Goal: Task Accomplishment & Management: Manage account settings

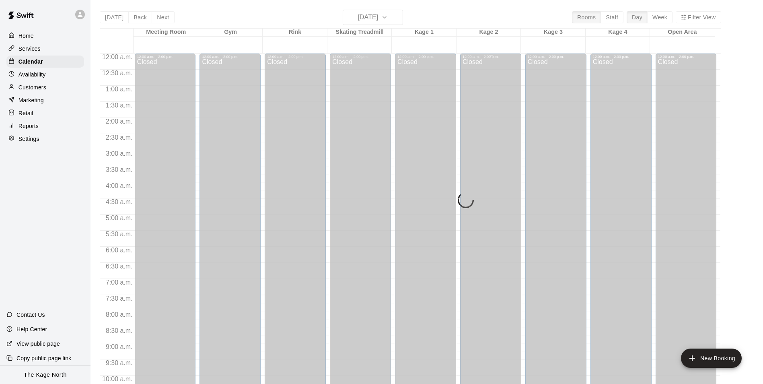
scroll to position [368, 0]
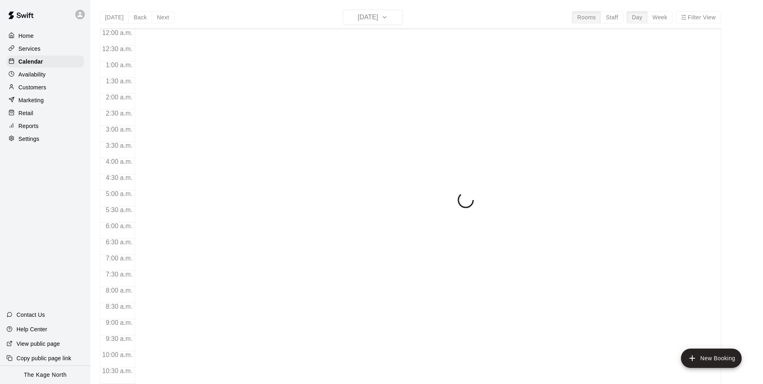
scroll to position [408, 0]
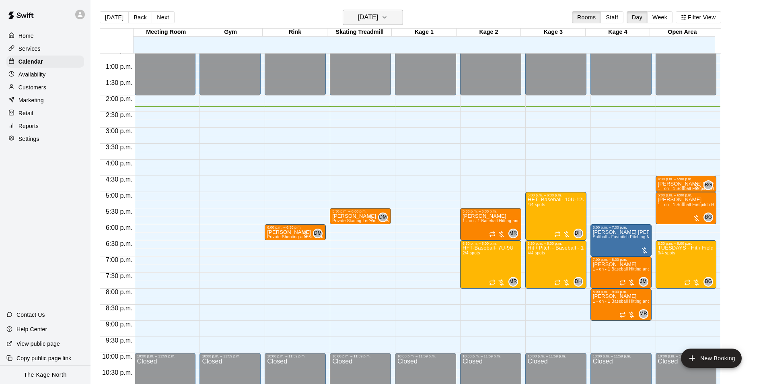
click at [378, 18] on h6 "[DATE]" at bounding box center [367, 17] width 21 height 11
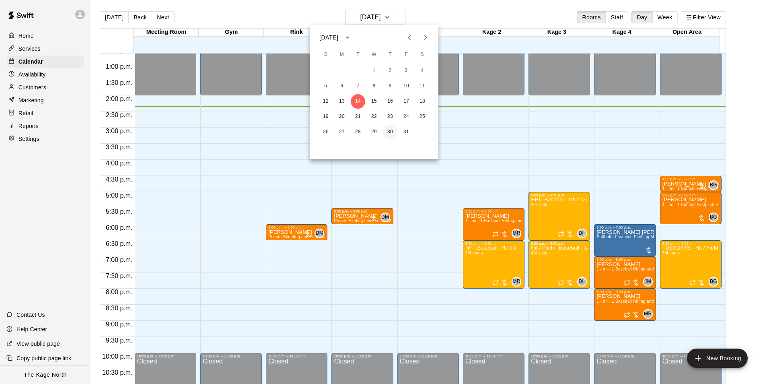
click at [387, 133] on button "30" at bounding box center [390, 132] width 14 height 14
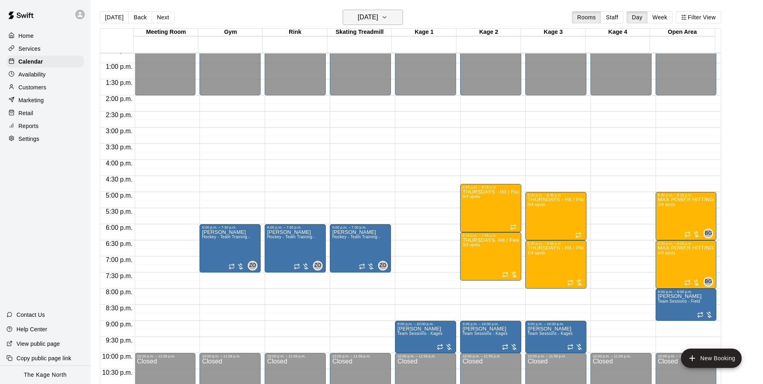
click at [378, 14] on h6 "[DATE]" at bounding box center [367, 17] width 21 height 11
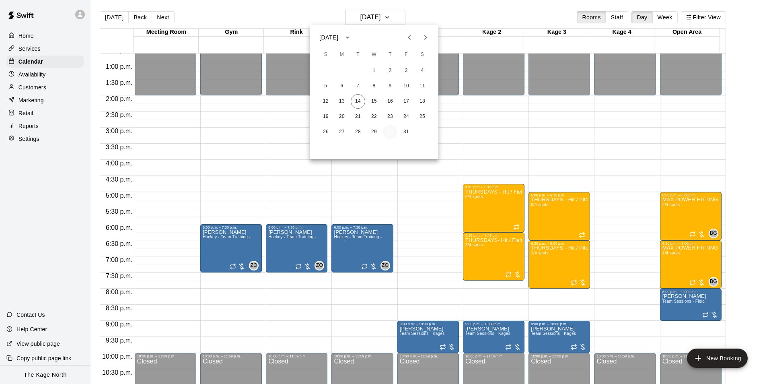
click at [387, 131] on button "30" at bounding box center [390, 132] width 14 height 14
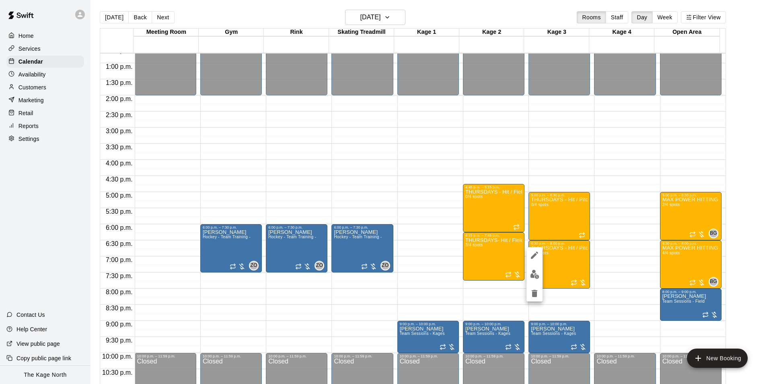
click at [537, 272] on img "edit" at bounding box center [534, 273] width 9 height 9
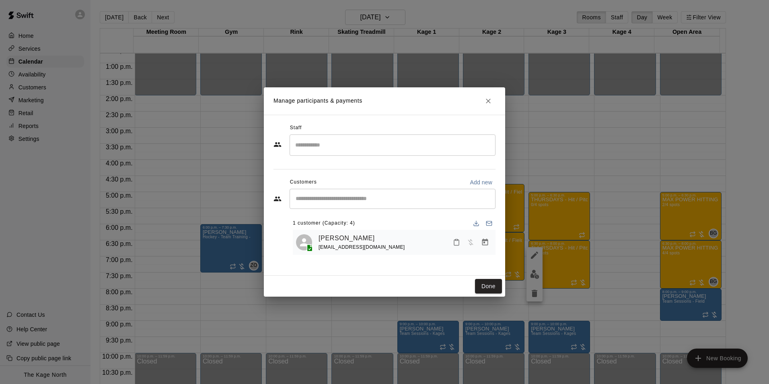
drag, startPoint x: 489, startPoint y: 96, endPoint x: 560, endPoint y: 213, distance: 136.0
click at [489, 97] on icon "Close" at bounding box center [488, 101] width 8 height 8
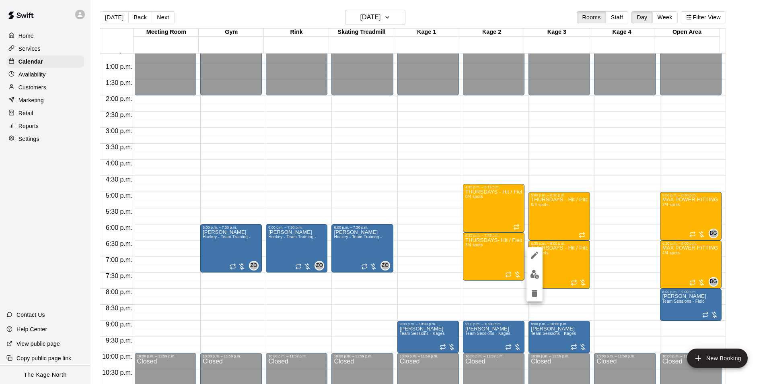
click at [537, 271] on img "edit" at bounding box center [534, 273] width 9 height 9
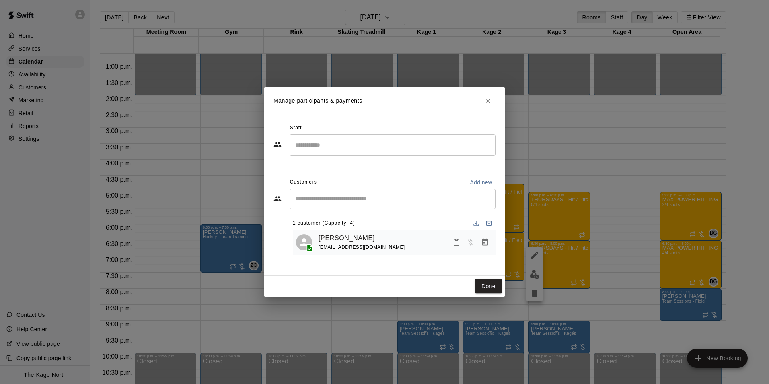
click at [324, 197] on input "Start typing to search customers..." at bounding box center [392, 199] width 199 height 8
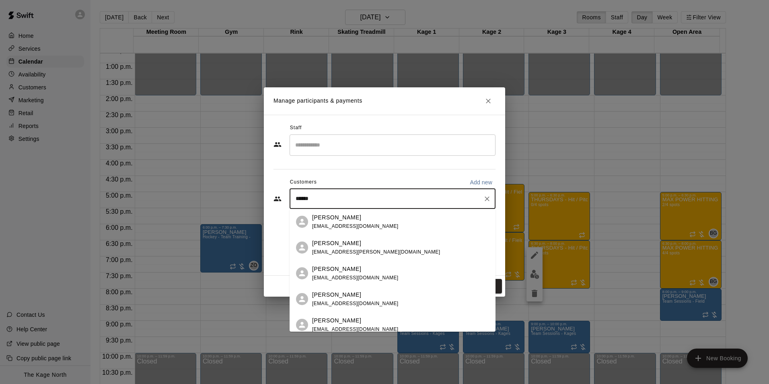
type input "*******"
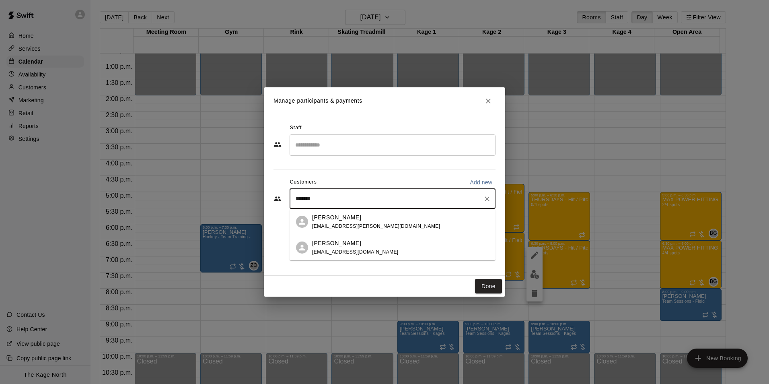
click at [371, 221] on div "Liam McElwee" at bounding box center [376, 217] width 128 height 8
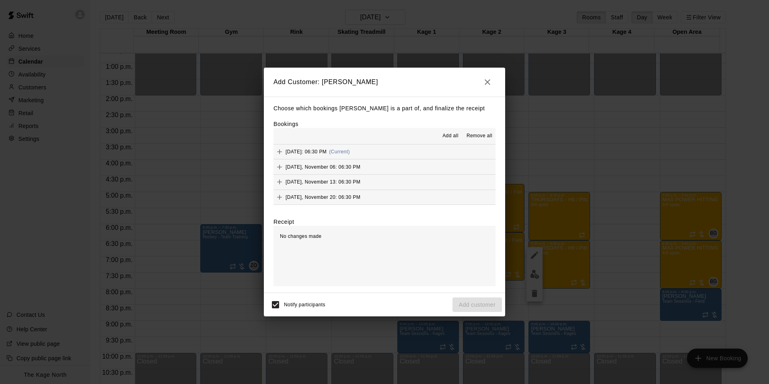
click at [452, 138] on span "Add all" at bounding box center [450, 136] width 16 height 8
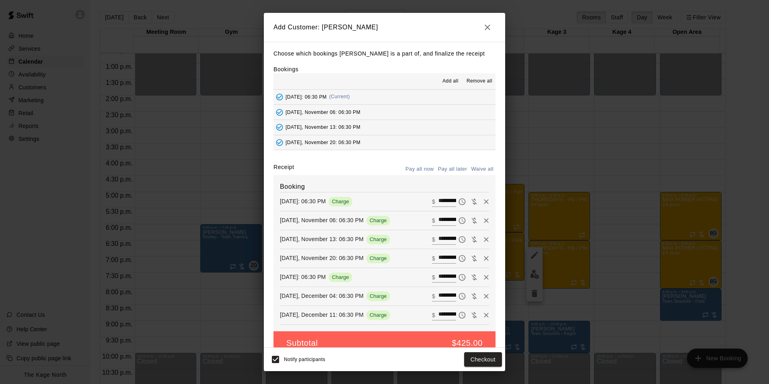
click at [452, 168] on button "Pay all later" at bounding box center [452, 169] width 33 height 12
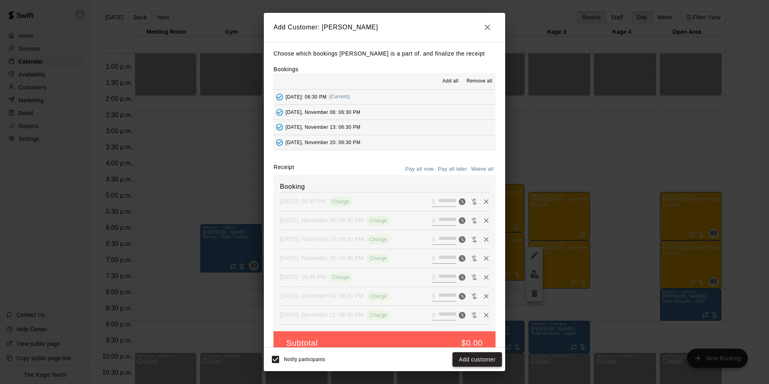
click at [480, 357] on button "Add customer" at bounding box center [476, 359] width 49 height 15
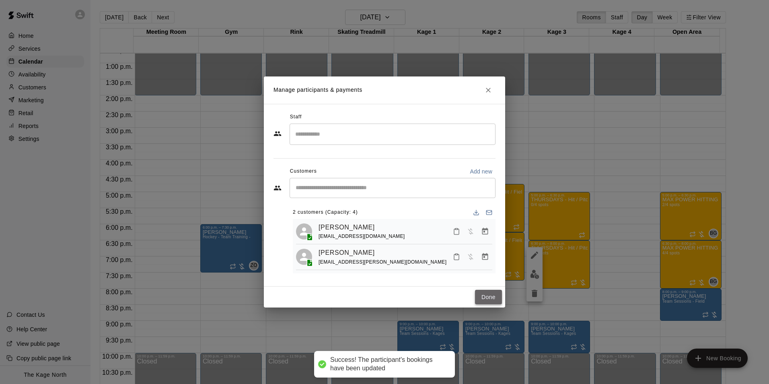
click at [498, 291] on button "Done" at bounding box center [488, 296] width 27 height 15
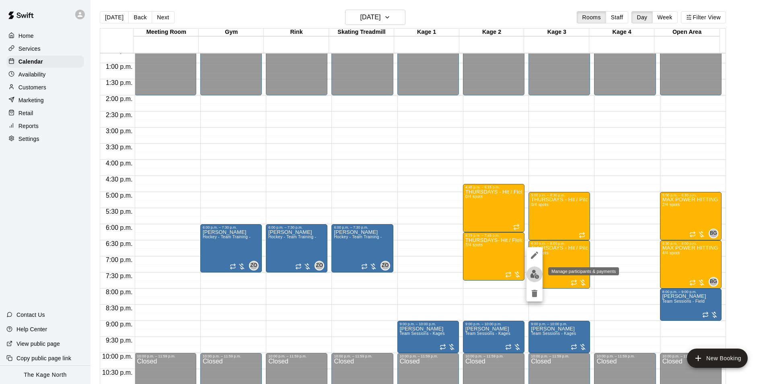
click at [537, 276] on img "edit" at bounding box center [534, 273] width 9 height 9
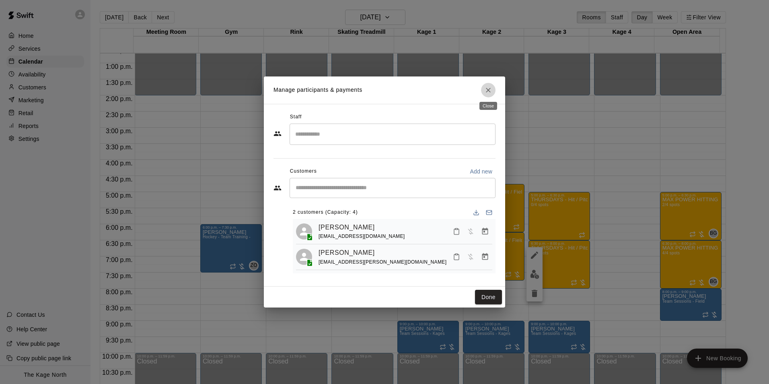
click at [490, 88] on icon "Close" at bounding box center [488, 90] width 8 height 8
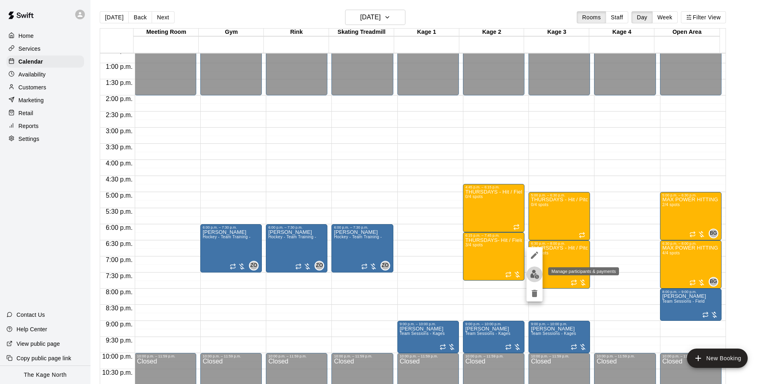
click at [536, 279] on button "edit" at bounding box center [534, 274] width 16 height 16
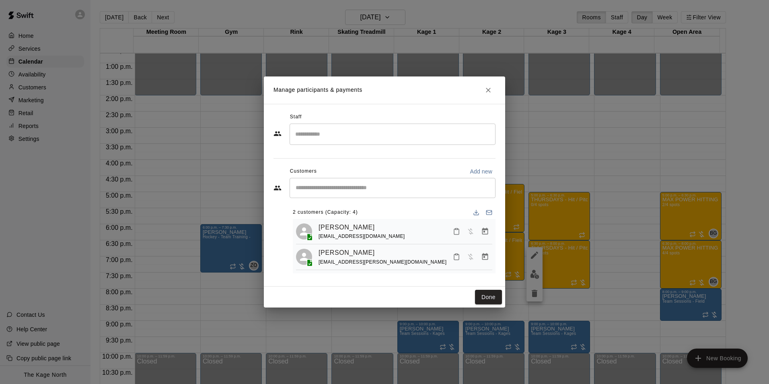
click at [326, 131] on input "Search staff" at bounding box center [392, 134] width 199 height 14
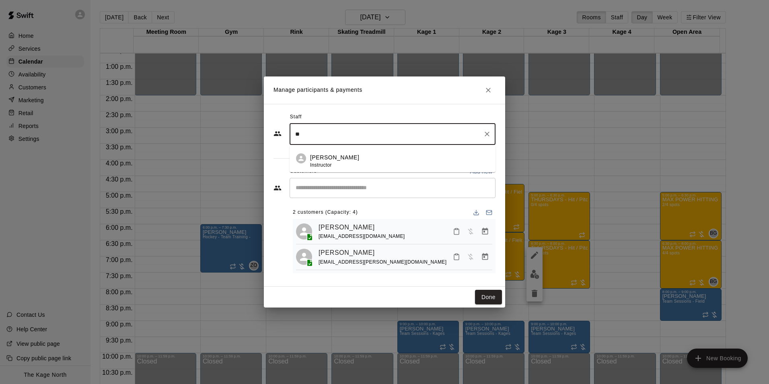
click at [353, 155] on div "J.D. McGivern Instructor" at bounding box center [399, 161] width 179 height 16
type input "**"
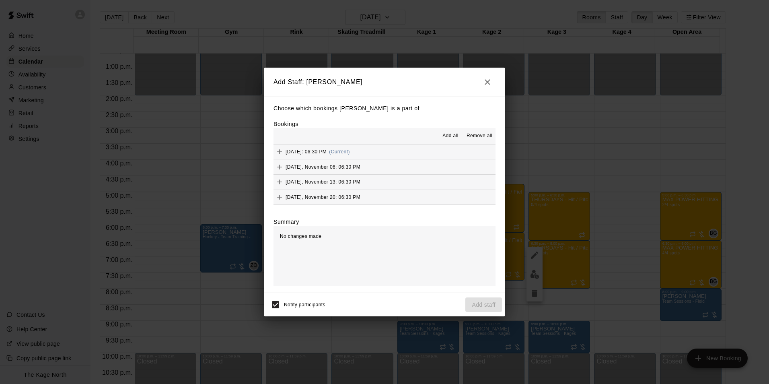
drag, startPoint x: 452, startPoint y: 135, endPoint x: 457, endPoint y: 145, distance: 11.2
click at [451, 136] on span "Add all" at bounding box center [450, 136] width 16 height 8
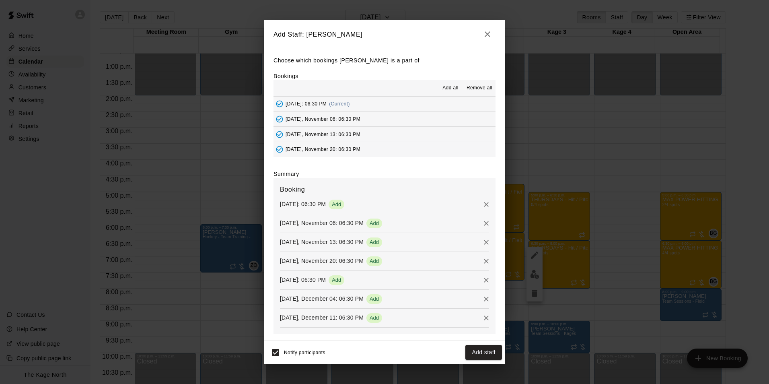
click at [488, 353] on button "Add staff" at bounding box center [483, 352] width 37 height 15
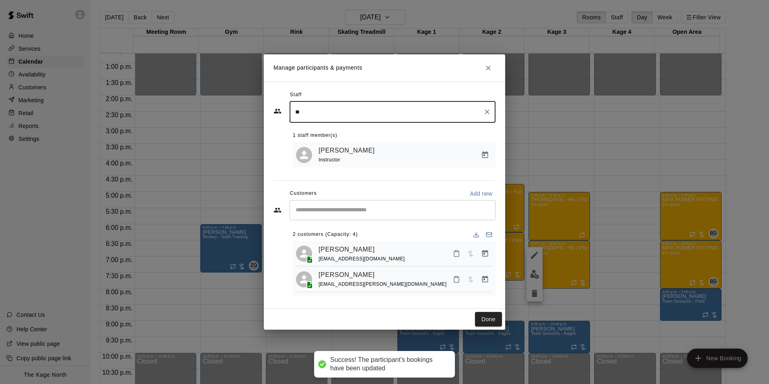
click at [495, 317] on button "Done" at bounding box center [488, 319] width 27 height 15
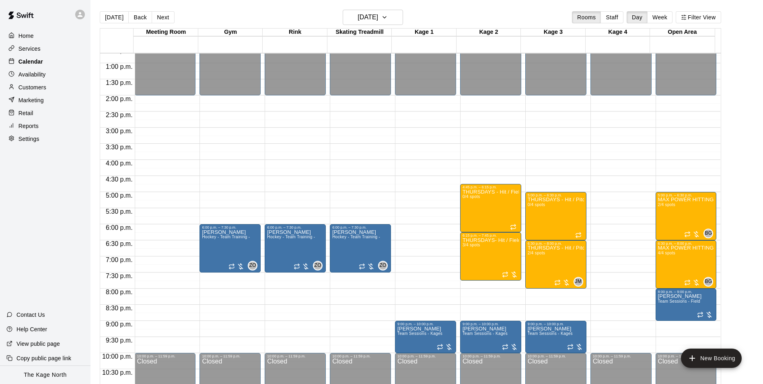
click at [25, 59] on p "Calendar" at bounding box center [30, 61] width 25 height 8
click at [104, 14] on button "[DATE]" at bounding box center [114, 17] width 29 height 12
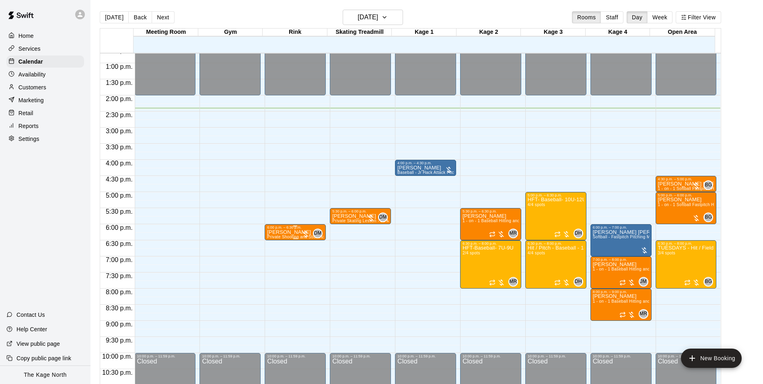
click at [286, 232] on p "[PERSON_NAME]" at bounding box center [295, 232] width 56 height 0
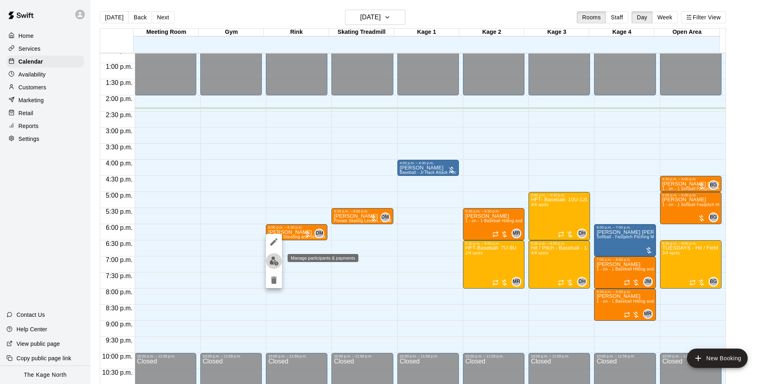
click at [274, 262] on img "edit" at bounding box center [273, 260] width 9 height 9
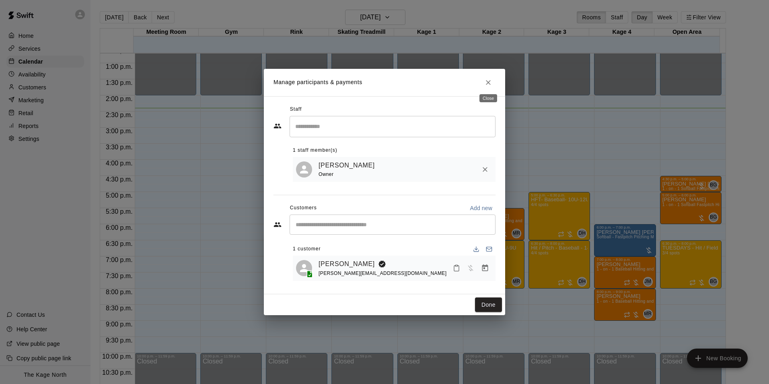
click at [491, 80] on icon "Close" at bounding box center [488, 82] width 8 height 8
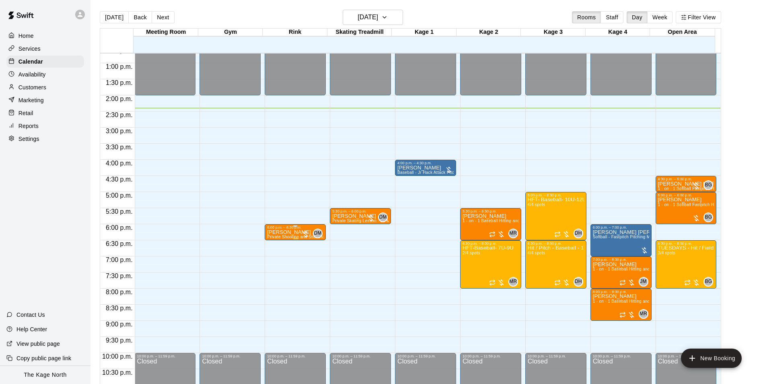
click at [295, 232] on p "[PERSON_NAME]" at bounding box center [295, 232] width 56 height 0
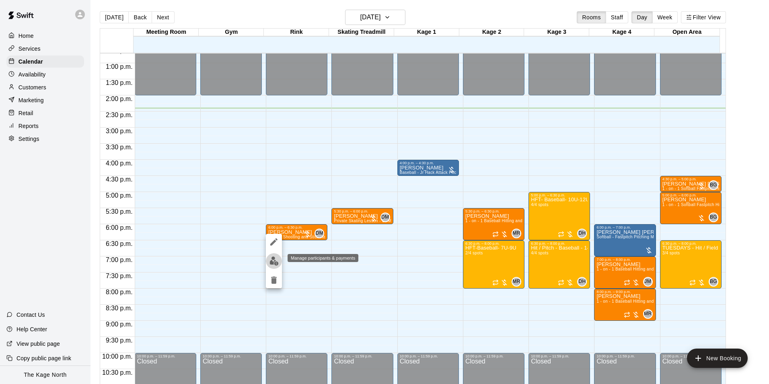
click at [271, 263] on img "edit" at bounding box center [273, 260] width 9 height 9
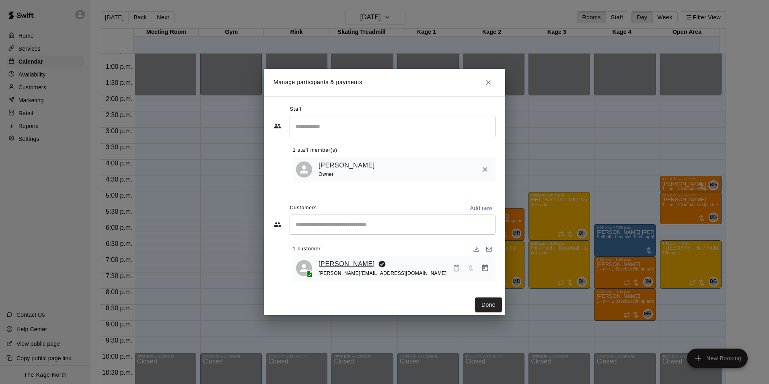
click at [342, 263] on link "[PERSON_NAME]" at bounding box center [346, 263] width 56 height 10
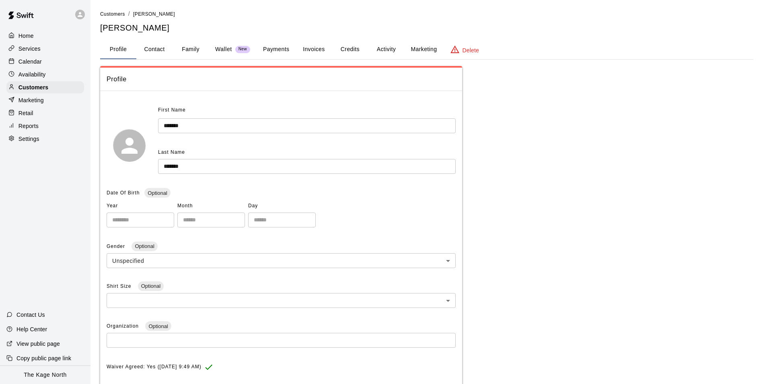
click at [189, 49] on button "Family" at bounding box center [190, 49] width 36 height 19
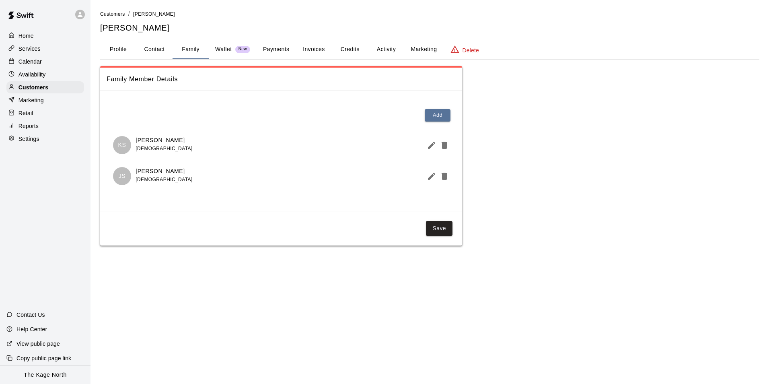
click at [152, 49] on button "Contact" at bounding box center [154, 49] width 36 height 19
select select "**"
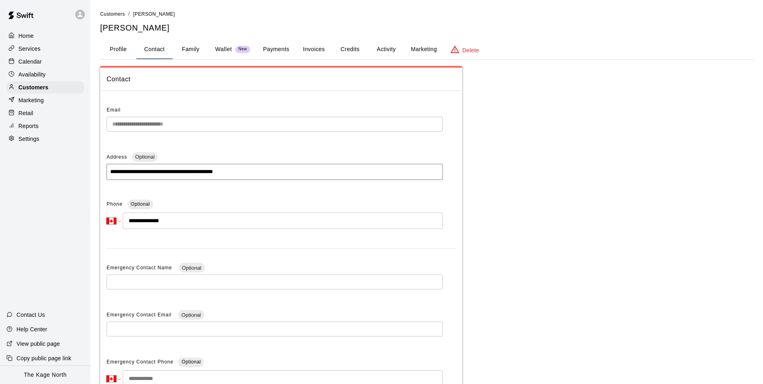
click at [80, 122] on div "**********" at bounding box center [381, 229] width 763 height 459
click at [33, 64] on p "Calendar" at bounding box center [29, 61] width 23 height 8
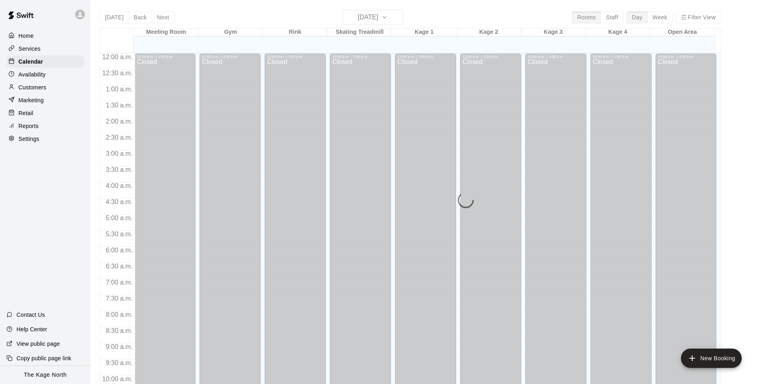
scroll to position [408, 0]
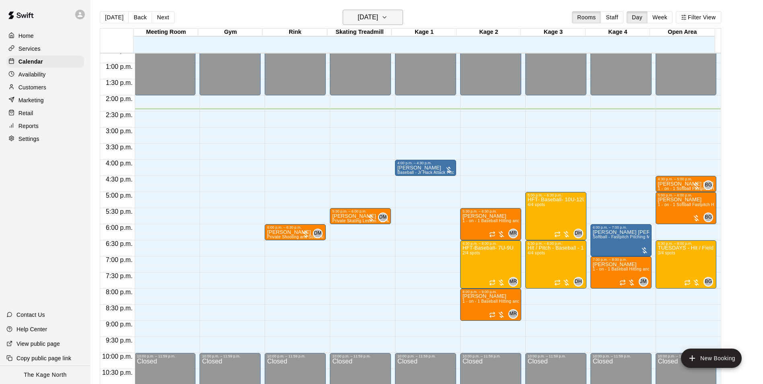
click at [378, 21] on h6 "[DATE]" at bounding box center [367, 17] width 21 height 11
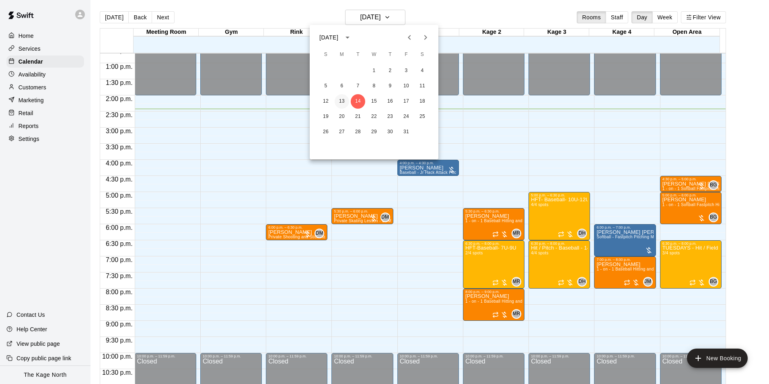
click at [345, 104] on button "13" at bounding box center [341, 101] width 14 height 14
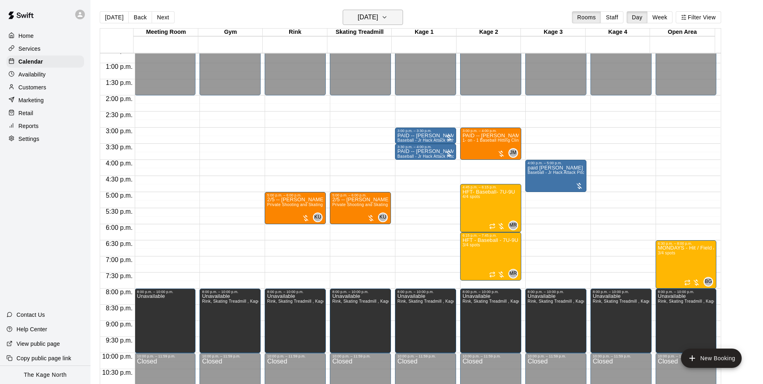
click at [373, 19] on h6 "Monday Oct 13" at bounding box center [367, 17] width 21 height 11
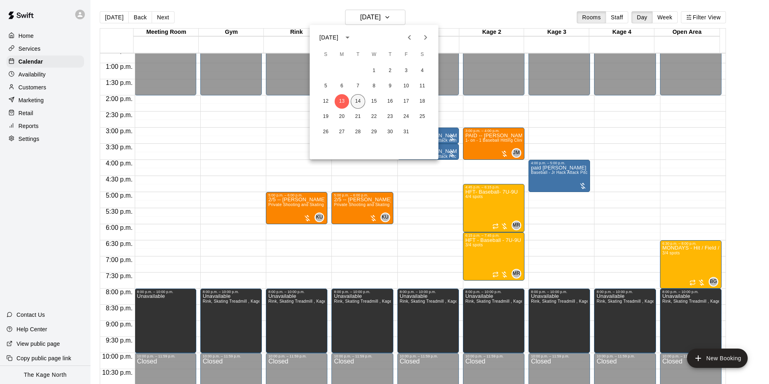
click at [360, 103] on button "14" at bounding box center [358, 101] width 14 height 14
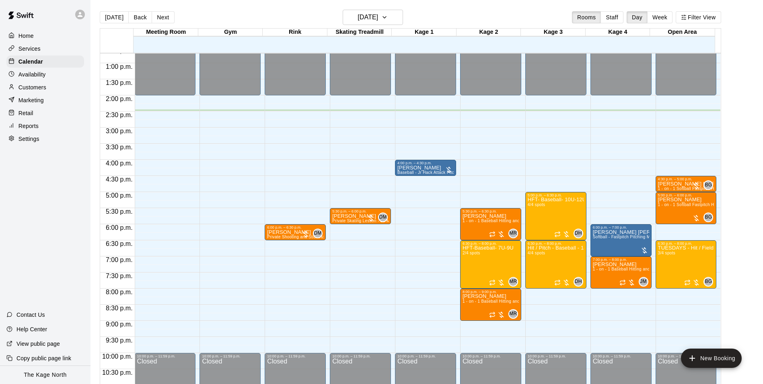
click at [37, 45] on p "Services" at bounding box center [29, 49] width 22 height 8
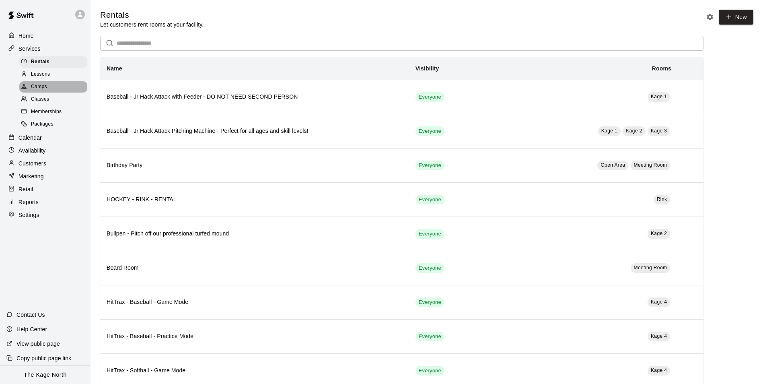
click at [45, 90] on span "Camps" at bounding box center [39, 87] width 16 height 8
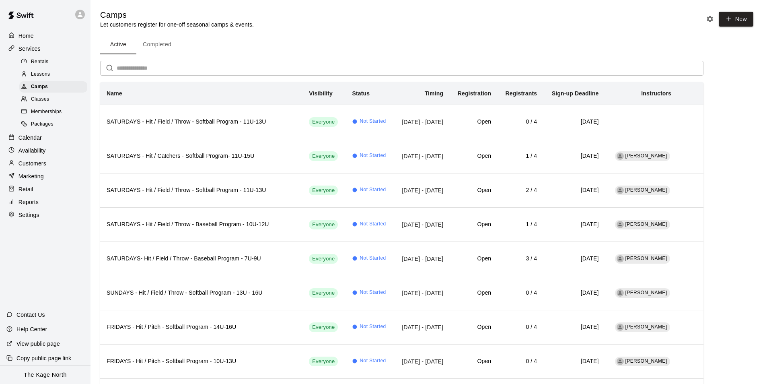
click at [31, 31] on div "Home" at bounding box center [45, 36] width 78 height 12
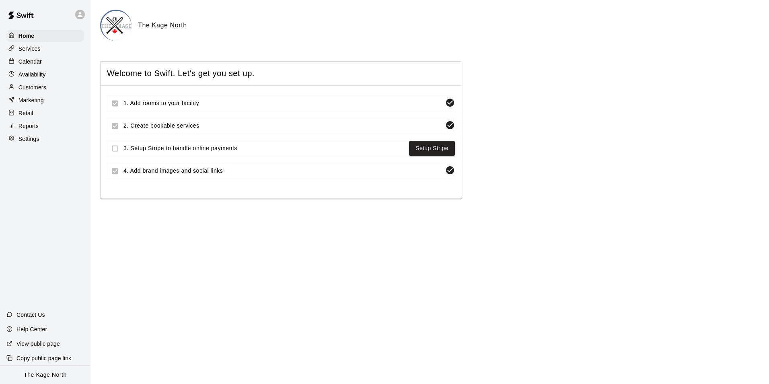
drag, startPoint x: 35, startPoint y: 60, endPoint x: 55, endPoint y: 65, distance: 21.5
click at [33, 60] on p "Calendar" at bounding box center [29, 61] width 23 height 8
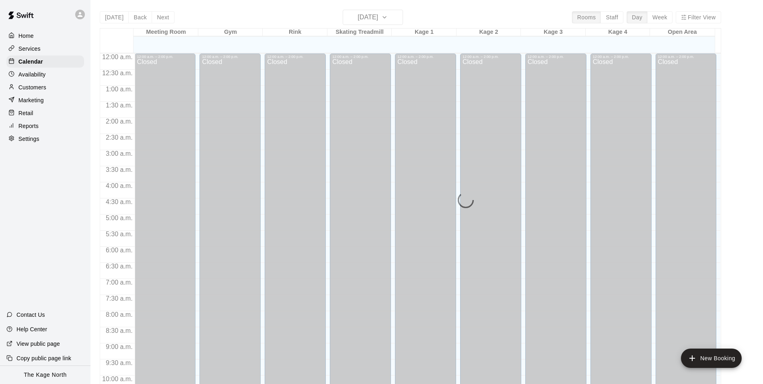
scroll to position [408, 0]
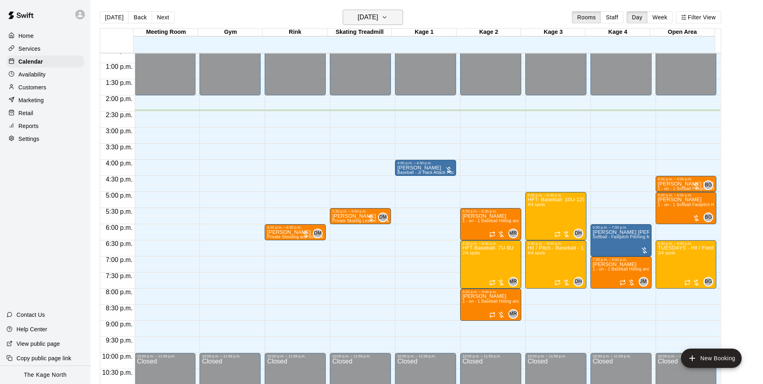
click at [378, 13] on h6 "[DATE]" at bounding box center [367, 17] width 21 height 11
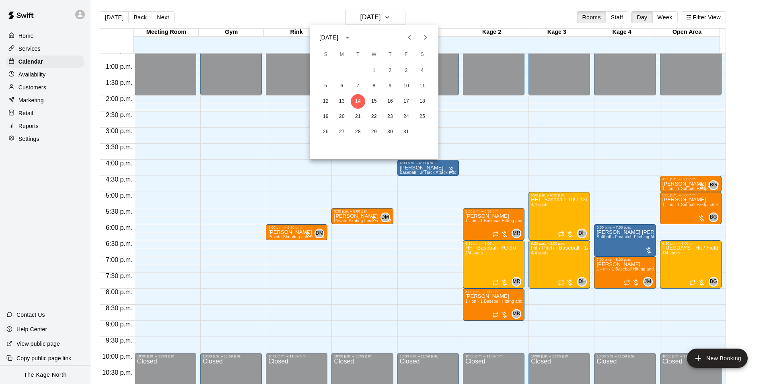
click at [461, 12] on div at bounding box center [384, 192] width 769 height 384
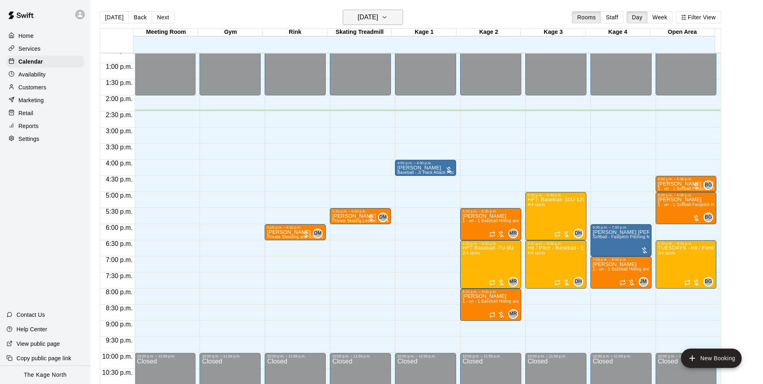
drag, startPoint x: 374, startPoint y: 9, endPoint x: 383, endPoint y: 22, distance: 15.4
click at [374, 9] on main "Today Back Next Tuesday Oct 14 Rooms Staff Day Week Filter View Meeting Room 14…" at bounding box center [426, 198] width 672 height 396
click at [378, 14] on h6 "[DATE]" at bounding box center [367, 17] width 21 height 11
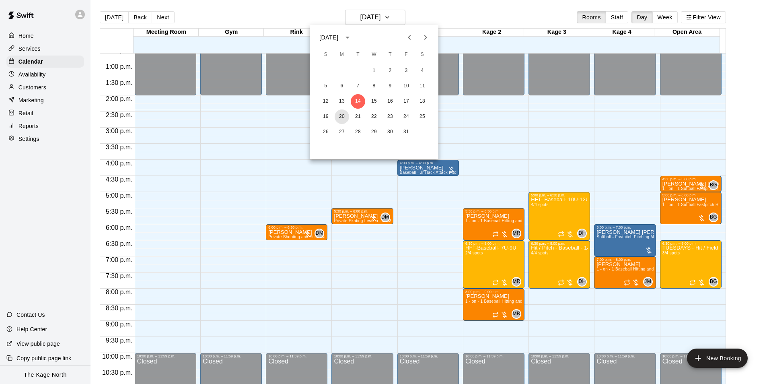
drag, startPoint x: 342, startPoint y: 114, endPoint x: 400, endPoint y: 149, distance: 67.6
click at [342, 114] on button "20" at bounding box center [341, 116] width 14 height 14
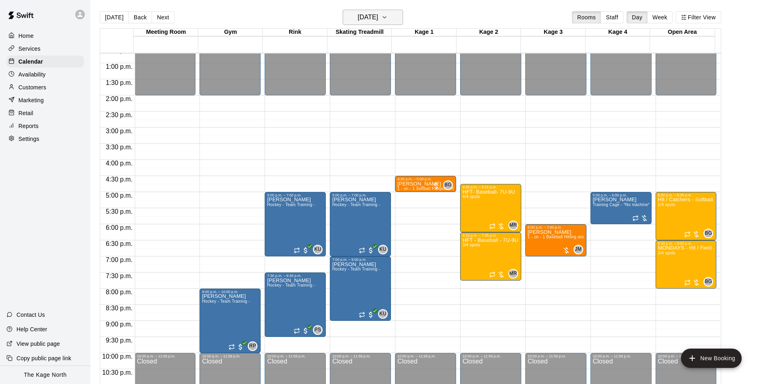
click at [378, 18] on h6 "[DATE]" at bounding box center [367, 17] width 21 height 11
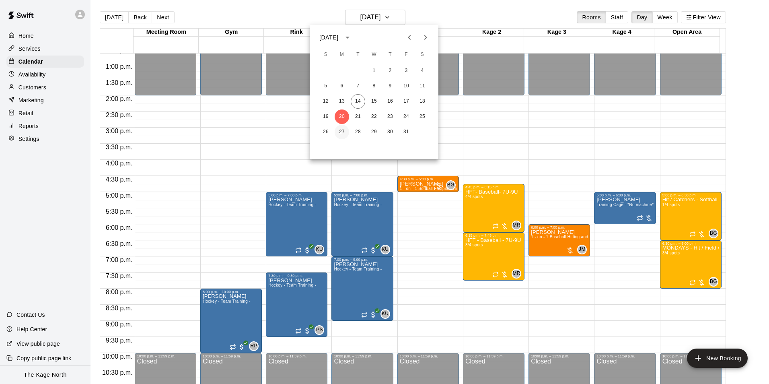
click at [345, 131] on button "27" at bounding box center [341, 132] width 14 height 14
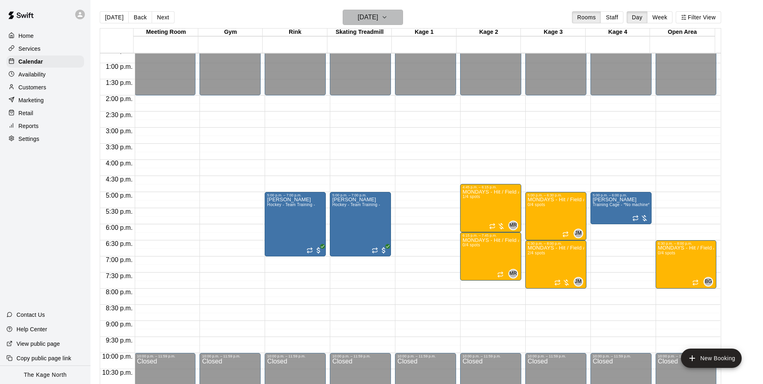
click at [378, 21] on h6 "[DATE]" at bounding box center [367, 17] width 21 height 11
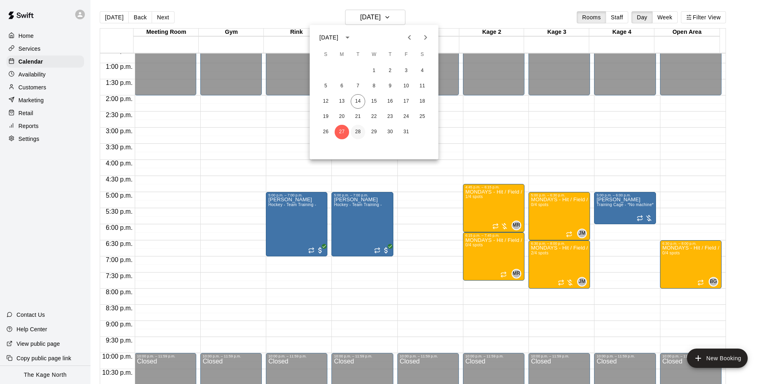
click at [358, 131] on button "28" at bounding box center [358, 132] width 14 height 14
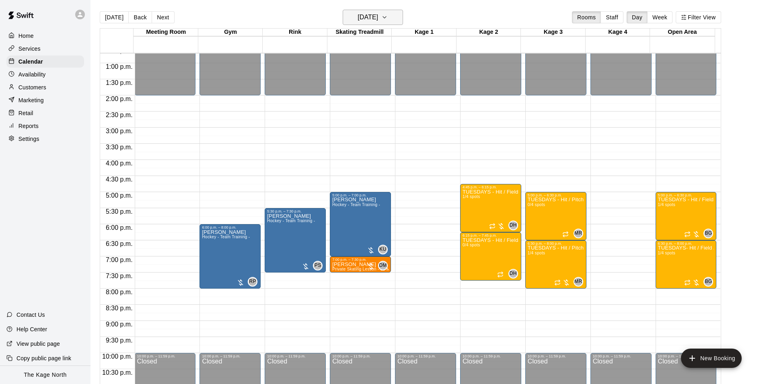
click at [392, 16] on button "[DATE]" at bounding box center [373, 17] width 60 height 15
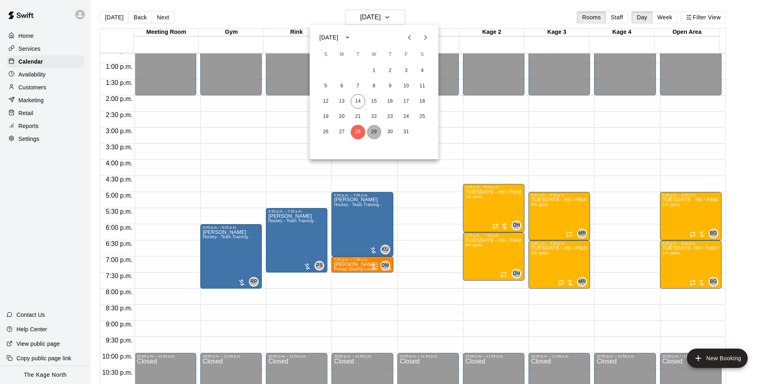
click at [374, 130] on button "29" at bounding box center [374, 132] width 14 height 14
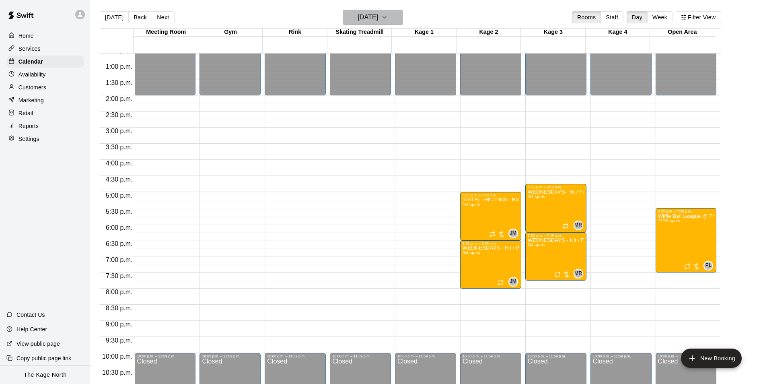
click at [378, 21] on h6 "[DATE]" at bounding box center [367, 17] width 21 height 11
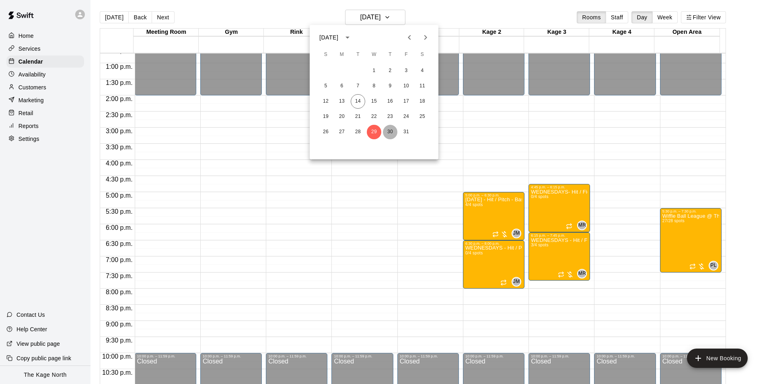
click at [391, 132] on button "30" at bounding box center [390, 132] width 14 height 14
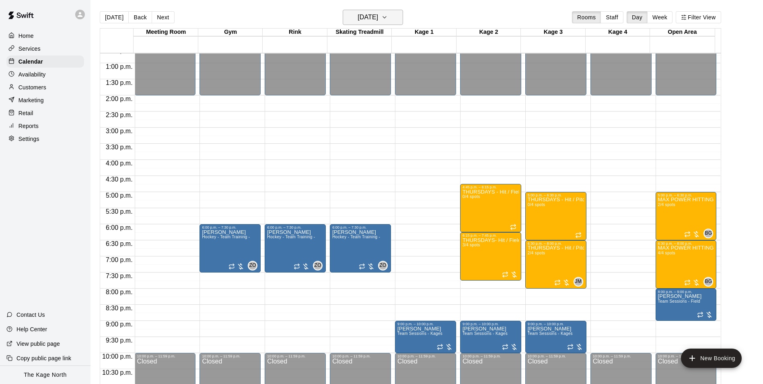
click at [378, 17] on h6 "[DATE]" at bounding box center [367, 17] width 21 height 11
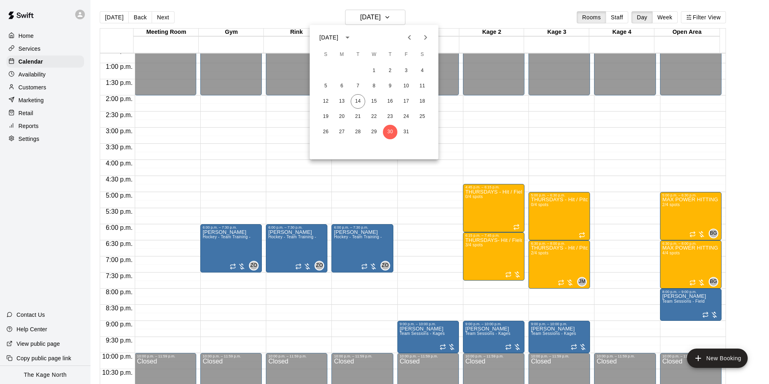
click at [424, 42] on icon "Next month" at bounding box center [426, 38] width 10 height 10
click at [375, 86] on button "5" at bounding box center [374, 86] width 14 height 14
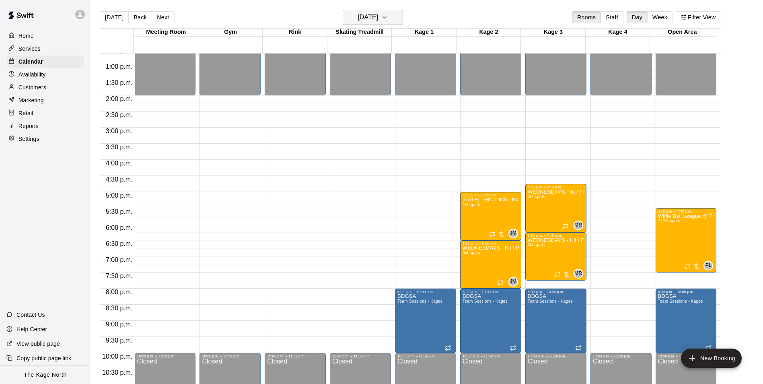
click at [378, 18] on h6 "Wednesday Nov 05" at bounding box center [367, 17] width 21 height 11
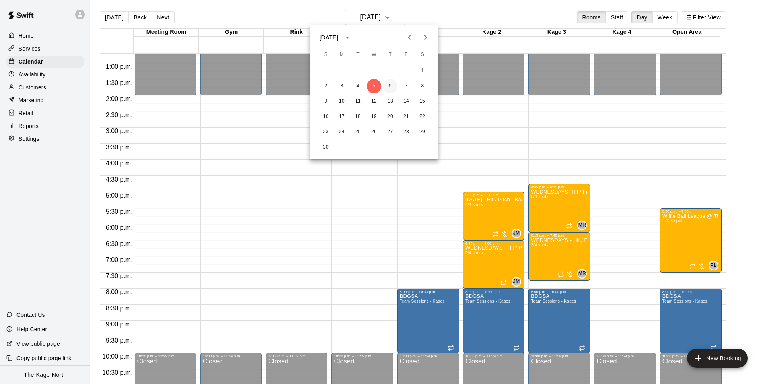
click at [387, 88] on button "6" at bounding box center [390, 86] width 14 height 14
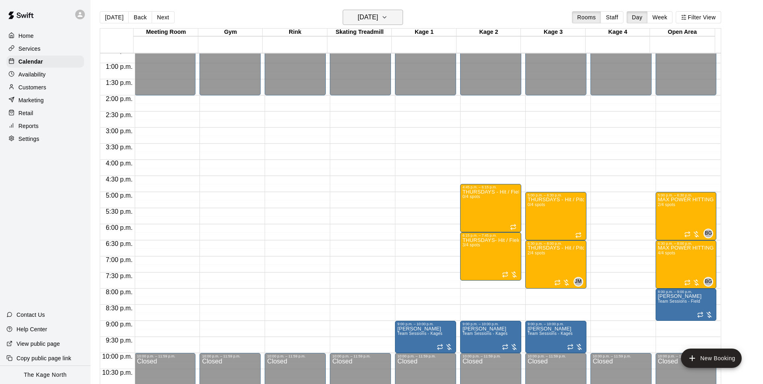
click at [376, 18] on h6 "Thursday Nov 06" at bounding box center [367, 17] width 21 height 11
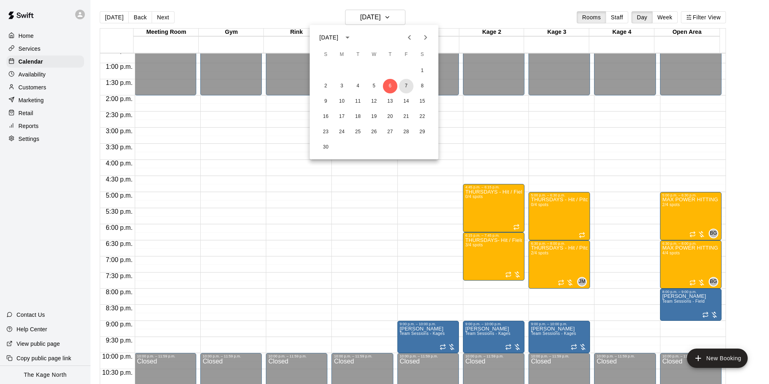
click at [405, 86] on button "7" at bounding box center [406, 86] width 14 height 14
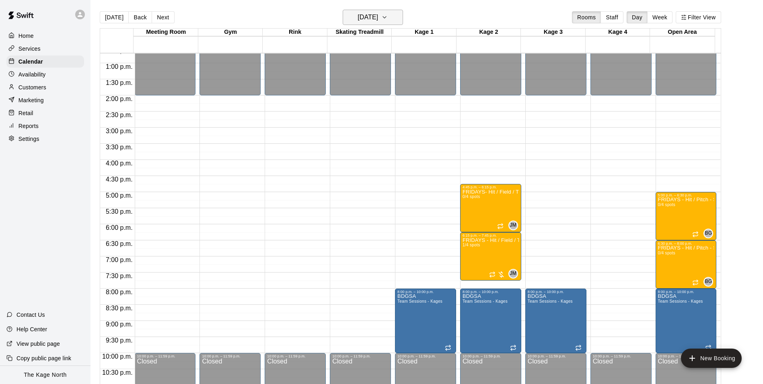
click at [378, 15] on h6 "[DATE]" at bounding box center [367, 17] width 21 height 11
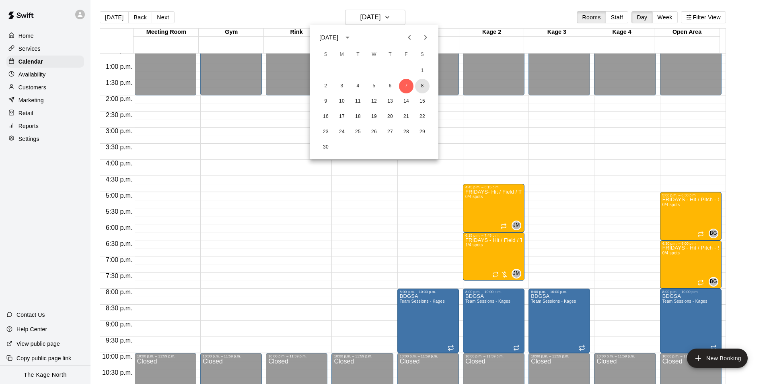
click at [420, 85] on button "8" at bounding box center [422, 86] width 14 height 14
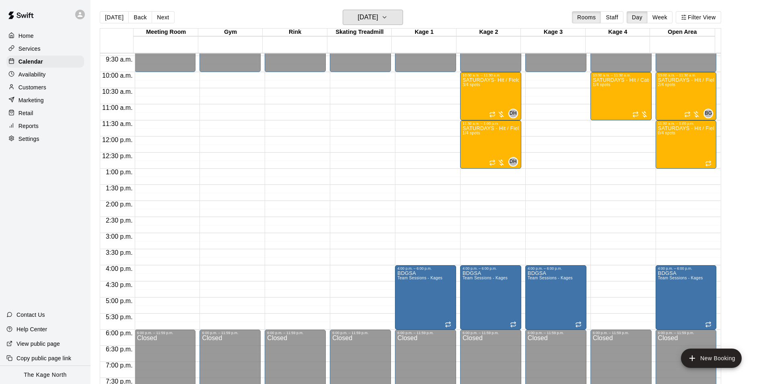
scroll to position [288, 0]
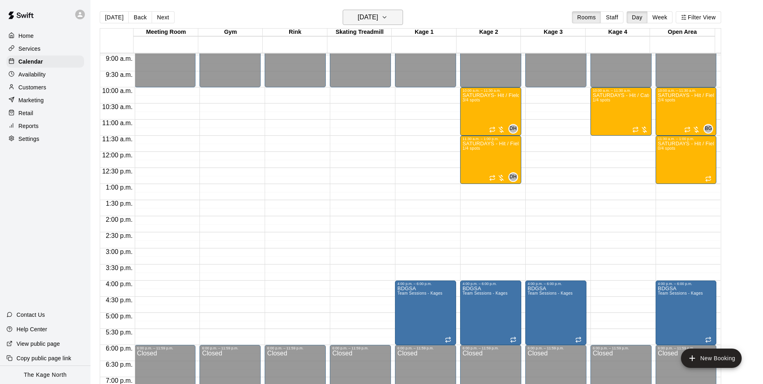
click at [378, 17] on h6 "[DATE]" at bounding box center [367, 17] width 21 height 11
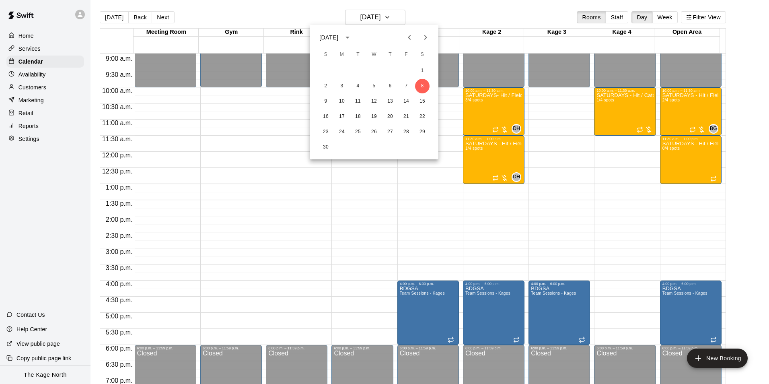
click at [410, 37] on icon "Previous month" at bounding box center [409, 38] width 10 height 10
click at [354, 99] on button "14" at bounding box center [358, 101] width 14 height 14
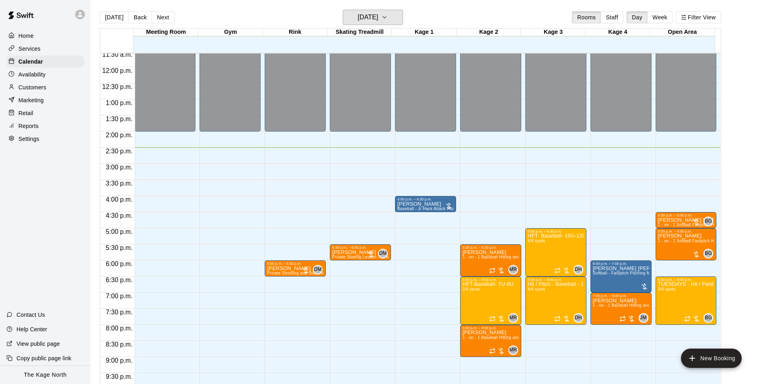
scroll to position [433, 0]
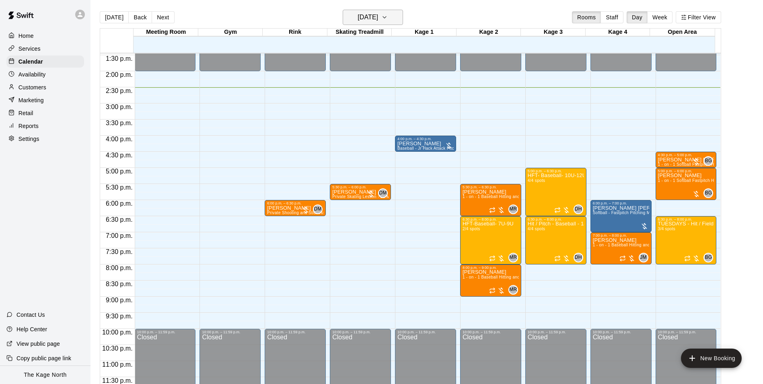
click at [378, 16] on h6 "[DATE]" at bounding box center [367, 17] width 21 height 11
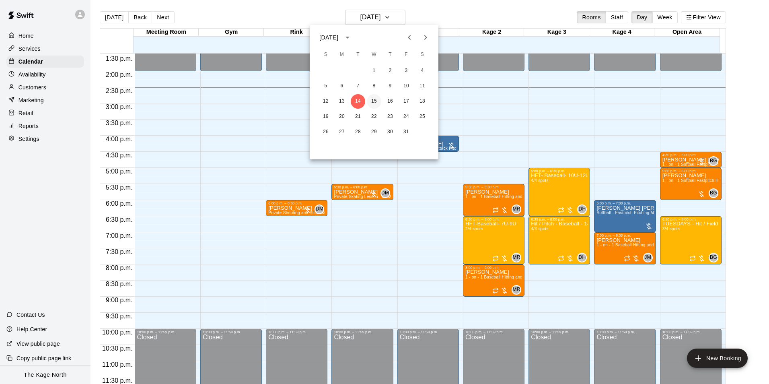
click at [372, 96] on button "15" at bounding box center [374, 101] width 14 height 14
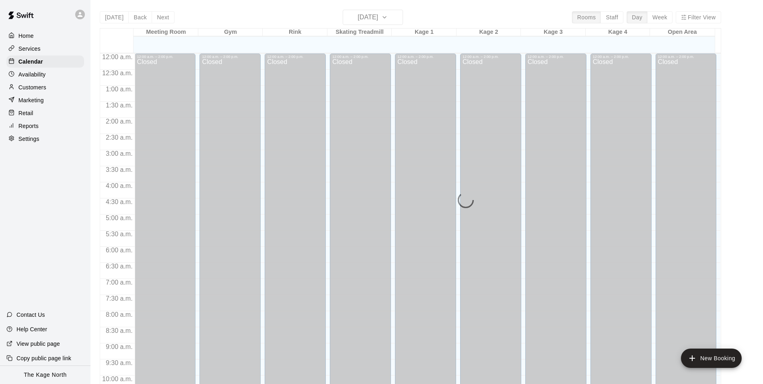
scroll to position [408, 0]
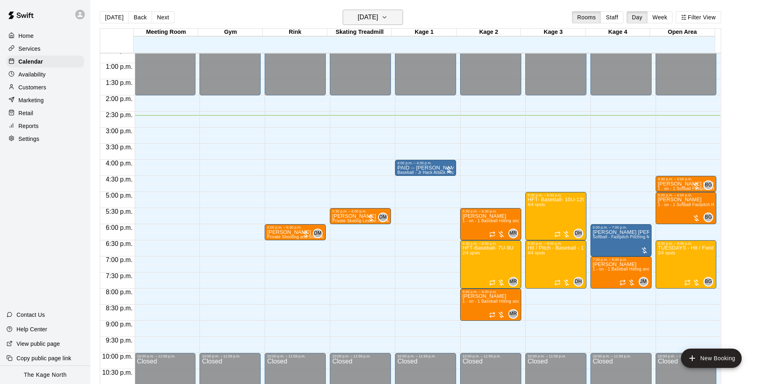
click at [378, 18] on h6 "[DATE]" at bounding box center [367, 17] width 21 height 11
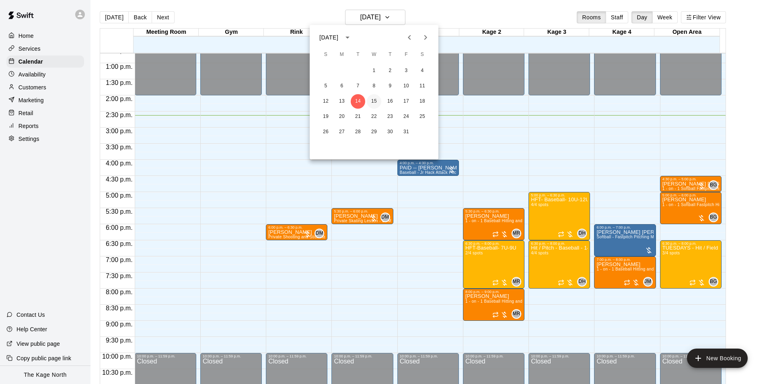
click at [370, 101] on button "15" at bounding box center [374, 101] width 14 height 14
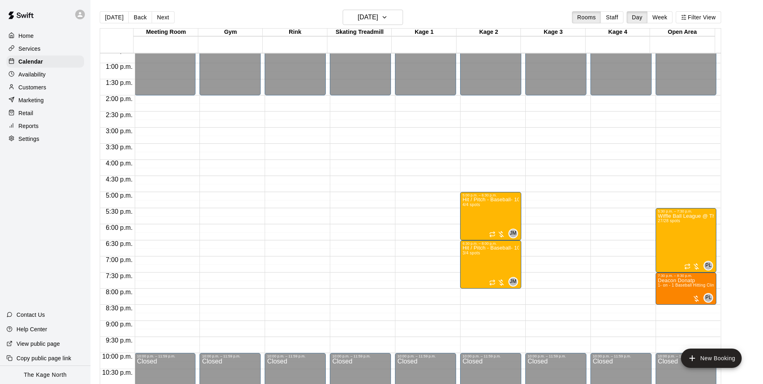
drag, startPoint x: 119, startPoint y: 16, endPoint x: 132, endPoint y: 26, distance: 16.1
click at [119, 16] on button "[DATE]" at bounding box center [114, 17] width 29 height 12
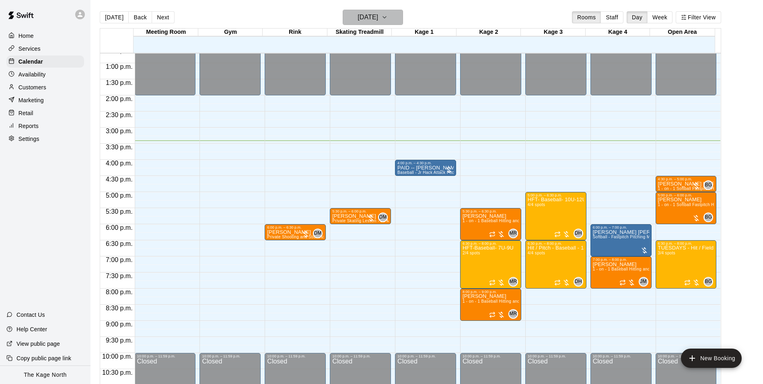
click at [378, 18] on h6 "[DATE]" at bounding box center [367, 17] width 21 height 11
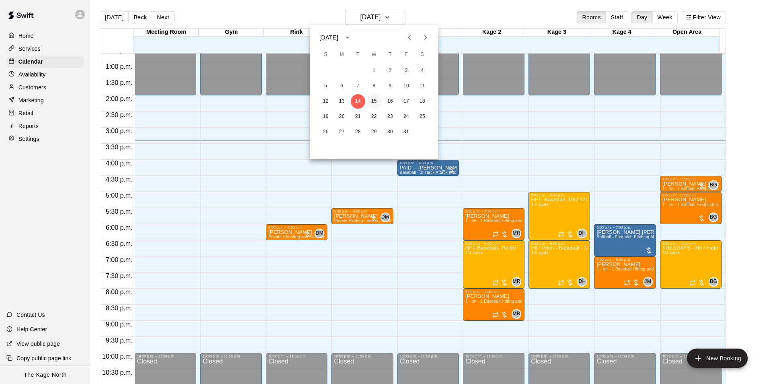
click at [377, 102] on button "15" at bounding box center [374, 101] width 14 height 14
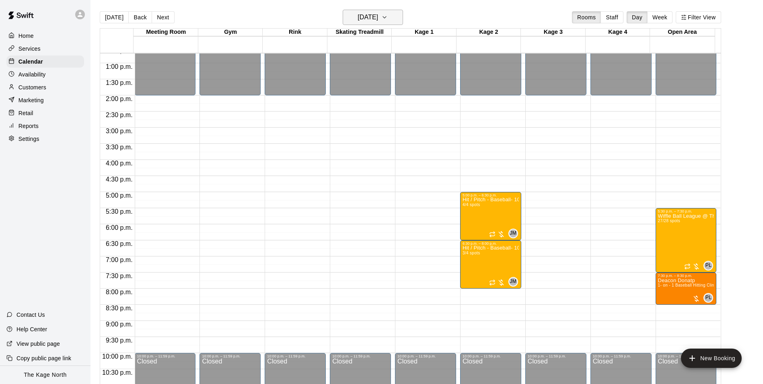
click at [371, 12] on h6 "[DATE]" at bounding box center [367, 17] width 21 height 11
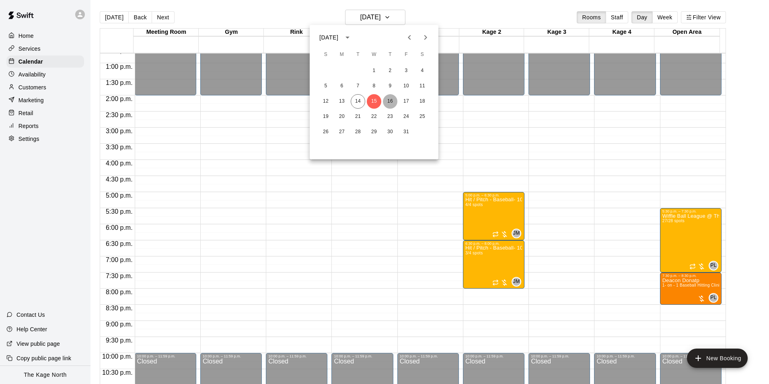
click at [390, 100] on button "16" at bounding box center [390, 101] width 14 height 14
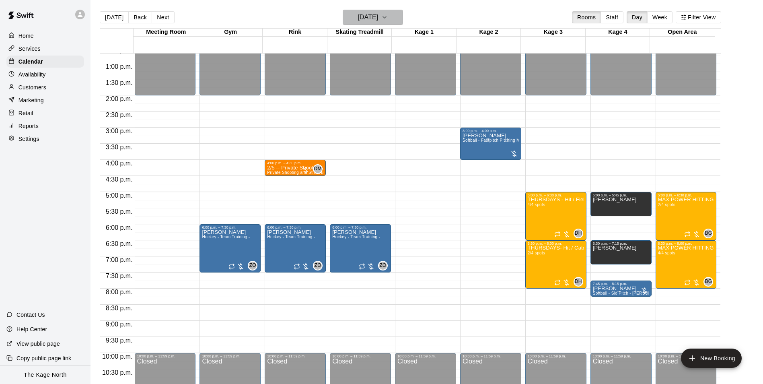
click at [378, 14] on h6 "[DATE]" at bounding box center [367, 17] width 21 height 11
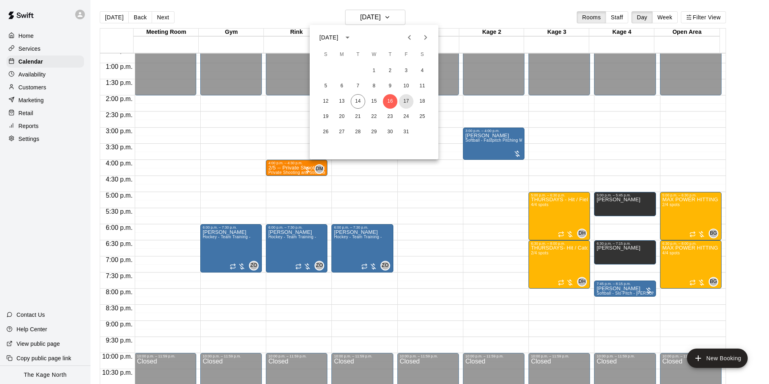
click at [402, 100] on button "17" at bounding box center [406, 101] width 14 height 14
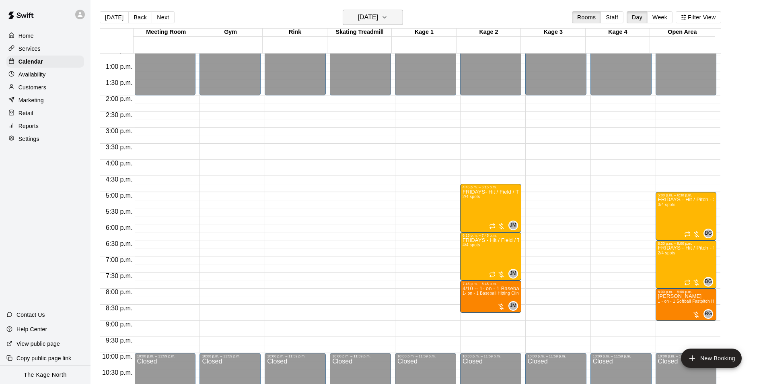
click at [388, 22] on icon "button" at bounding box center [384, 17] width 6 height 10
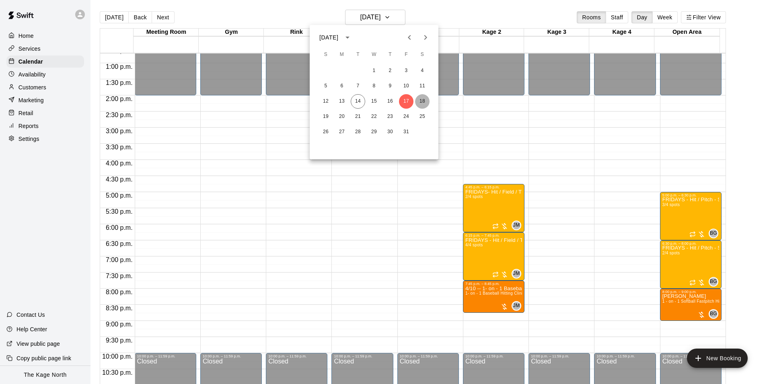
click at [421, 100] on button "18" at bounding box center [422, 101] width 14 height 14
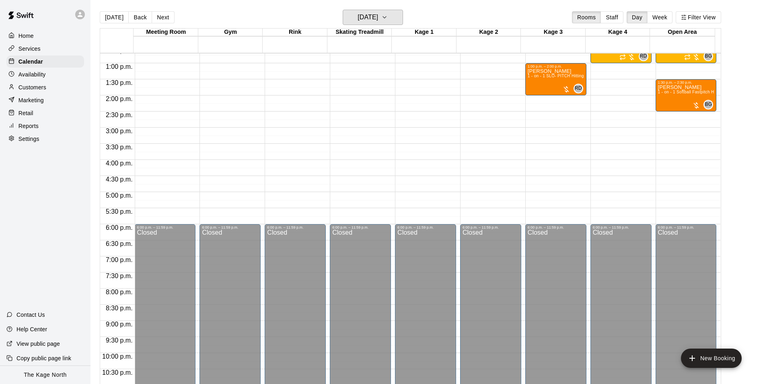
scroll to position [288, 0]
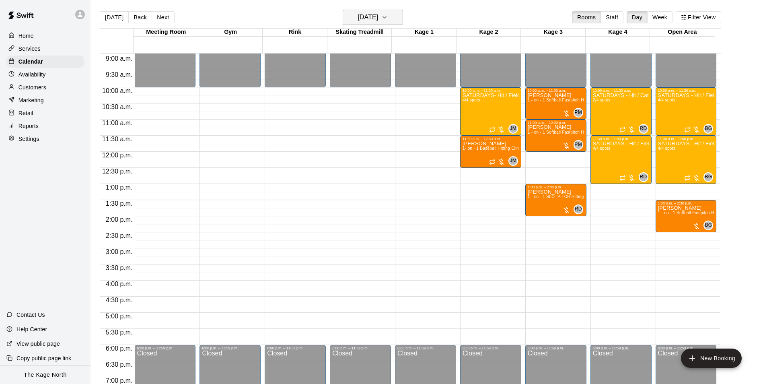
click at [378, 14] on h6 "[DATE]" at bounding box center [367, 17] width 21 height 11
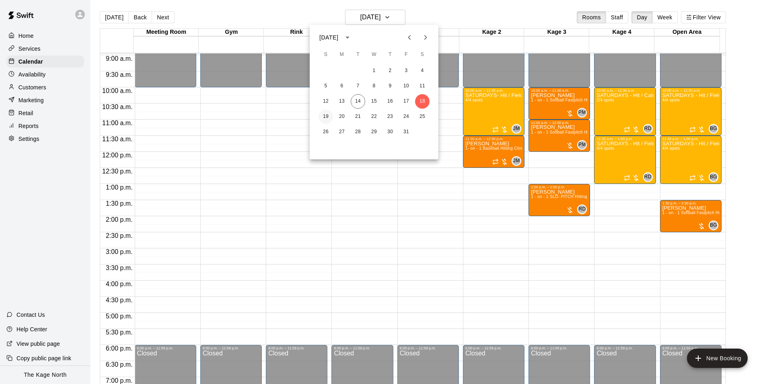
click at [326, 115] on button "19" at bounding box center [325, 116] width 14 height 14
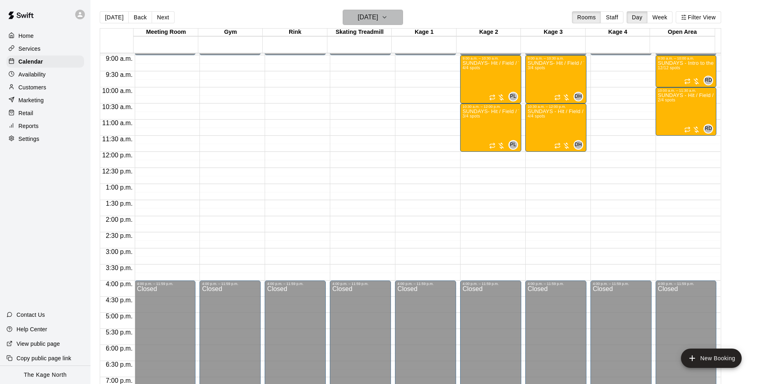
click at [378, 12] on h6 "[DATE]" at bounding box center [367, 17] width 21 height 11
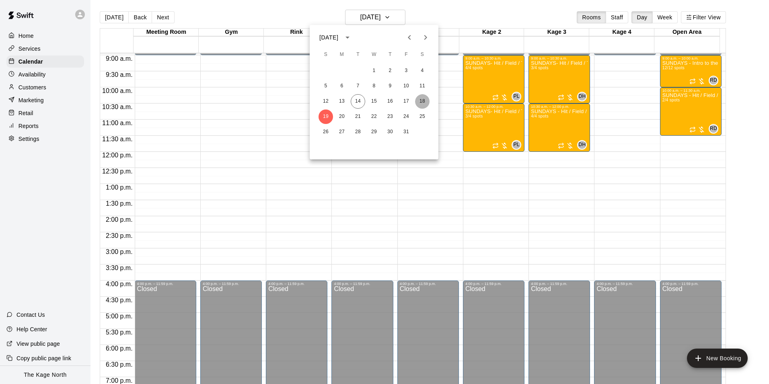
click at [423, 103] on button "18" at bounding box center [422, 101] width 14 height 14
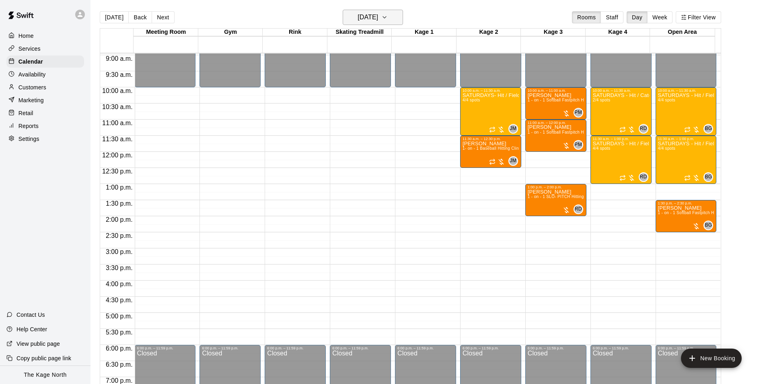
click at [378, 20] on h6 "[DATE]" at bounding box center [367, 17] width 21 height 11
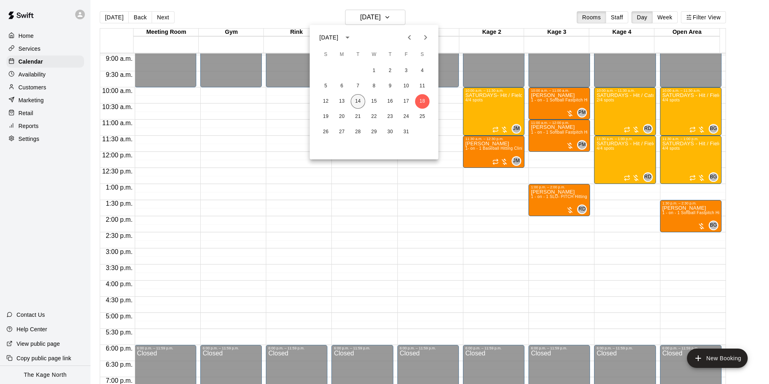
click at [363, 101] on button "14" at bounding box center [358, 101] width 14 height 14
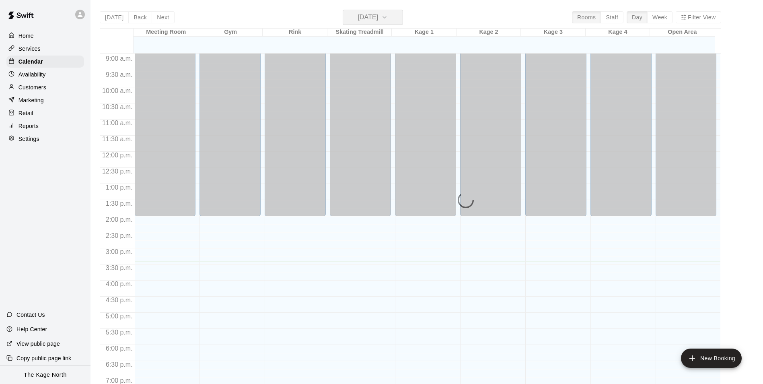
click at [378, 16] on h6 "[DATE]" at bounding box center [367, 17] width 21 height 11
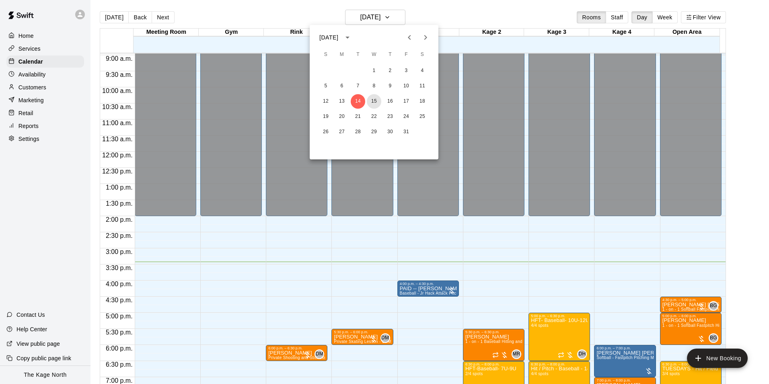
drag, startPoint x: 372, startPoint y: 99, endPoint x: 505, endPoint y: 164, distance: 147.8
click at [372, 99] on button "15" at bounding box center [374, 101] width 14 height 14
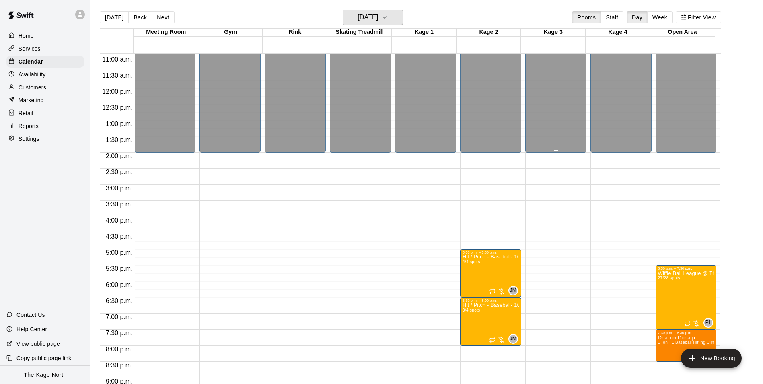
scroll to position [433, 0]
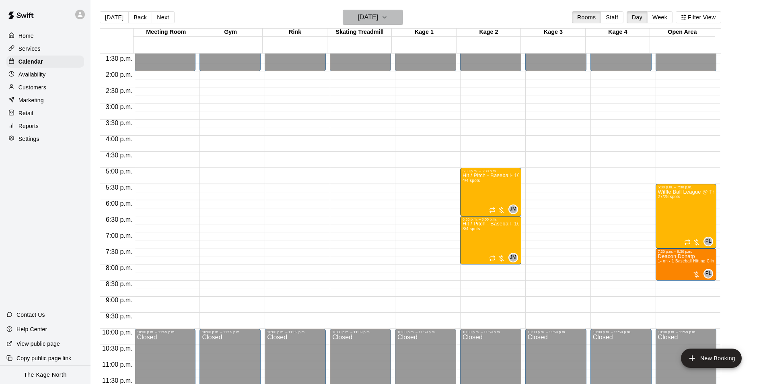
click at [378, 19] on h6 "[DATE]" at bounding box center [367, 17] width 21 height 11
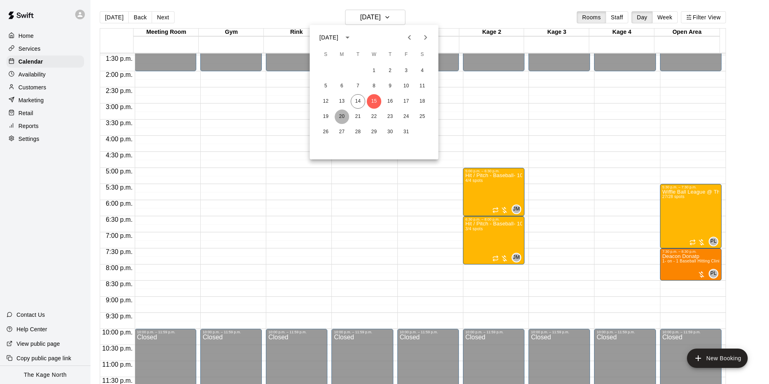
click at [346, 113] on button "20" at bounding box center [341, 116] width 14 height 14
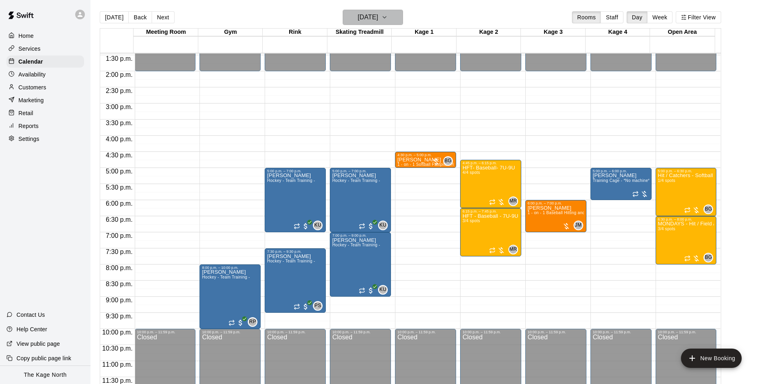
click at [378, 18] on h6 "[DATE]" at bounding box center [367, 17] width 21 height 11
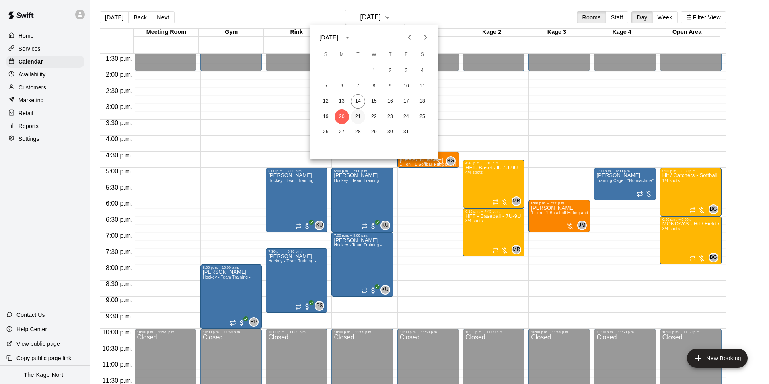
click at [357, 115] on button "21" at bounding box center [358, 116] width 14 height 14
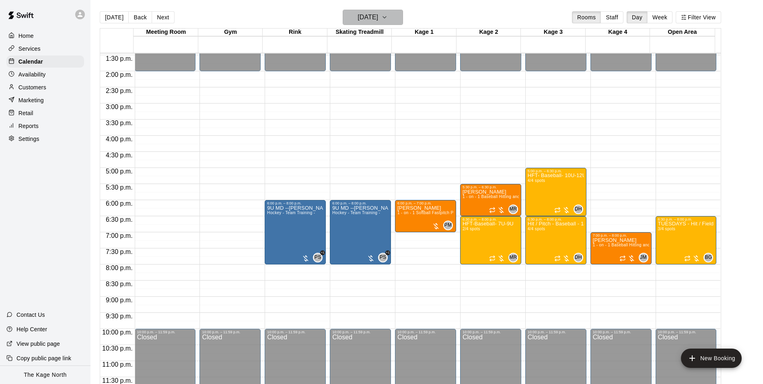
click at [394, 20] on button "[DATE]" at bounding box center [373, 17] width 60 height 15
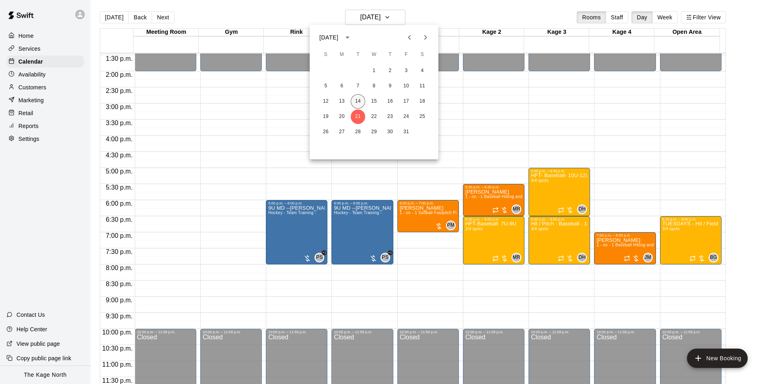
click at [353, 102] on button "14" at bounding box center [358, 101] width 14 height 14
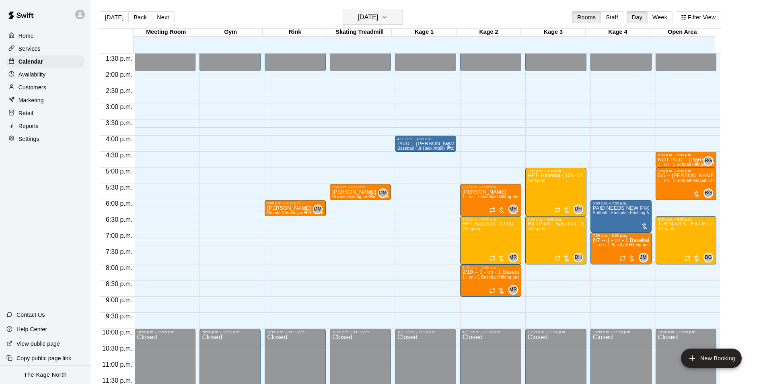
click at [401, 23] on button "[DATE]" at bounding box center [373, 17] width 60 height 15
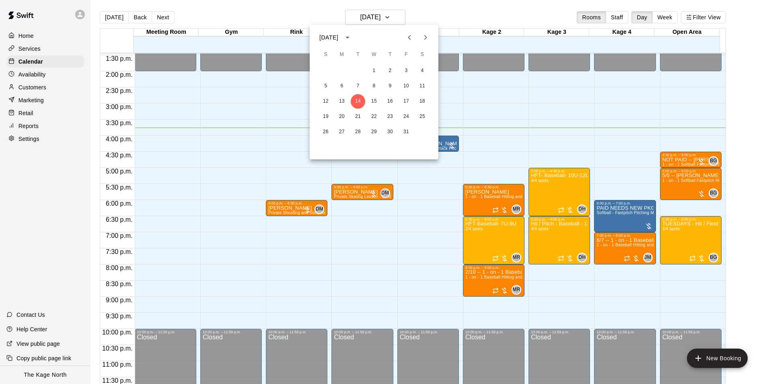
click at [239, 14] on div at bounding box center [384, 192] width 769 height 384
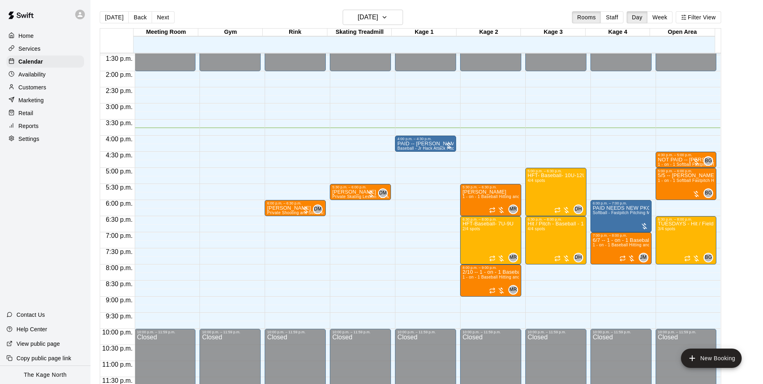
drag, startPoint x: 31, startPoint y: 48, endPoint x: 59, endPoint y: 72, distance: 37.4
click at [31, 48] on p "Services" at bounding box center [29, 49] width 22 height 8
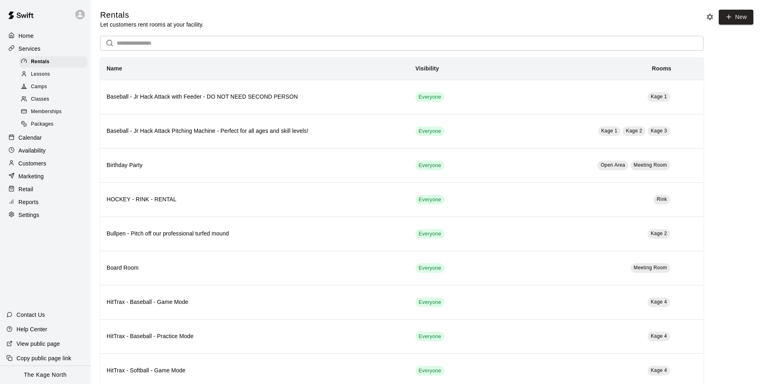
click at [45, 88] on span "Camps" at bounding box center [39, 87] width 16 height 8
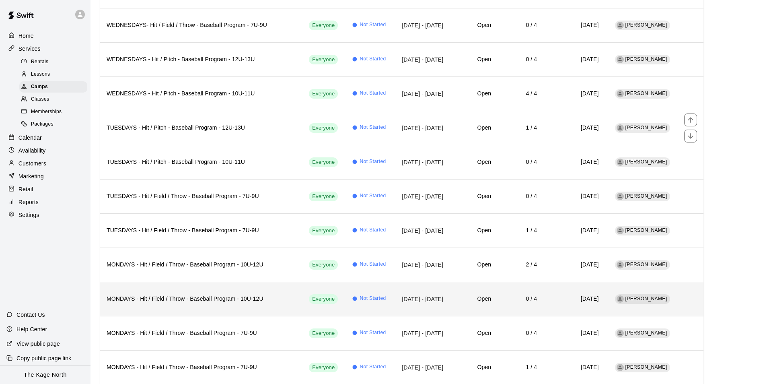
scroll to position [1045, 0]
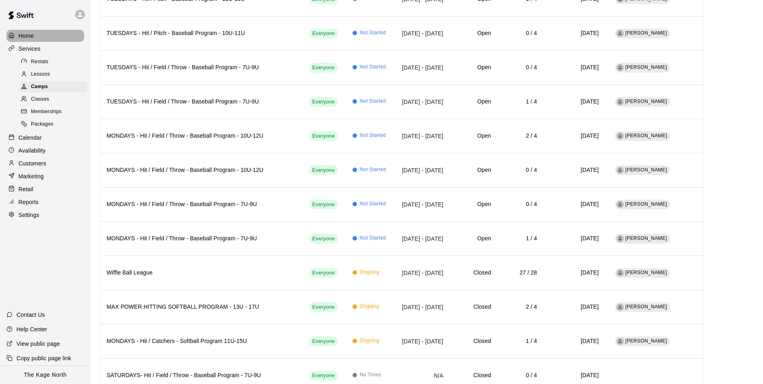
click at [32, 34] on p "Home" at bounding box center [25, 36] width 15 height 8
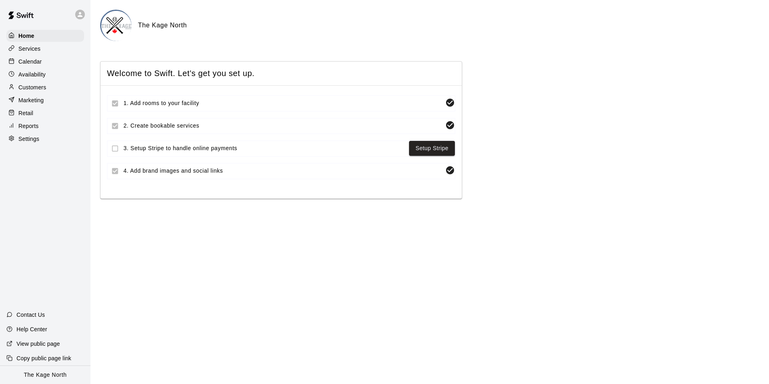
click at [33, 64] on p "Calendar" at bounding box center [29, 61] width 23 height 8
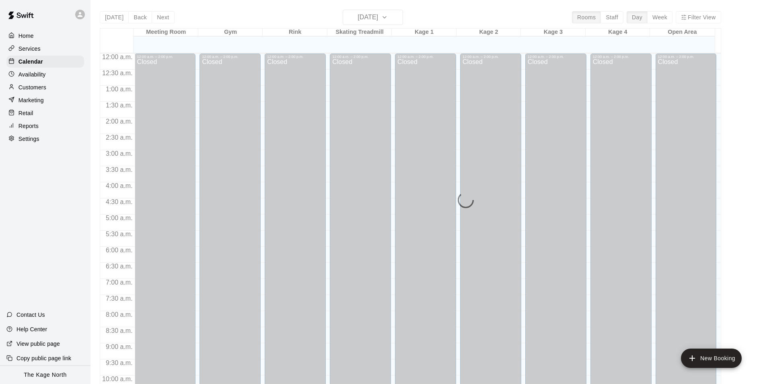
scroll to position [408, 0]
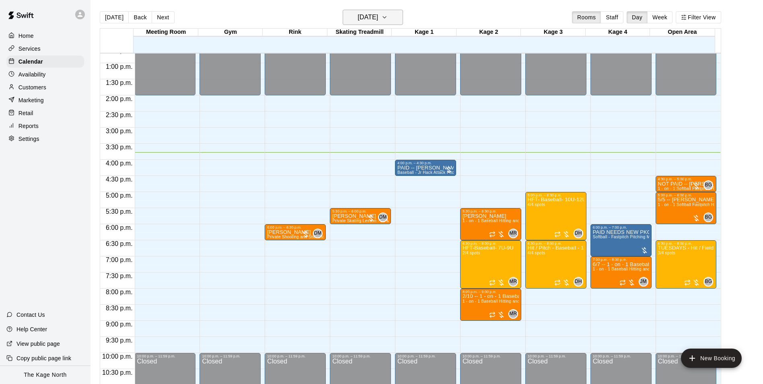
click at [378, 22] on h6 "[DATE]" at bounding box center [367, 17] width 21 height 11
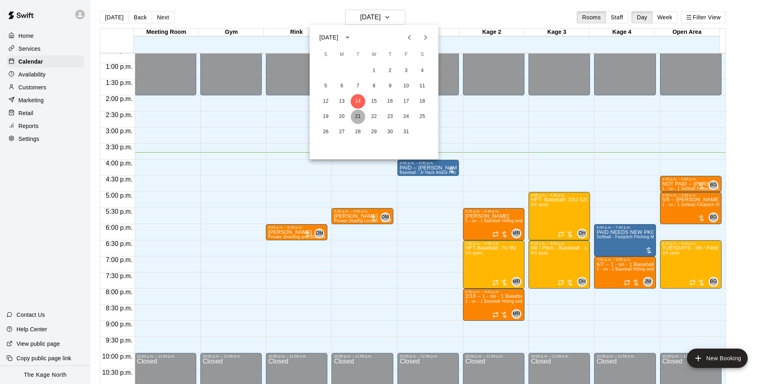
click at [358, 113] on button "21" at bounding box center [358, 116] width 14 height 14
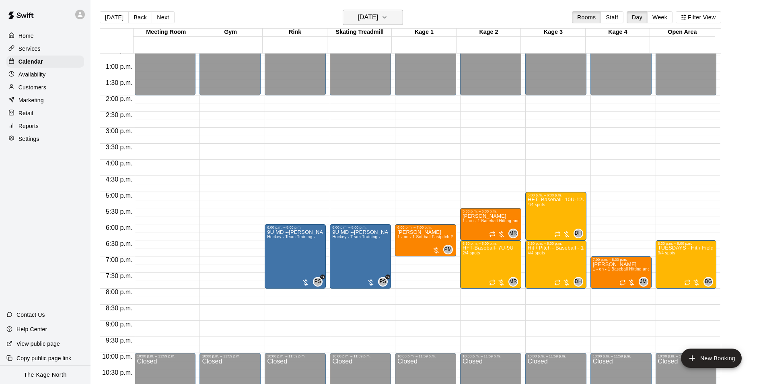
click at [378, 19] on h6 "[DATE]" at bounding box center [367, 17] width 21 height 11
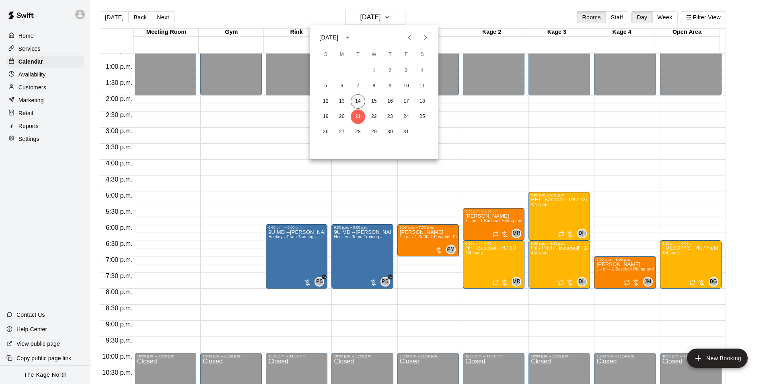
click at [363, 98] on button "14" at bounding box center [358, 101] width 14 height 14
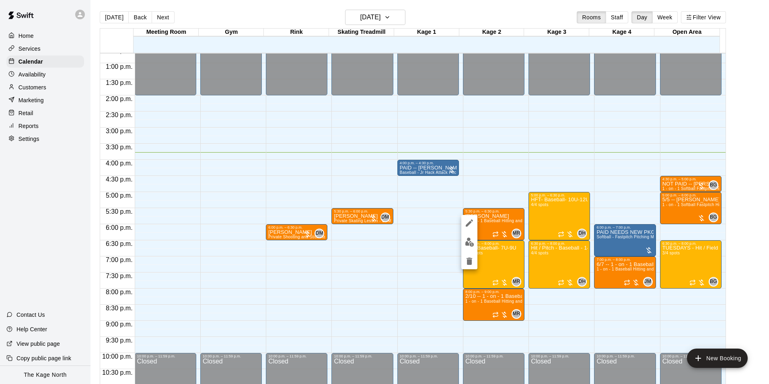
click at [466, 221] on icon "edit" at bounding box center [469, 223] width 10 height 10
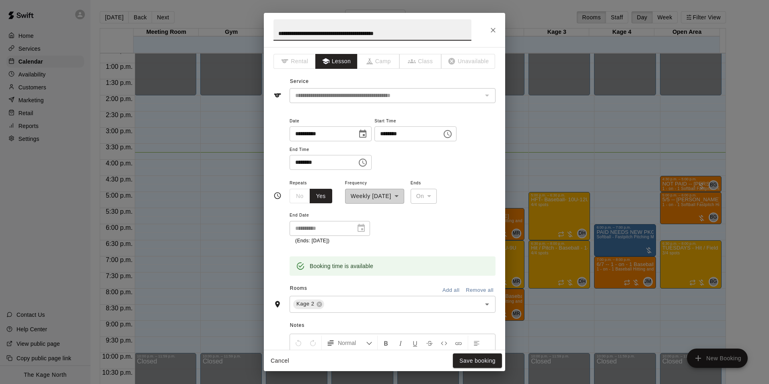
drag, startPoint x: 390, startPoint y: 34, endPoint x: 244, endPoint y: 19, distance: 146.7
click at [247, 19] on div "**********" at bounding box center [384, 192] width 769 height 384
type input "****"
click at [456, 238] on div "**********" at bounding box center [392, 211] width 206 height 67
click at [471, 360] on button "Save booking" at bounding box center [477, 360] width 49 height 15
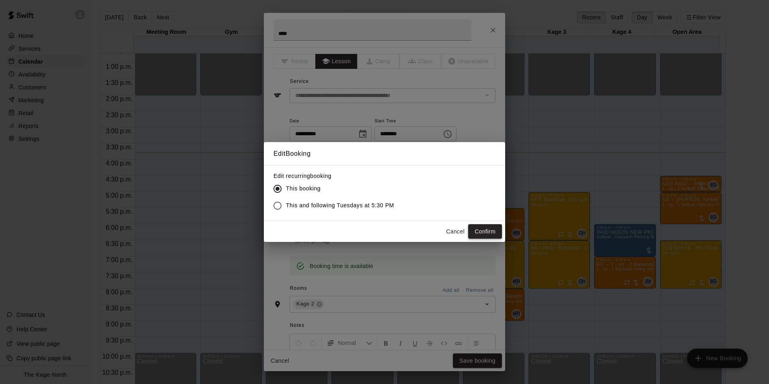
click at [484, 233] on button "Confirm" at bounding box center [485, 231] width 34 height 15
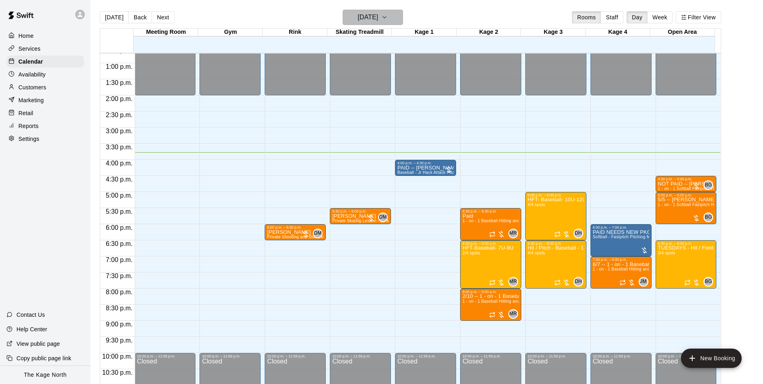
click at [378, 16] on h6 "[DATE]" at bounding box center [367, 17] width 21 height 11
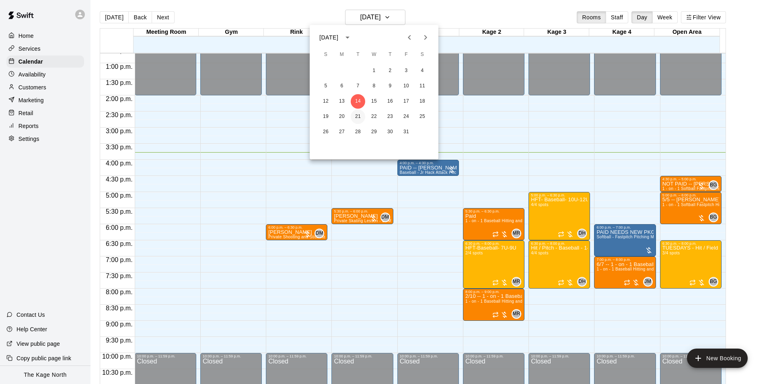
click at [357, 117] on button "21" at bounding box center [358, 116] width 14 height 14
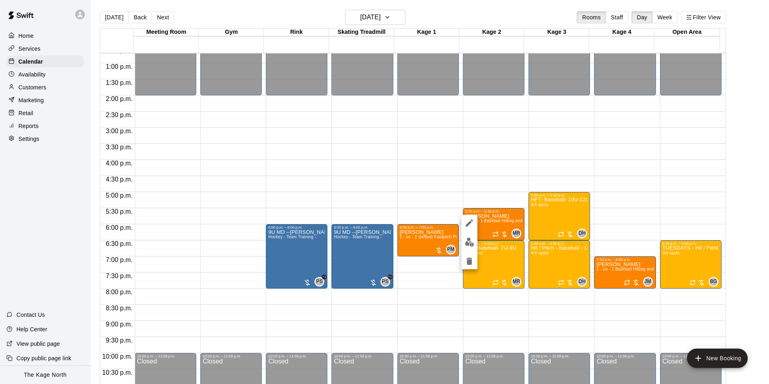
click at [467, 226] on icon "edit" at bounding box center [469, 222] width 7 height 7
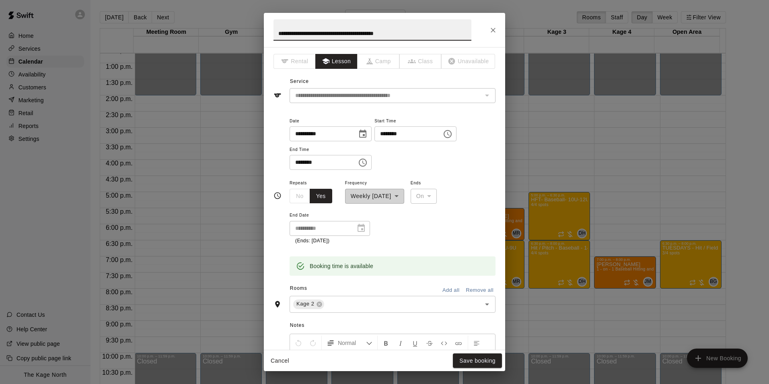
drag, startPoint x: 359, startPoint y: 24, endPoint x: 250, endPoint y: 14, distance: 110.2
click at [255, 15] on div "**********" at bounding box center [384, 192] width 769 height 384
type input "****"
click at [488, 359] on button "Save booking" at bounding box center [477, 360] width 49 height 15
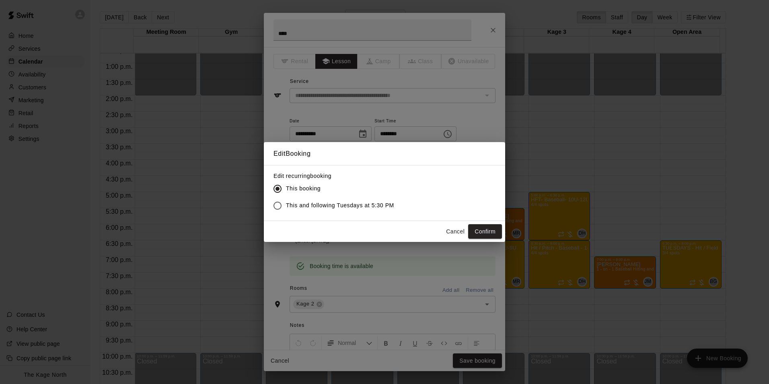
click at [485, 230] on button "Confirm" at bounding box center [485, 231] width 34 height 15
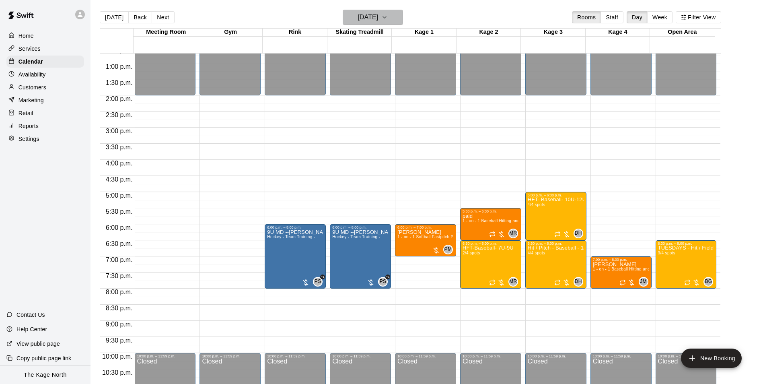
click at [388, 21] on icon "button" at bounding box center [384, 17] width 6 height 10
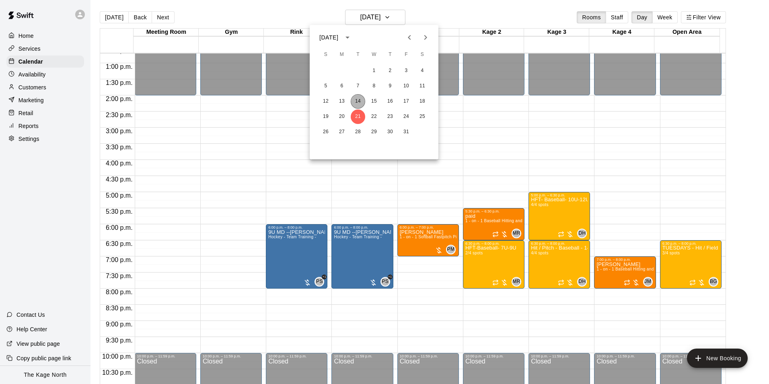
click at [361, 102] on button "14" at bounding box center [358, 101] width 14 height 14
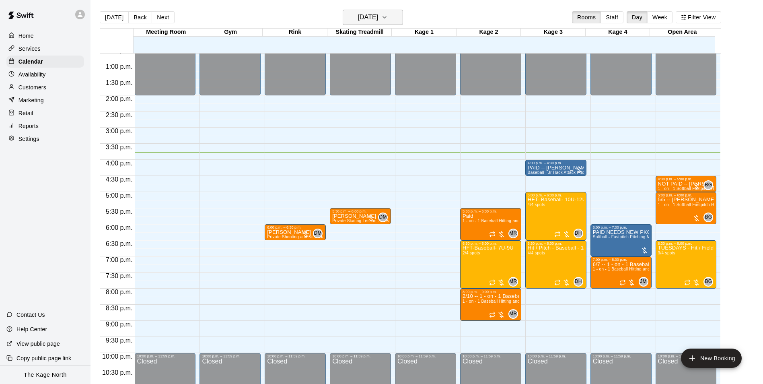
click at [376, 14] on h6 "[DATE]" at bounding box center [367, 17] width 21 height 11
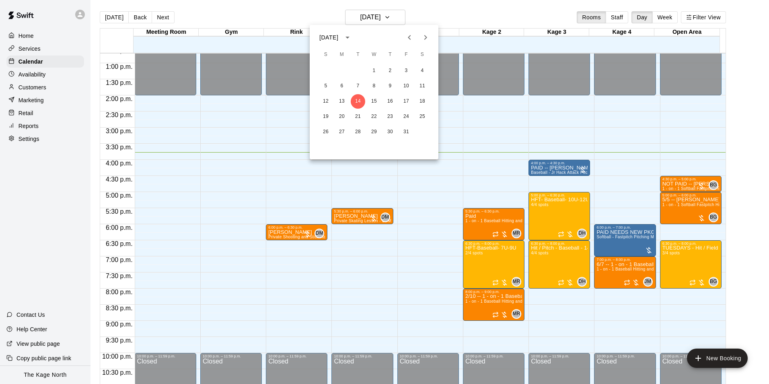
click at [440, 12] on div at bounding box center [384, 192] width 769 height 384
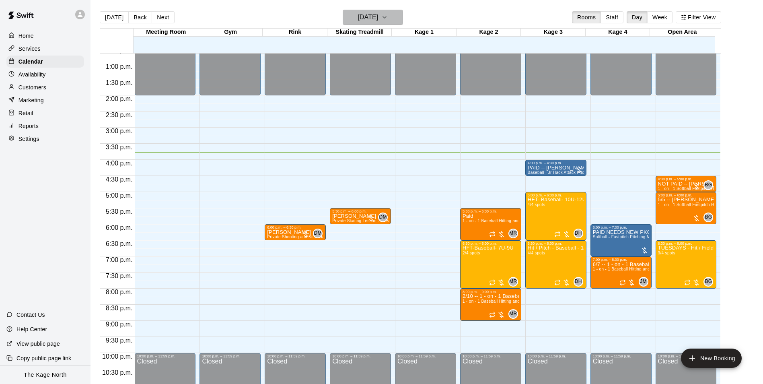
click at [378, 14] on h6 "[DATE]" at bounding box center [367, 17] width 21 height 11
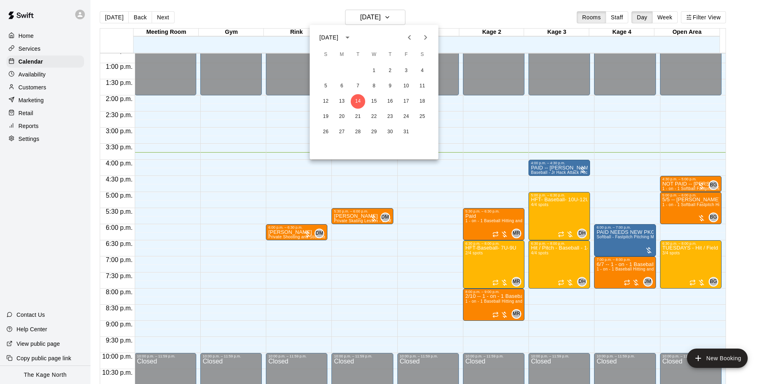
click at [429, 15] on div at bounding box center [384, 192] width 769 height 384
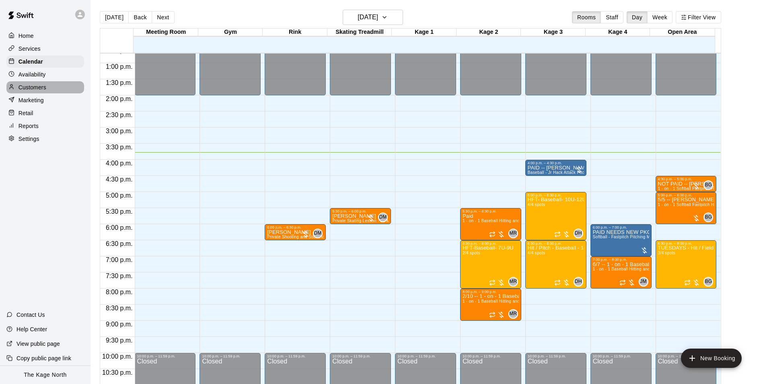
click at [31, 87] on p "Customers" at bounding box center [32, 87] width 28 height 8
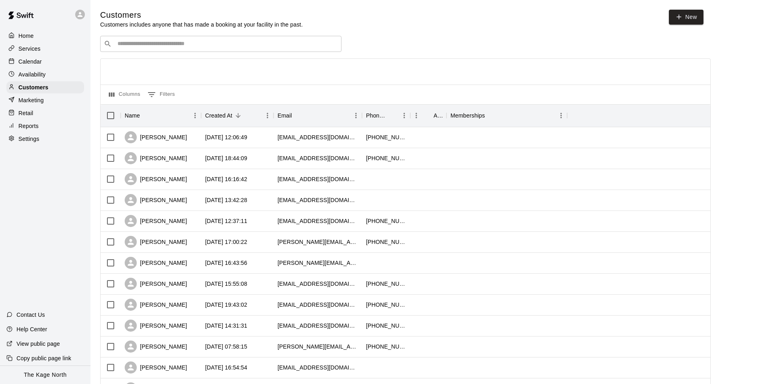
click at [33, 59] on p "Calendar" at bounding box center [29, 61] width 23 height 8
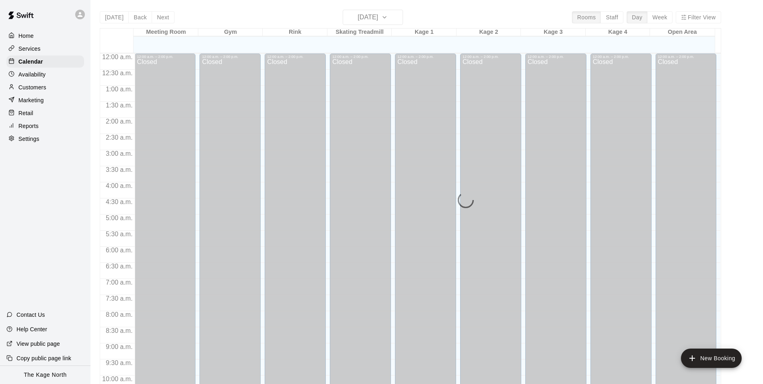
scroll to position [408, 0]
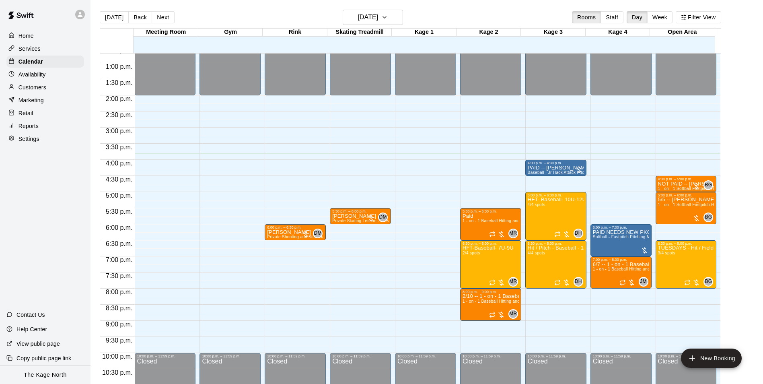
click at [47, 90] on div "Customers" at bounding box center [45, 87] width 78 height 12
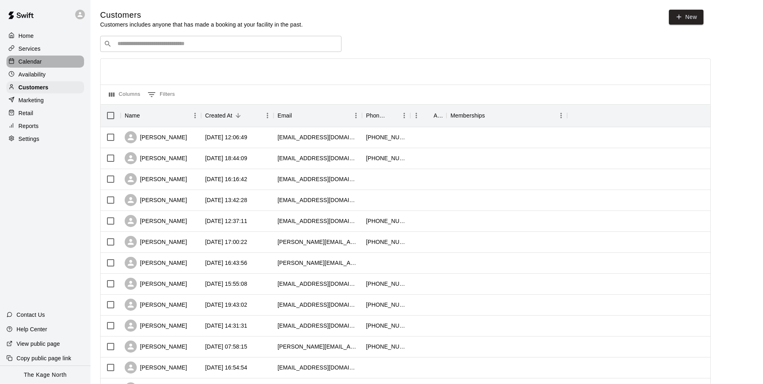
click at [33, 62] on p "Calendar" at bounding box center [29, 61] width 23 height 8
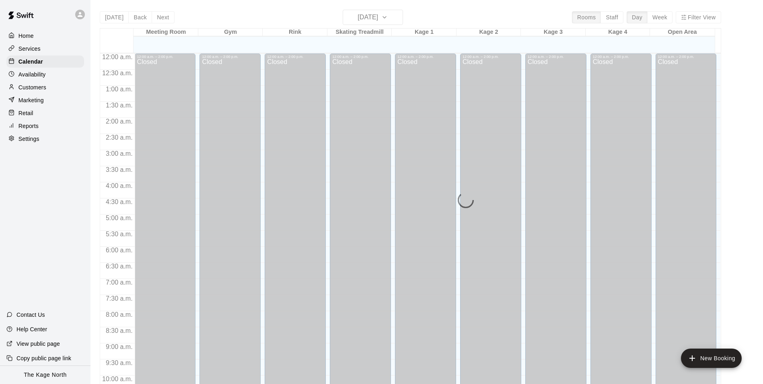
scroll to position [408, 0]
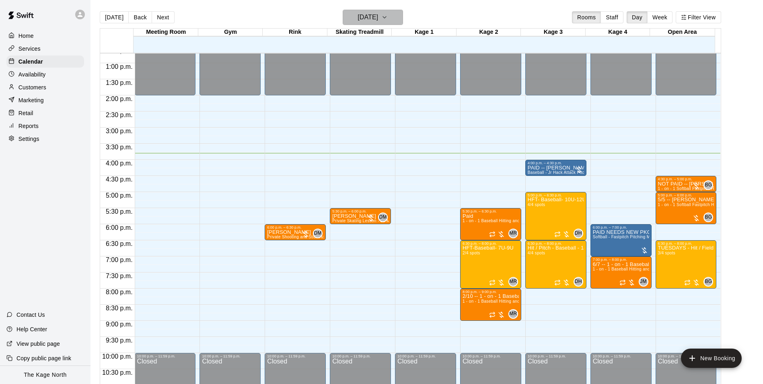
click at [377, 14] on h6 "[DATE]" at bounding box center [367, 17] width 21 height 11
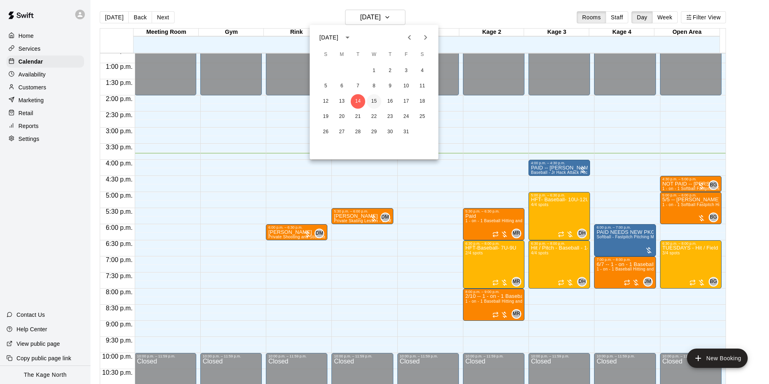
click at [373, 98] on button "15" at bounding box center [374, 101] width 14 height 14
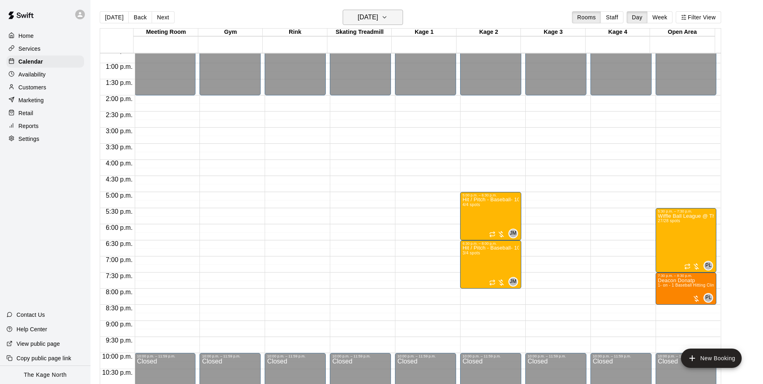
click at [378, 13] on h6 "[DATE]" at bounding box center [367, 17] width 21 height 11
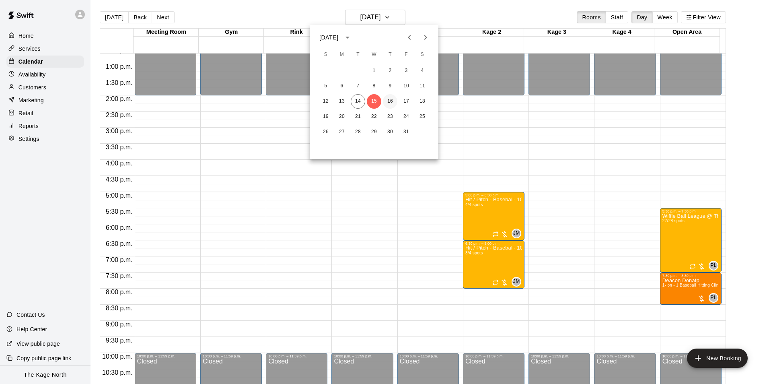
click at [388, 100] on button "16" at bounding box center [390, 101] width 14 height 14
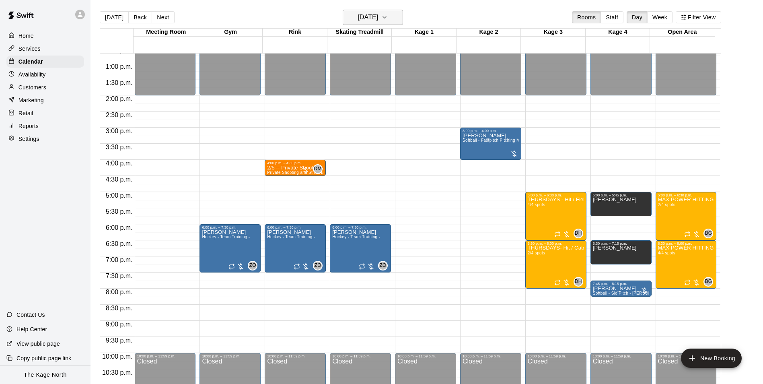
click at [378, 17] on h6 "[DATE]" at bounding box center [367, 17] width 21 height 11
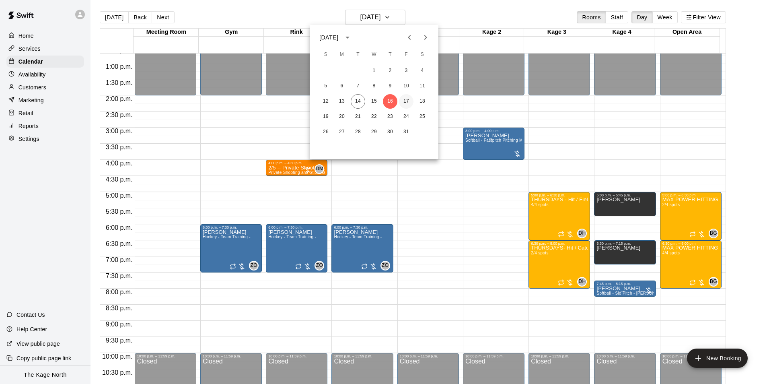
click at [406, 103] on button "17" at bounding box center [406, 101] width 14 height 14
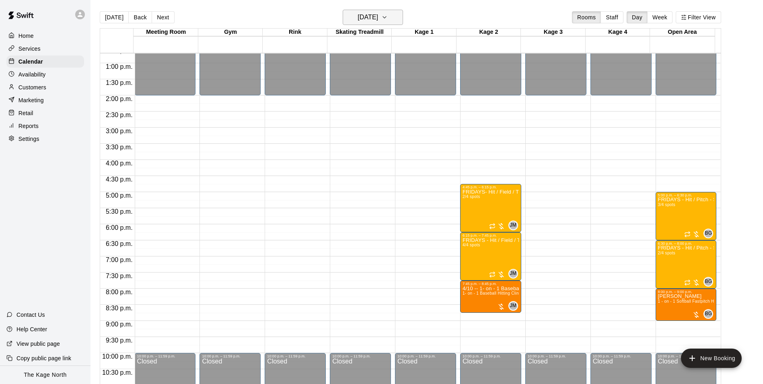
click at [370, 16] on h6 "[DATE]" at bounding box center [367, 17] width 21 height 11
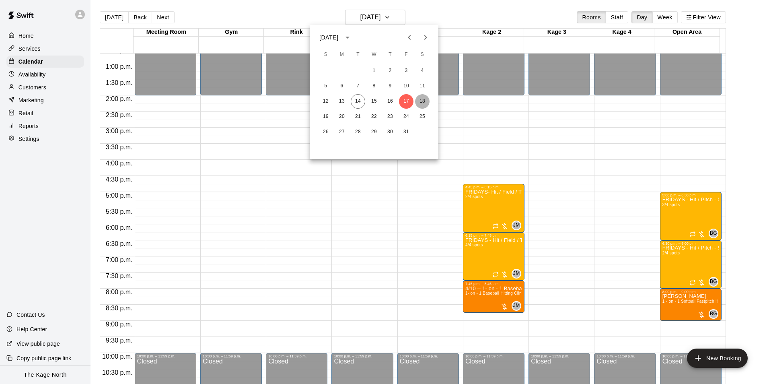
click at [423, 100] on button "18" at bounding box center [422, 101] width 14 height 14
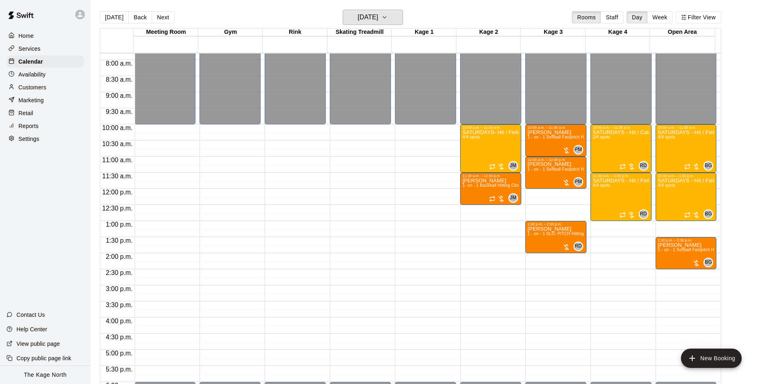
scroll to position [248, 0]
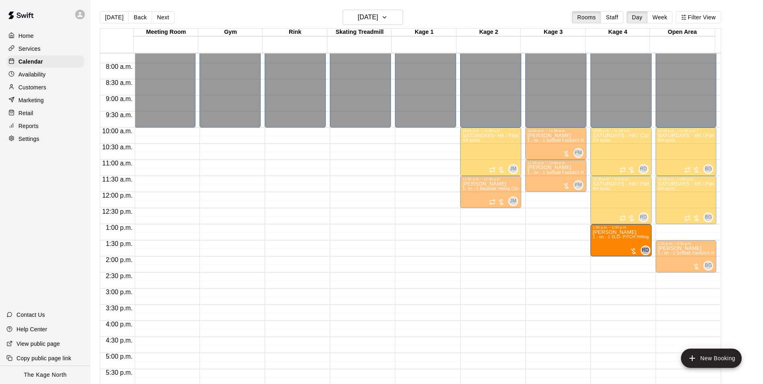
drag, startPoint x: 557, startPoint y: 244, endPoint x: 614, endPoint y: 251, distance: 57.4
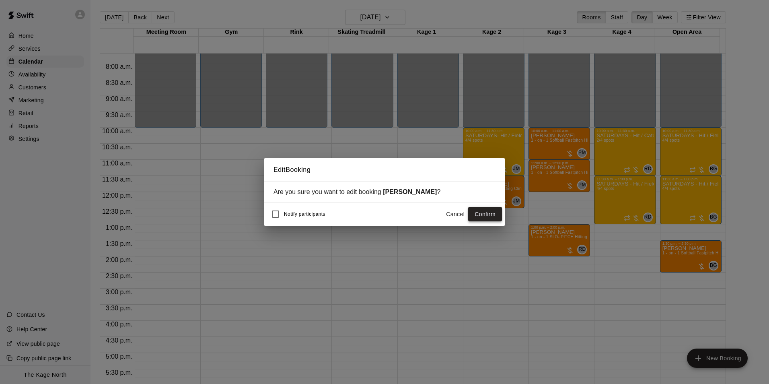
click at [482, 211] on button "Confirm" at bounding box center [485, 214] width 34 height 15
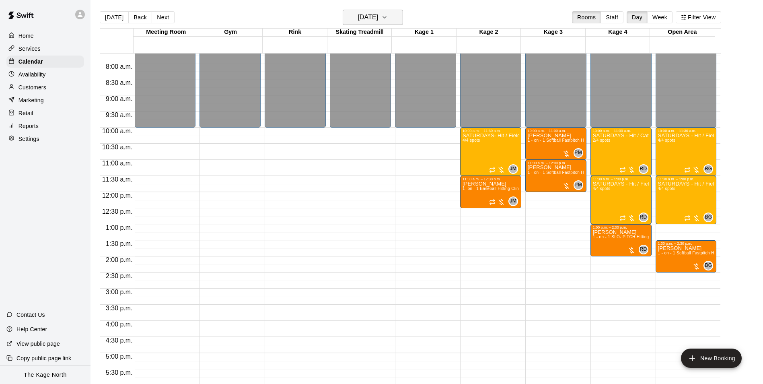
click at [378, 16] on h6 "[DATE]" at bounding box center [367, 17] width 21 height 11
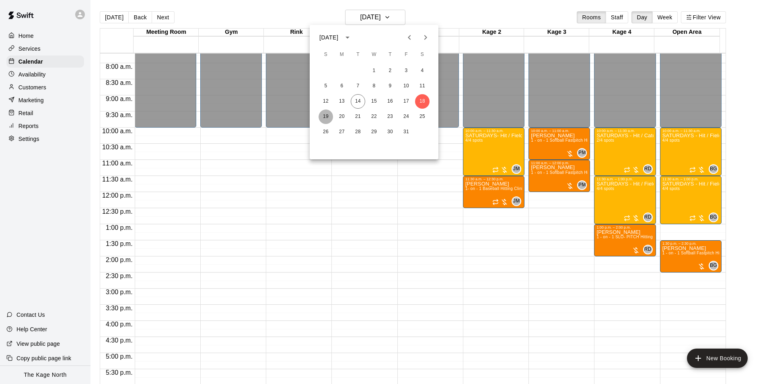
click at [326, 118] on button "19" at bounding box center [325, 116] width 14 height 14
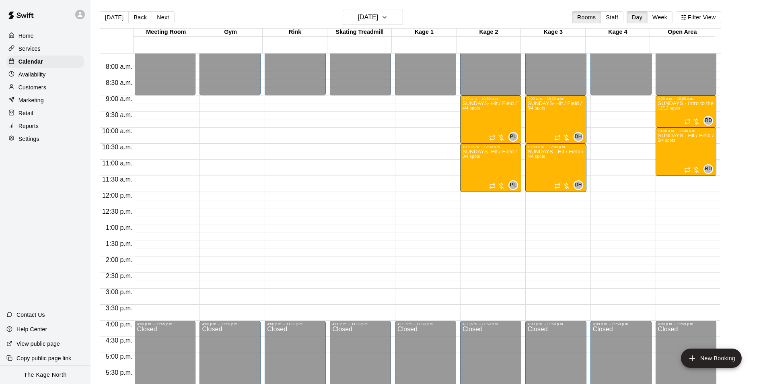
click at [33, 76] on p "Availability" at bounding box center [31, 74] width 27 height 8
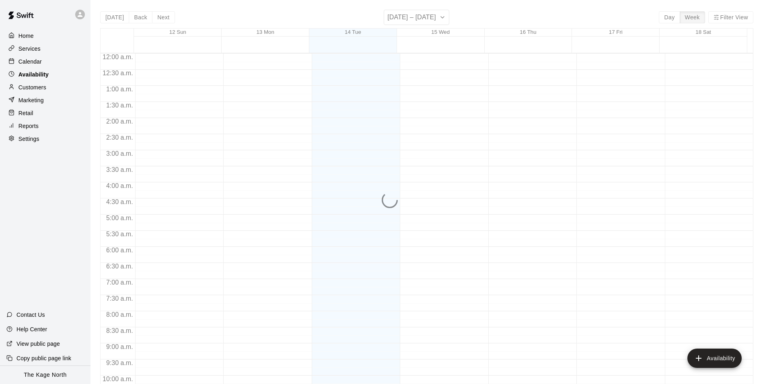
scroll to position [433, 0]
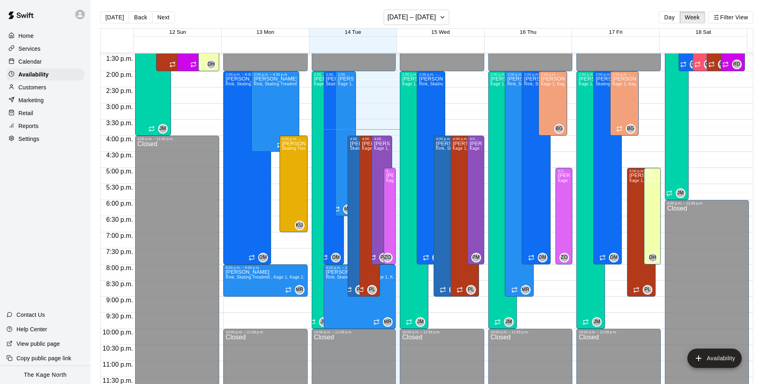
click at [34, 60] on p "Calendar" at bounding box center [29, 61] width 23 height 8
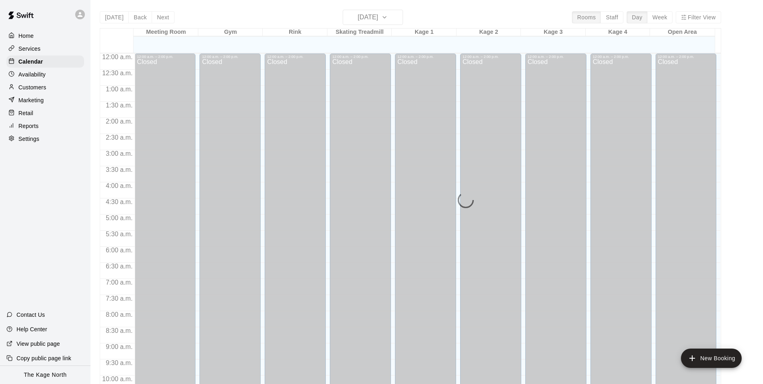
scroll to position [408, 0]
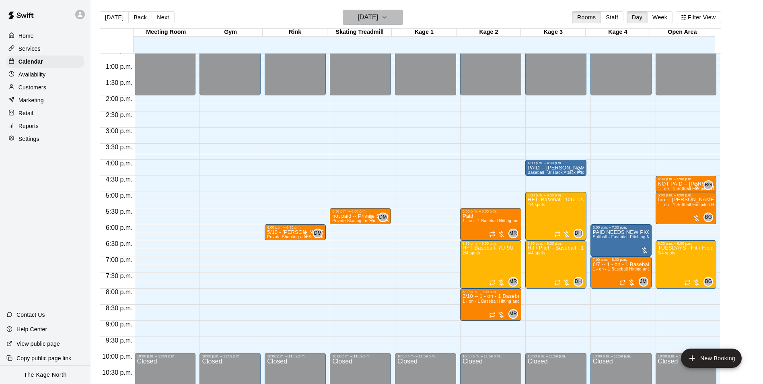
click at [378, 18] on h6 "[DATE]" at bounding box center [367, 17] width 21 height 11
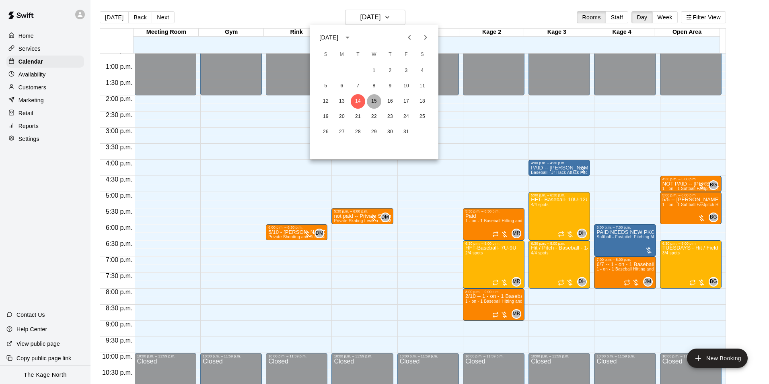
click at [371, 99] on button "15" at bounding box center [374, 101] width 14 height 14
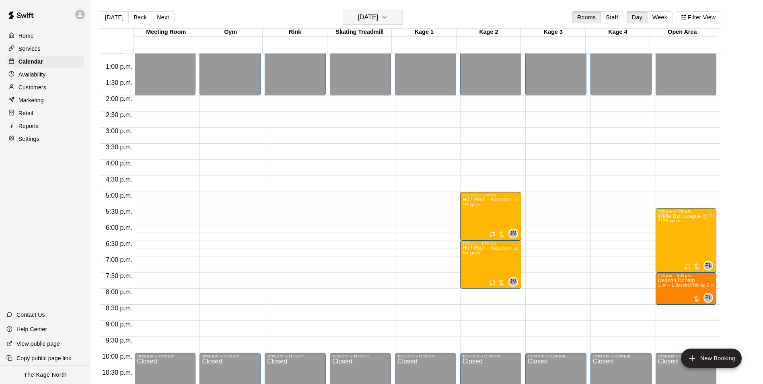
click at [378, 18] on h6 "[DATE]" at bounding box center [367, 17] width 21 height 11
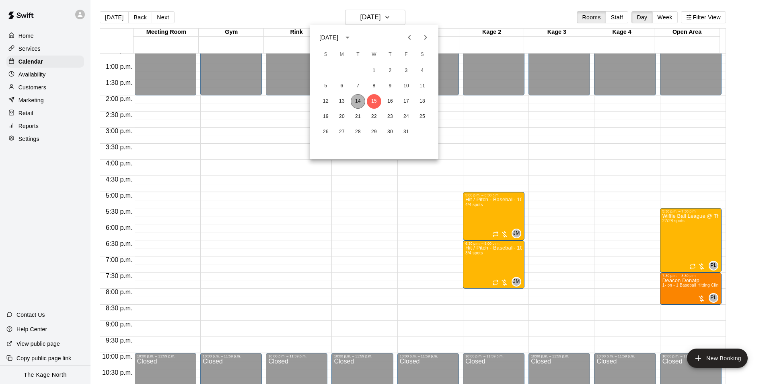
click at [359, 101] on button "14" at bounding box center [358, 101] width 14 height 14
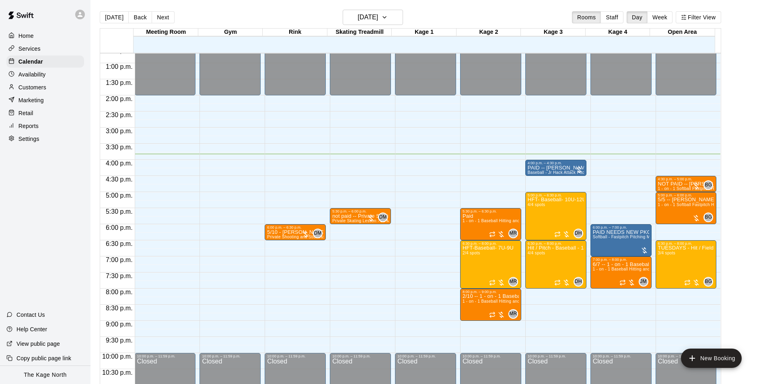
click at [35, 89] on p "Customers" at bounding box center [32, 87] width 28 height 8
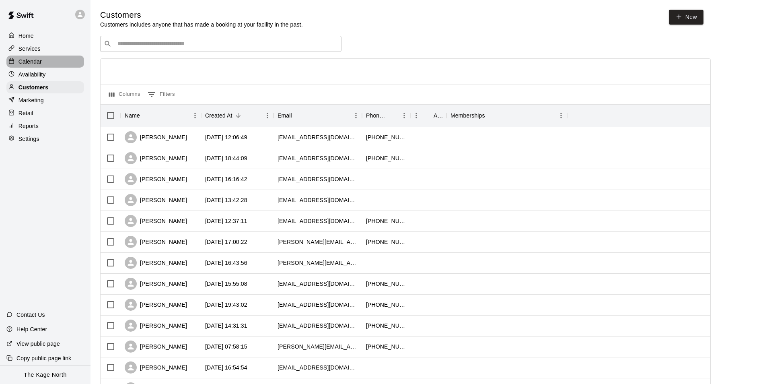
click at [37, 60] on p "Calendar" at bounding box center [29, 61] width 23 height 8
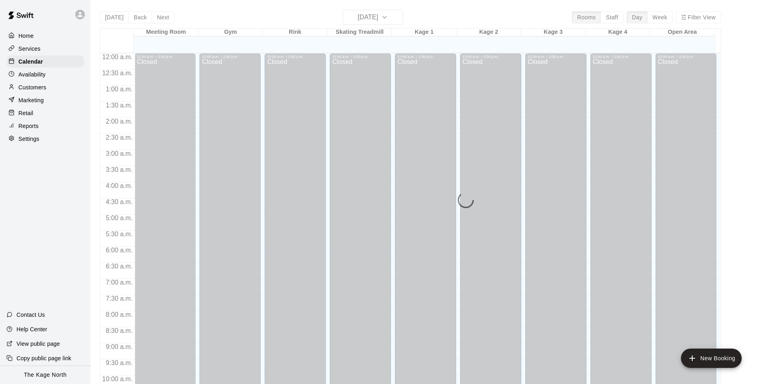
scroll to position [408, 0]
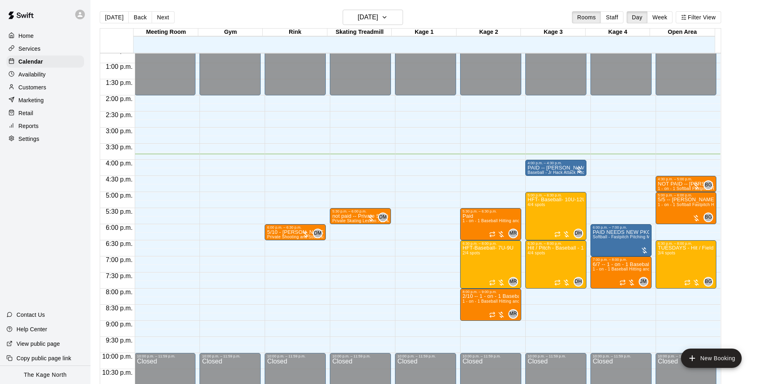
click at [261, 2] on main "[DATE] Back [DATE][DATE] Rooms Staff Day Week Filter View Meeting Room 14 Tue G…" at bounding box center [426, 198] width 672 height 396
click at [378, 17] on h6 "[DATE]" at bounding box center [367, 17] width 21 height 11
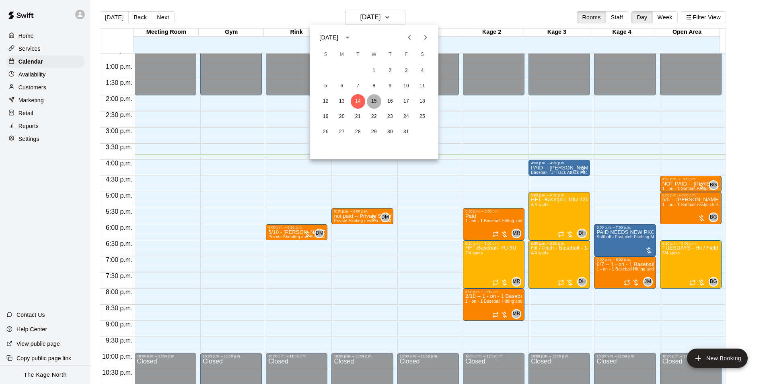
click at [375, 101] on button "15" at bounding box center [374, 101] width 14 height 14
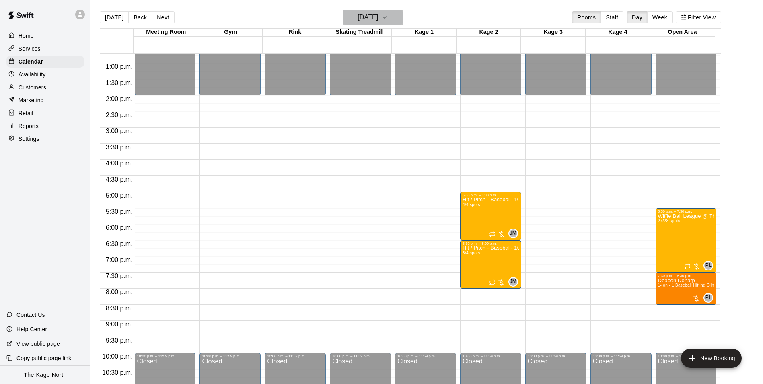
click at [378, 17] on h6 "[DATE]" at bounding box center [367, 17] width 21 height 11
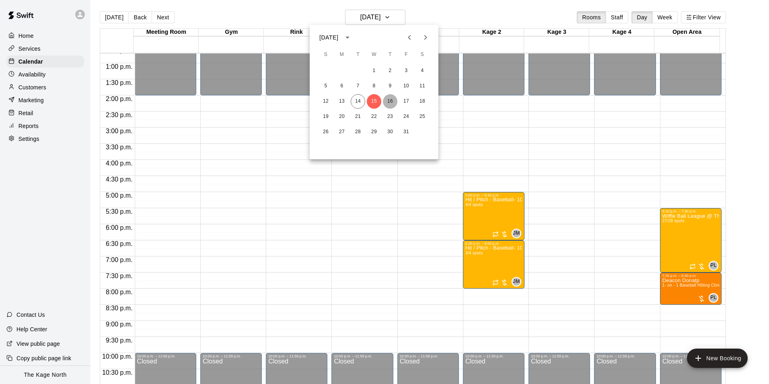
click at [390, 99] on button "16" at bounding box center [390, 101] width 14 height 14
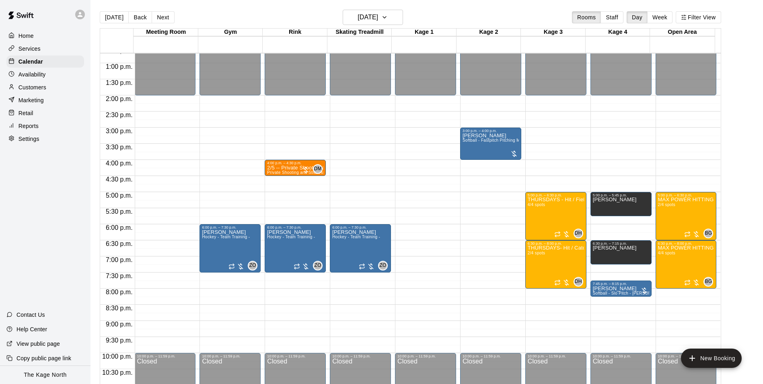
click at [36, 91] on p "Customers" at bounding box center [32, 87] width 28 height 8
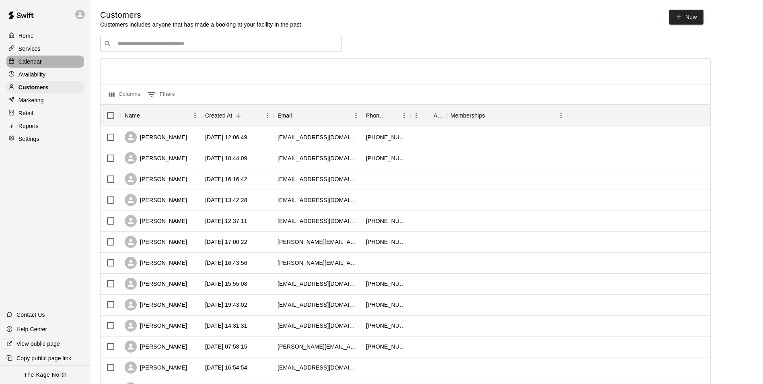
click at [30, 64] on p "Calendar" at bounding box center [29, 61] width 23 height 8
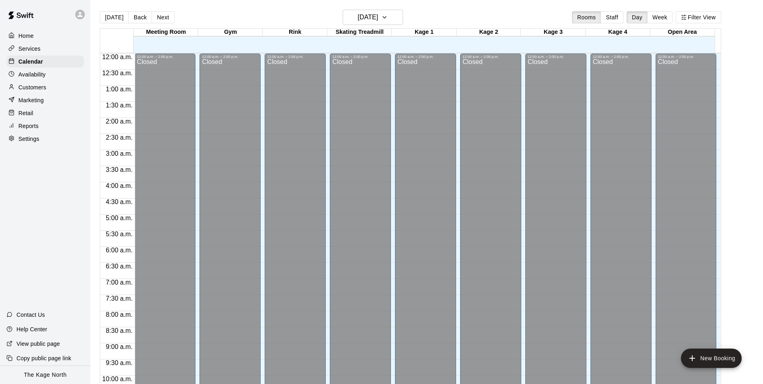
scroll to position [408, 0]
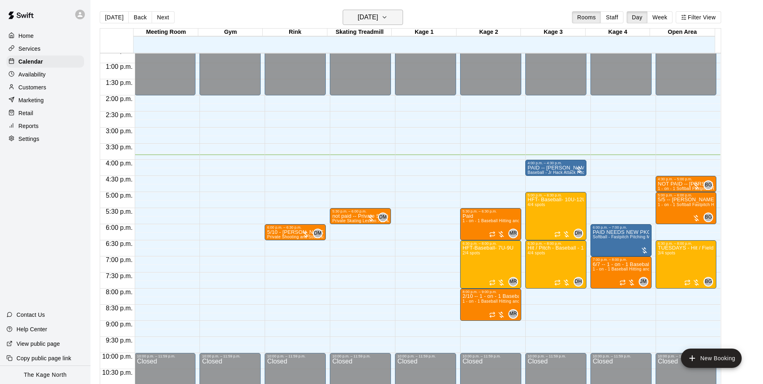
click at [375, 19] on h6 "[DATE]" at bounding box center [367, 17] width 21 height 11
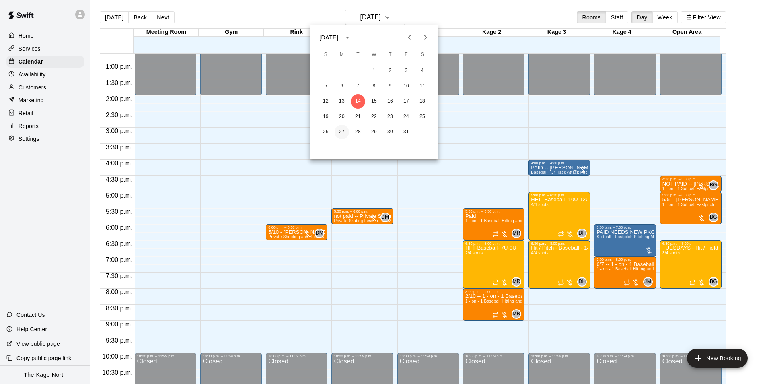
click at [342, 129] on button "27" at bounding box center [341, 132] width 14 height 14
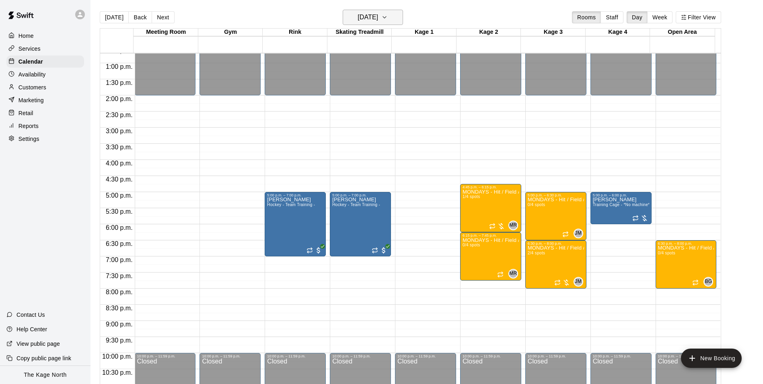
click at [373, 17] on h6 "[DATE]" at bounding box center [367, 17] width 21 height 11
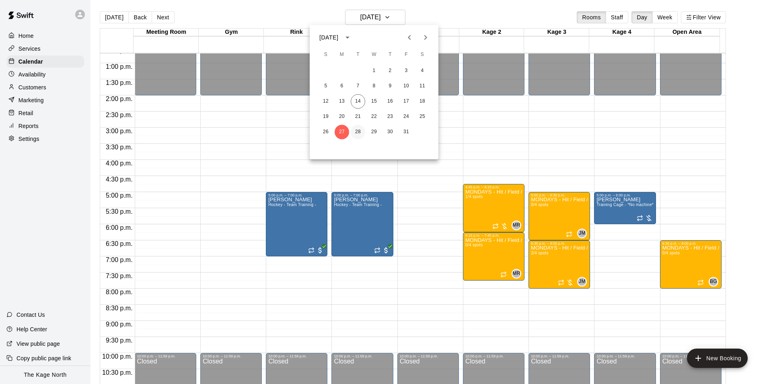
click at [359, 131] on button "28" at bounding box center [358, 132] width 14 height 14
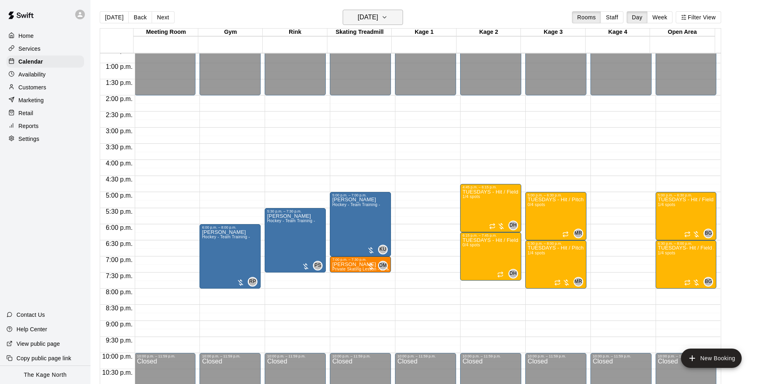
click at [378, 20] on h6 "[DATE]" at bounding box center [367, 17] width 21 height 11
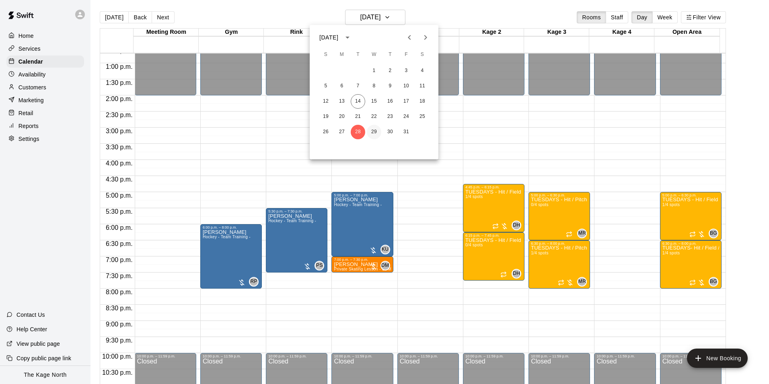
click at [375, 129] on button "29" at bounding box center [374, 132] width 14 height 14
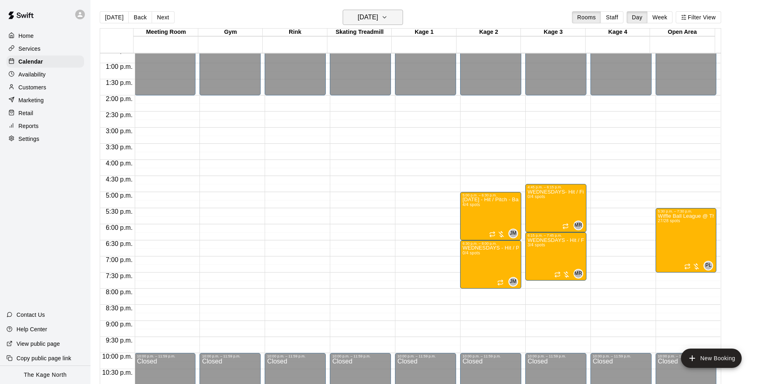
click at [378, 12] on h6 "[DATE]" at bounding box center [367, 17] width 21 height 11
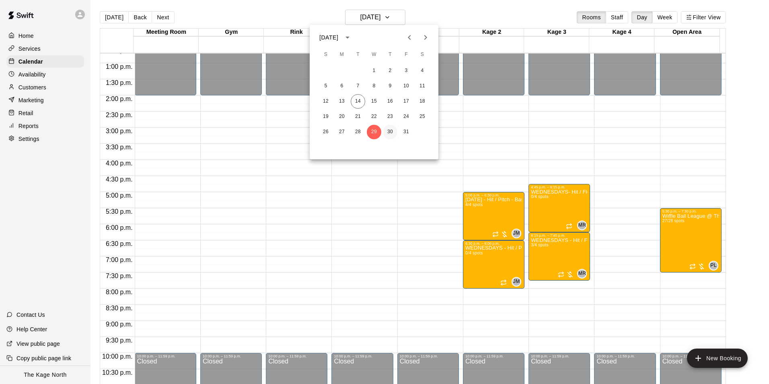
click at [387, 127] on button "30" at bounding box center [390, 132] width 14 height 14
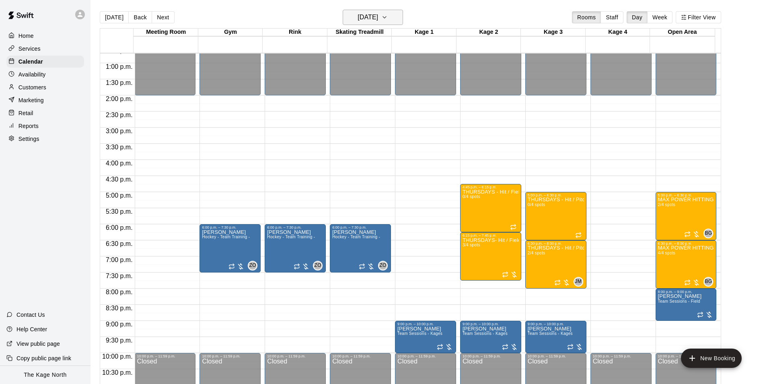
click at [378, 17] on h6 "[DATE]" at bounding box center [367, 17] width 21 height 11
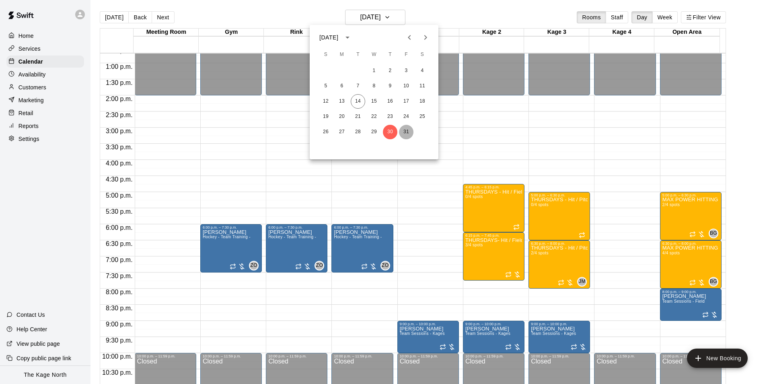
click at [404, 131] on button "31" at bounding box center [406, 132] width 14 height 14
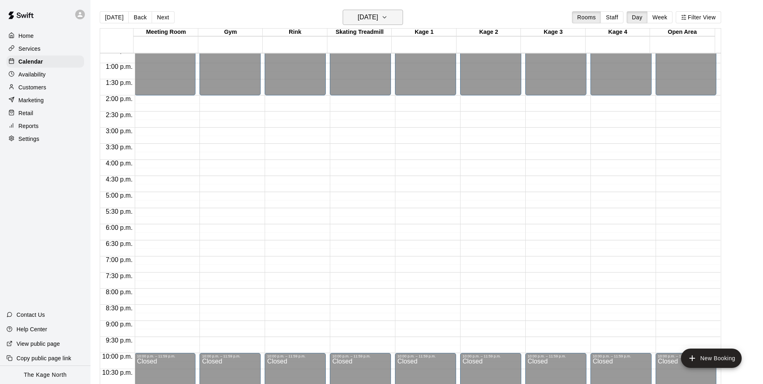
click at [378, 20] on h6 "[DATE]" at bounding box center [367, 17] width 21 height 11
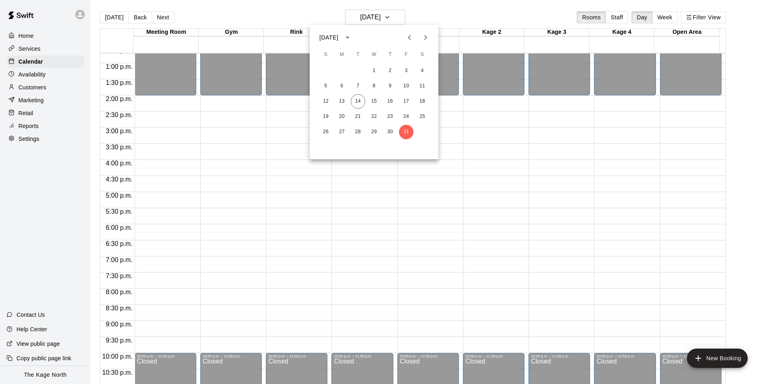
click at [427, 37] on icon "Next month" at bounding box center [426, 38] width 10 height 10
click at [406, 86] on button "7" at bounding box center [406, 86] width 14 height 14
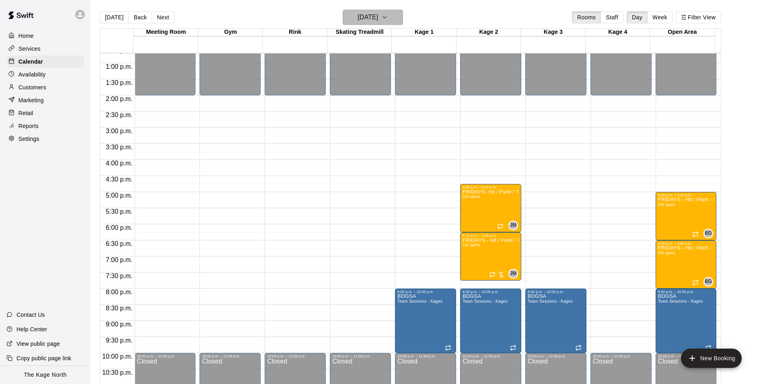
click at [377, 19] on h6 "[DATE]" at bounding box center [367, 17] width 21 height 11
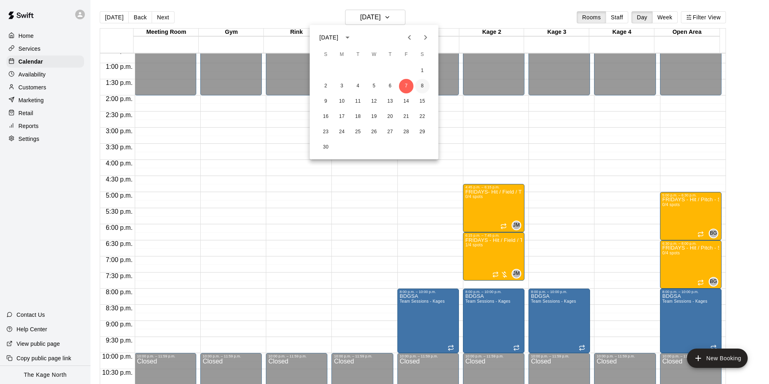
click at [425, 85] on button "8" at bounding box center [422, 86] width 14 height 14
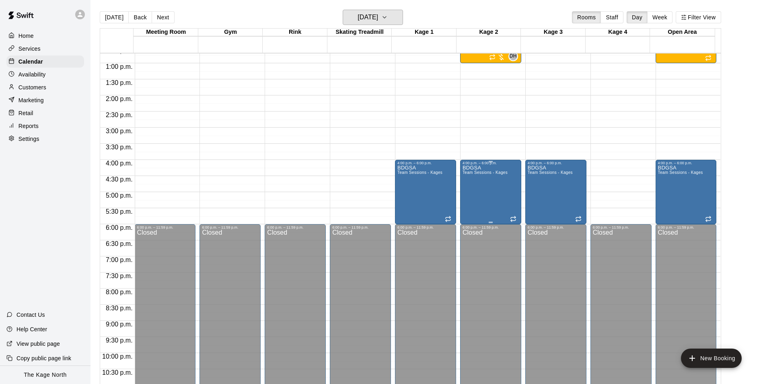
scroll to position [288, 0]
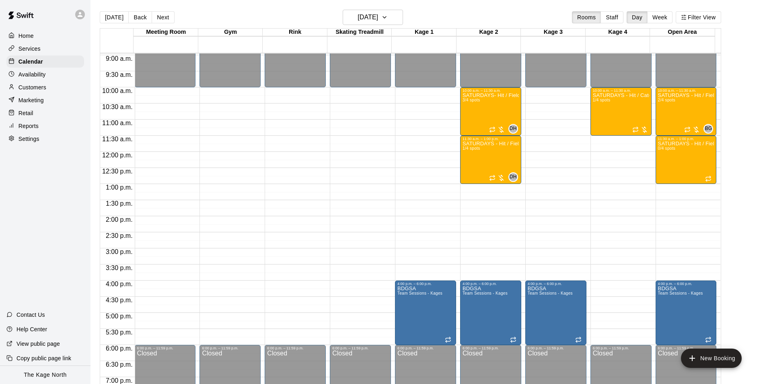
click at [22, 35] on p "Home" at bounding box center [25, 36] width 15 height 8
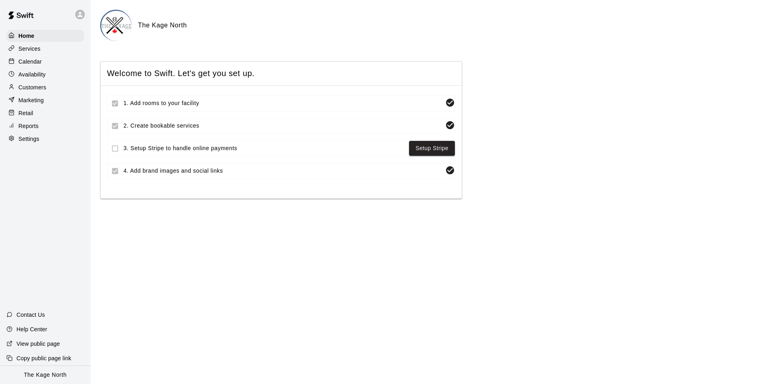
click at [36, 62] on p "Calendar" at bounding box center [29, 61] width 23 height 8
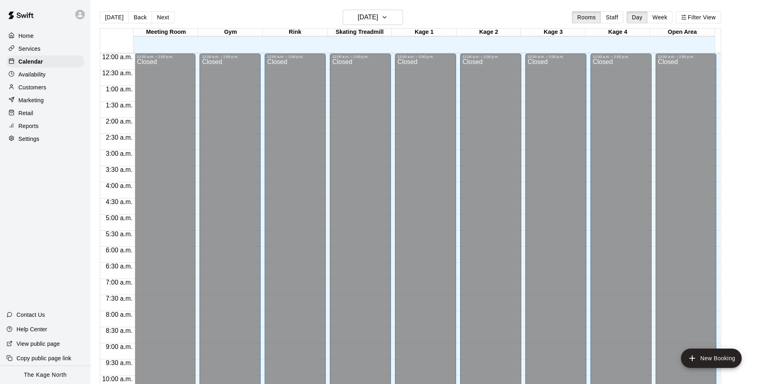
scroll to position [408, 0]
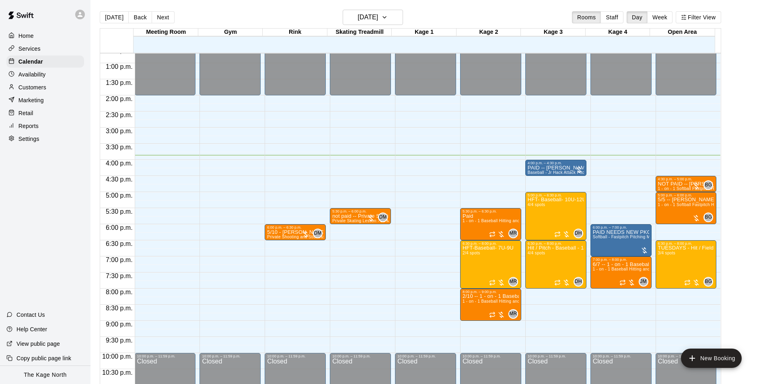
click at [19, 88] on p "Customers" at bounding box center [32, 87] width 28 height 8
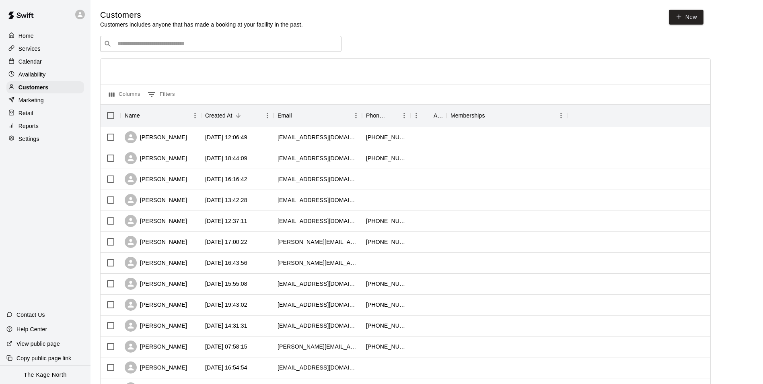
click at [29, 63] on p "Calendar" at bounding box center [29, 61] width 23 height 8
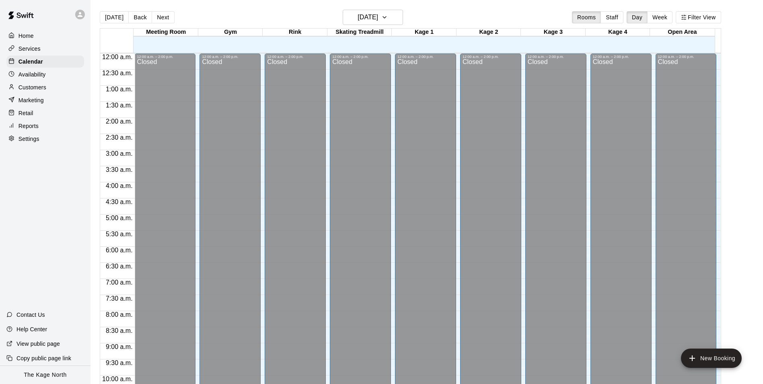
scroll to position [408, 0]
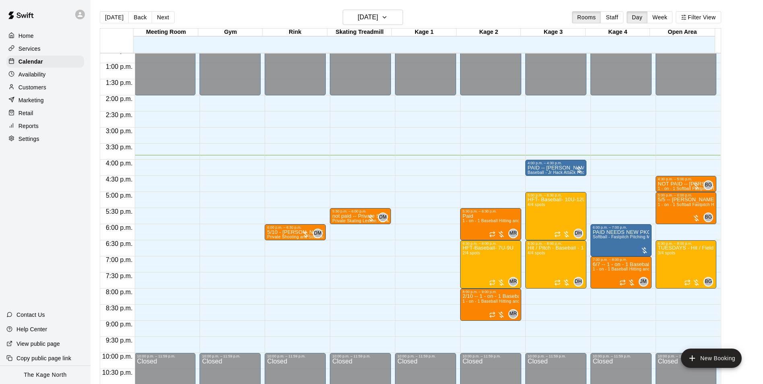
drag, startPoint x: 257, startPoint y: 15, endPoint x: 222, endPoint y: 10, distance: 35.0
click at [256, 15] on div "[DATE] Back [DATE][DATE] Rooms Staff Day Week Filter View" at bounding box center [410, 19] width 621 height 18
click at [224, 14] on div "[DATE] Back [DATE][DATE] Rooms Staff Day Week Filter View" at bounding box center [410, 19] width 621 height 18
click at [80, 13] on icon at bounding box center [80, 14] width 5 height 5
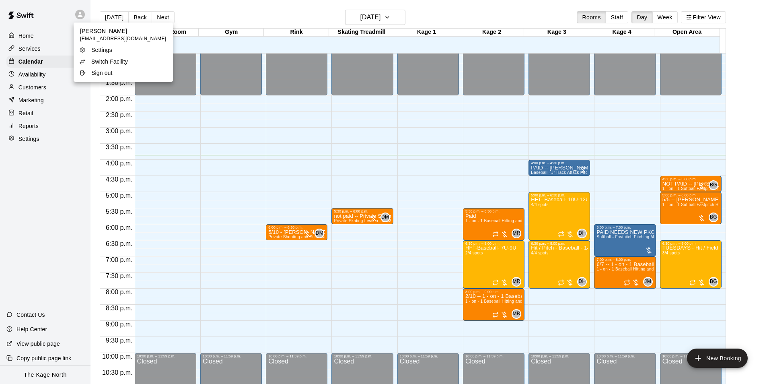
click at [115, 60] on p "Switch Facility" at bounding box center [109, 61] width 37 height 8
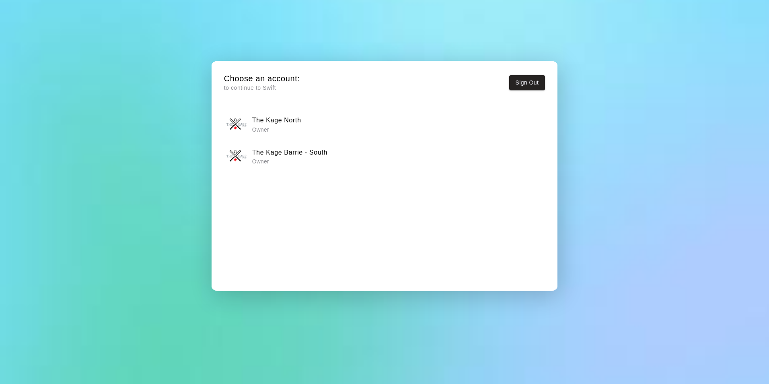
click at [304, 158] on p "Owner" at bounding box center [289, 161] width 75 height 8
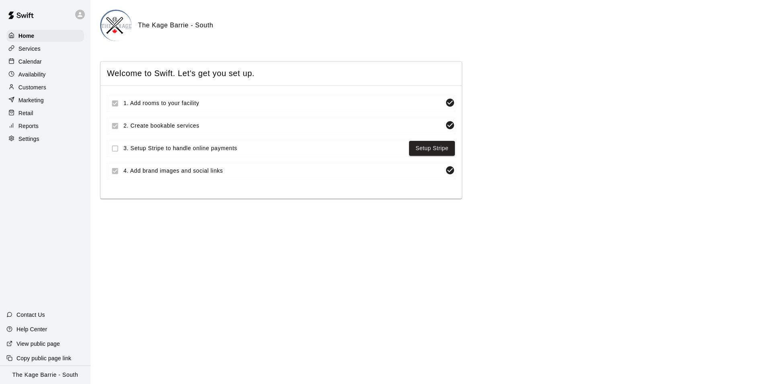
click at [39, 65] on p "Calendar" at bounding box center [29, 61] width 23 height 8
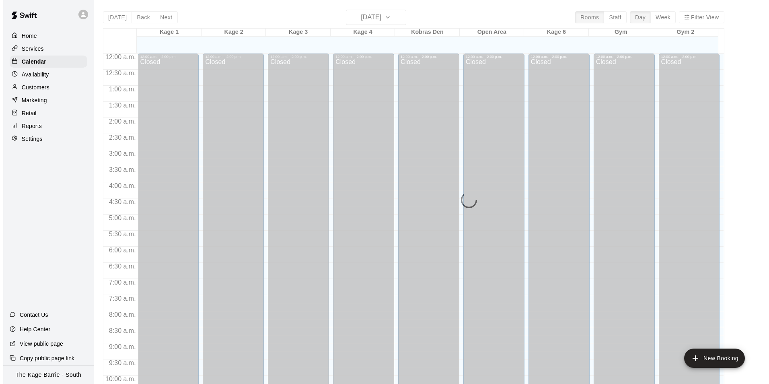
scroll to position [408, 0]
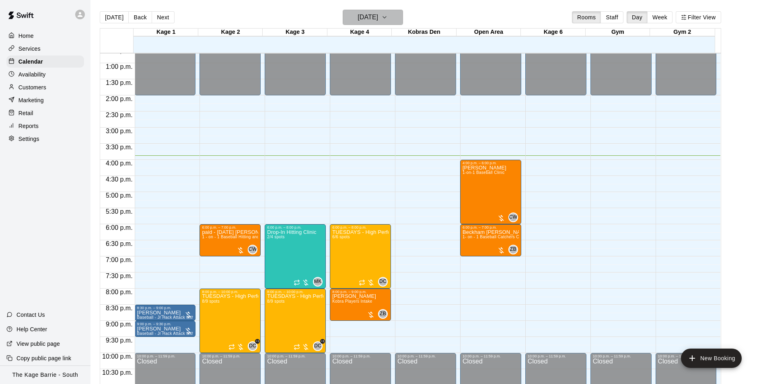
click at [378, 18] on h6 "[DATE]" at bounding box center [367, 17] width 21 height 11
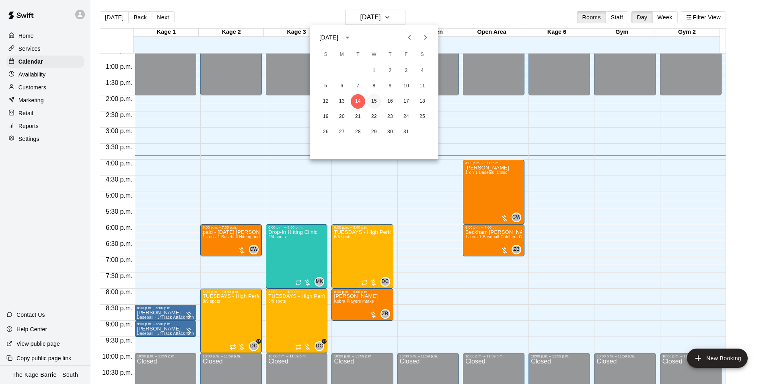
click at [378, 101] on button "15" at bounding box center [374, 101] width 14 height 14
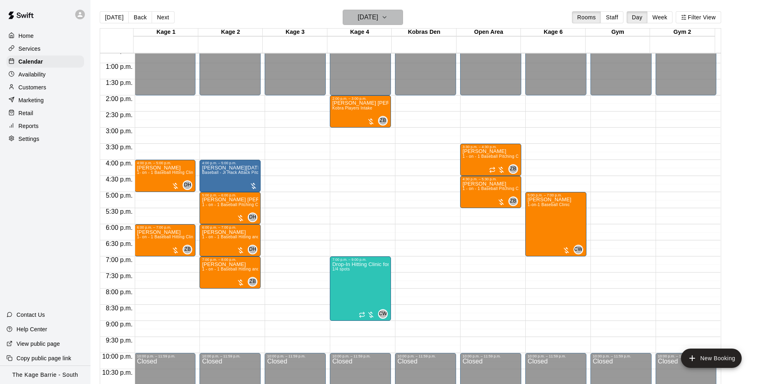
click at [378, 16] on h6 "[DATE]" at bounding box center [367, 17] width 21 height 11
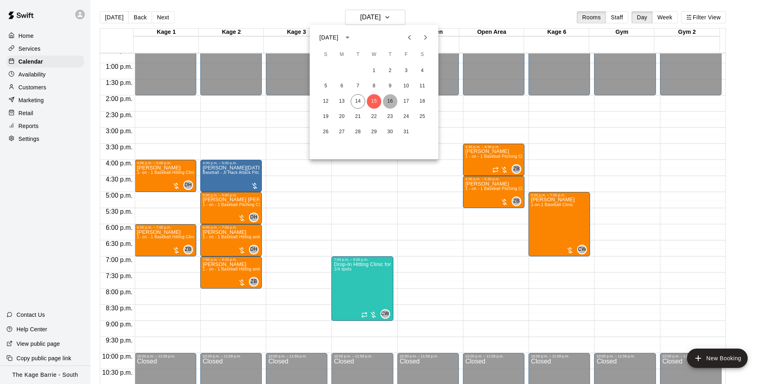
click at [392, 100] on button "16" at bounding box center [390, 101] width 14 height 14
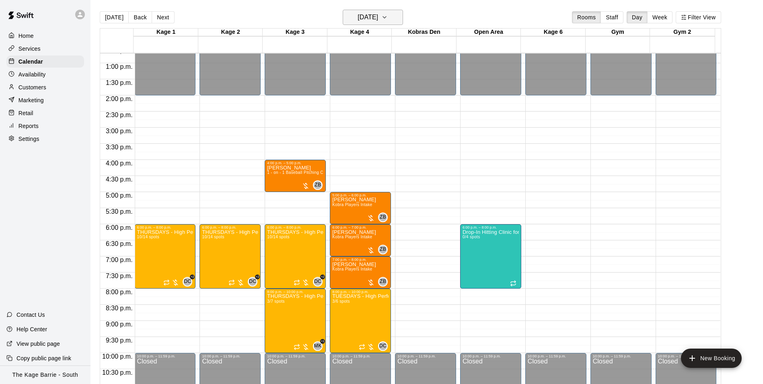
click at [378, 18] on h6 "[DATE]" at bounding box center [367, 17] width 21 height 11
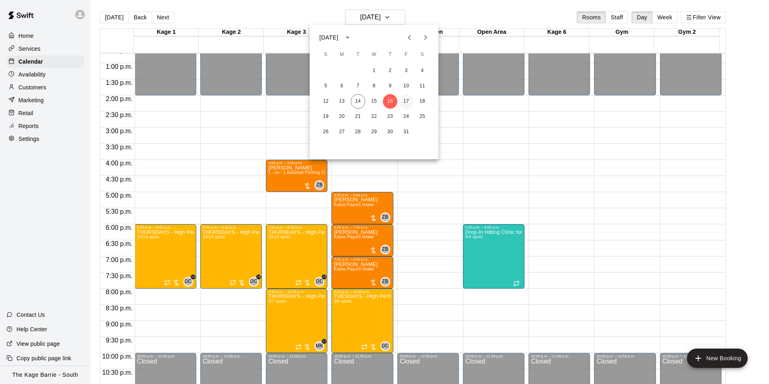
click at [409, 97] on button "17" at bounding box center [406, 101] width 14 height 14
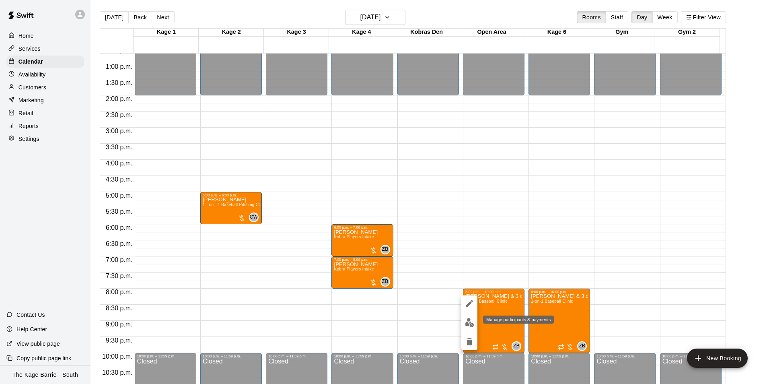
click at [472, 323] on img "edit" at bounding box center [469, 322] width 9 height 9
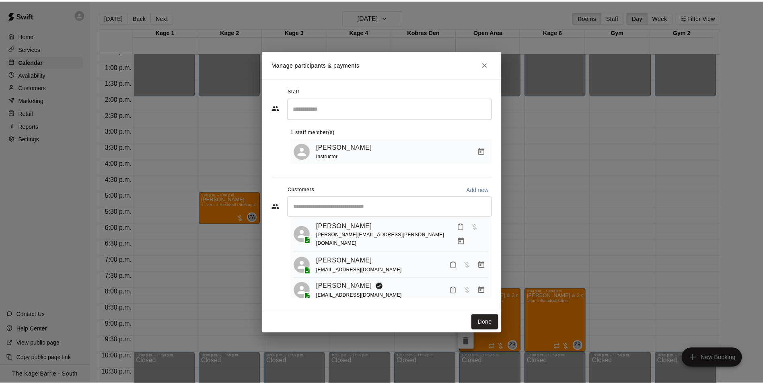
scroll to position [40, 0]
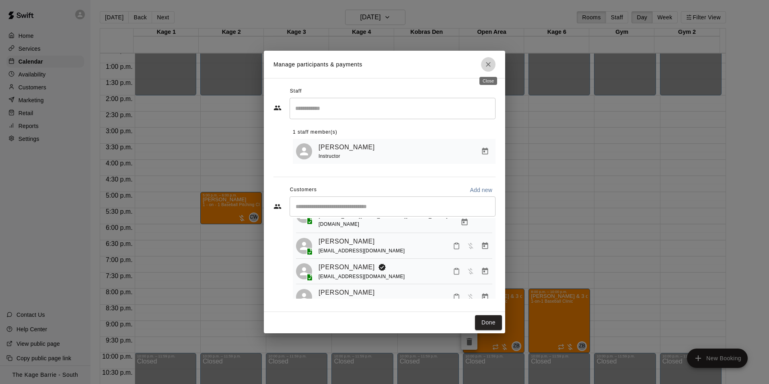
click at [487, 67] on icon "Close" at bounding box center [488, 64] width 8 height 8
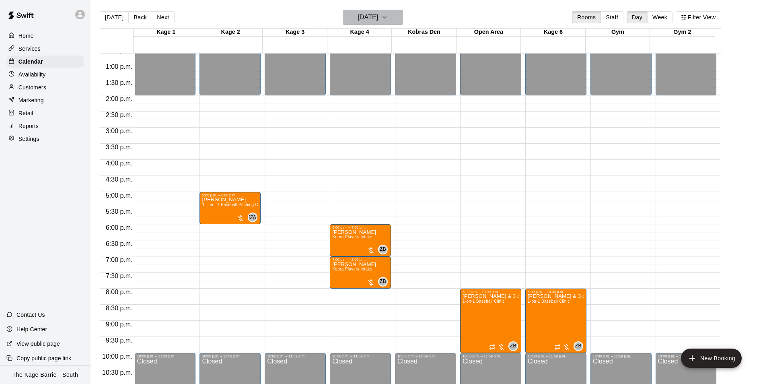
click at [378, 20] on h6 "[DATE]" at bounding box center [367, 17] width 21 height 11
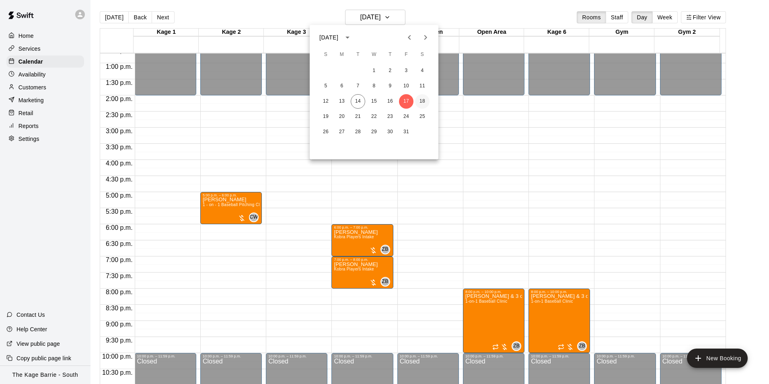
click at [422, 101] on button "18" at bounding box center [422, 101] width 14 height 14
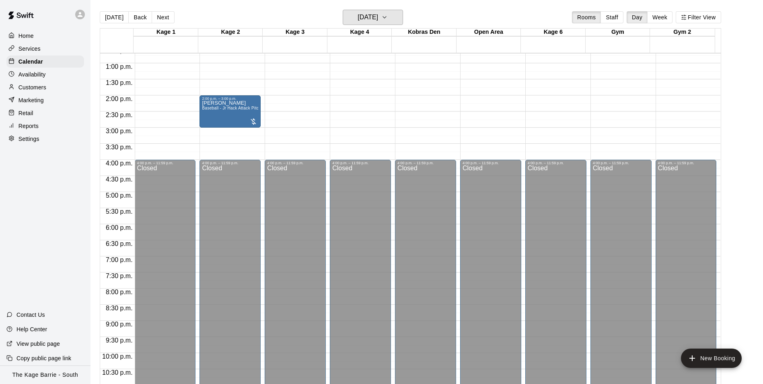
scroll to position [288, 0]
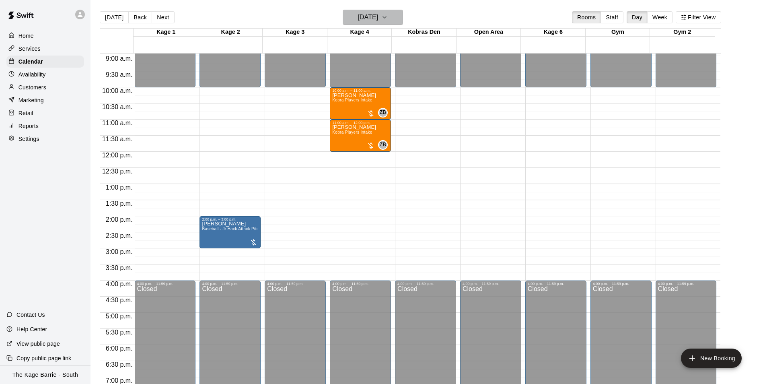
click at [378, 14] on h6 "[DATE]" at bounding box center [367, 17] width 21 height 11
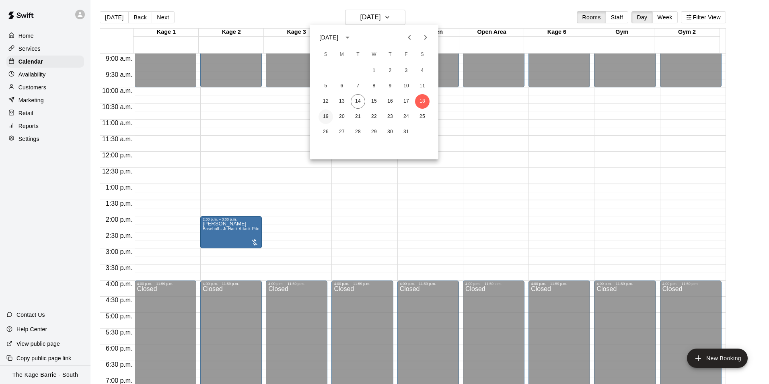
click at [330, 113] on button "19" at bounding box center [325, 116] width 14 height 14
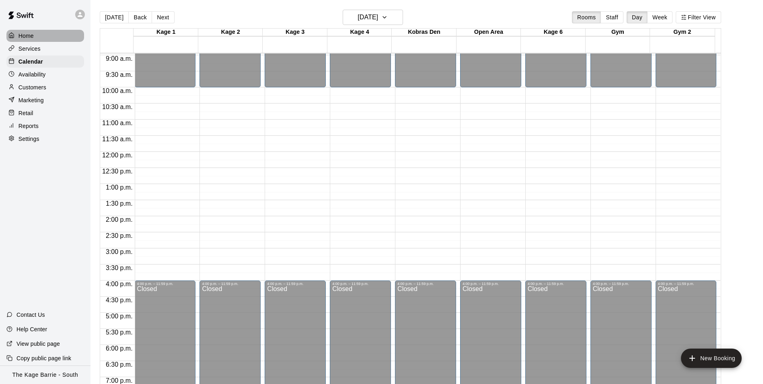
click at [31, 36] on p "Home" at bounding box center [25, 36] width 15 height 8
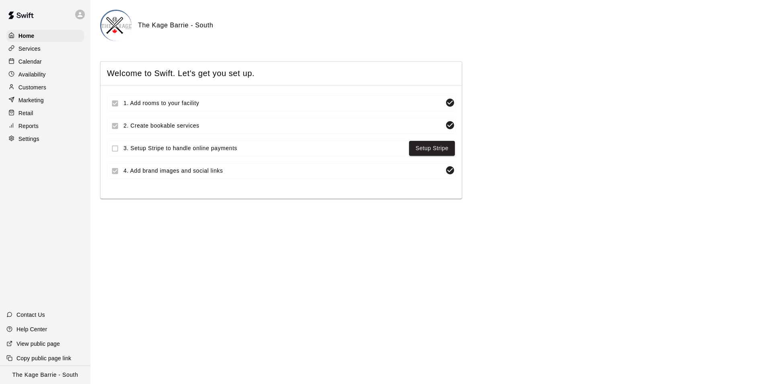
click at [33, 61] on p "Calendar" at bounding box center [29, 61] width 23 height 8
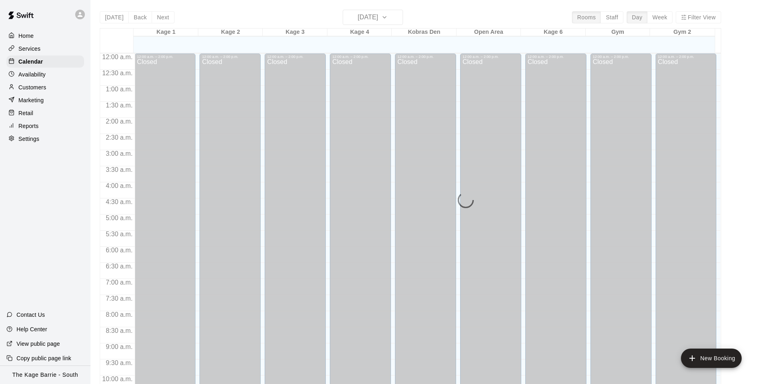
scroll to position [408, 0]
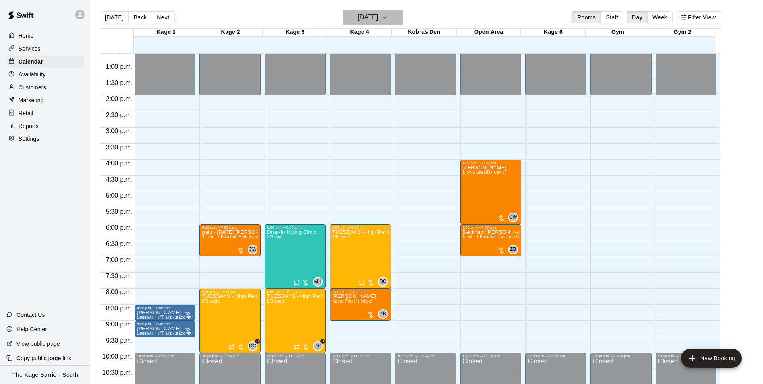
click at [386, 16] on icon "button" at bounding box center [384, 17] width 3 height 2
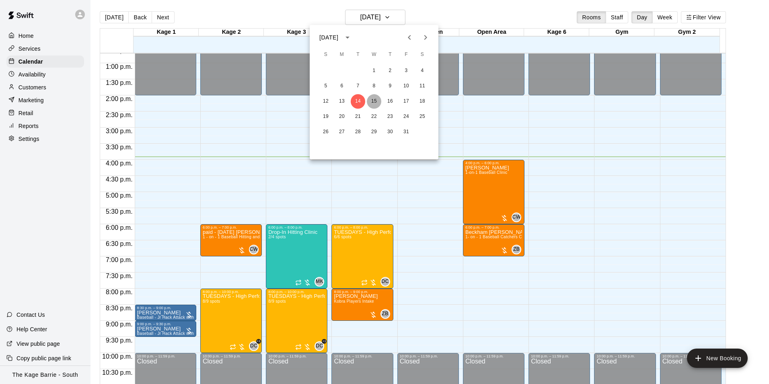
click at [367, 101] on button "15" at bounding box center [374, 101] width 14 height 14
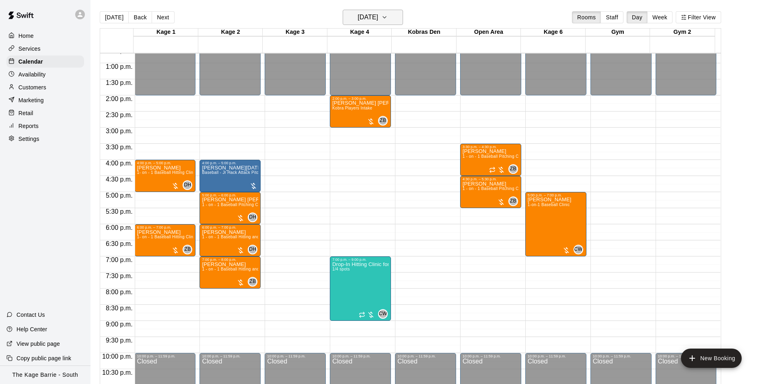
click at [378, 15] on h6 "[DATE]" at bounding box center [367, 17] width 21 height 11
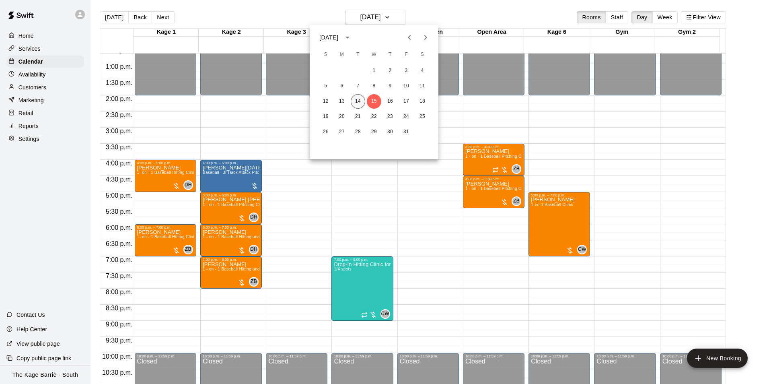
click at [358, 100] on button "14" at bounding box center [358, 101] width 14 height 14
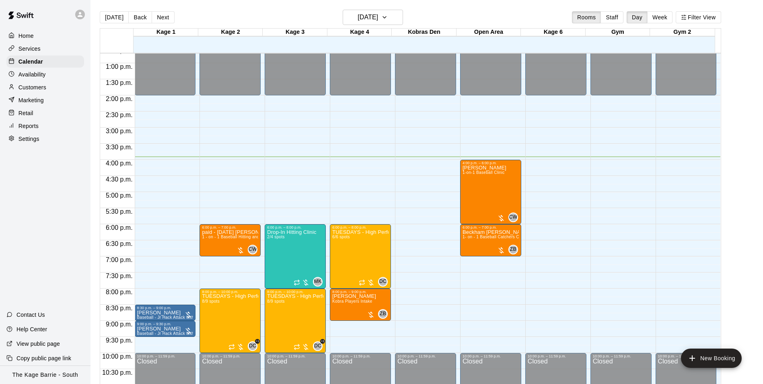
click at [83, 13] on icon at bounding box center [79, 14] width 7 height 7
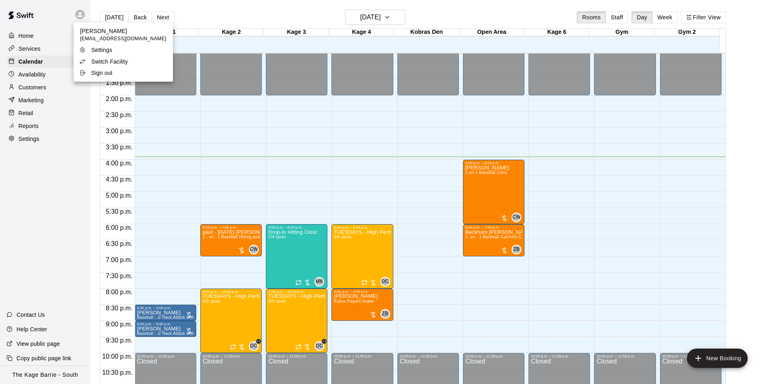
click at [124, 63] on p "Switch Facility" at bounding box center [109, 61] width 37 height 8
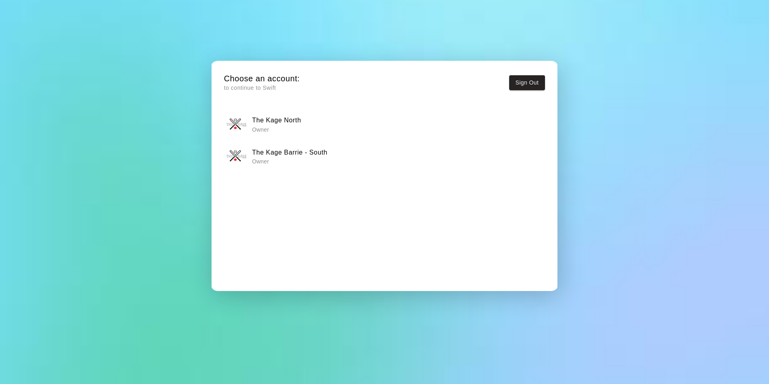
click at [308, 123] on div "The Kage North Owner" at bounding box center [384, 124] width 316 height 20
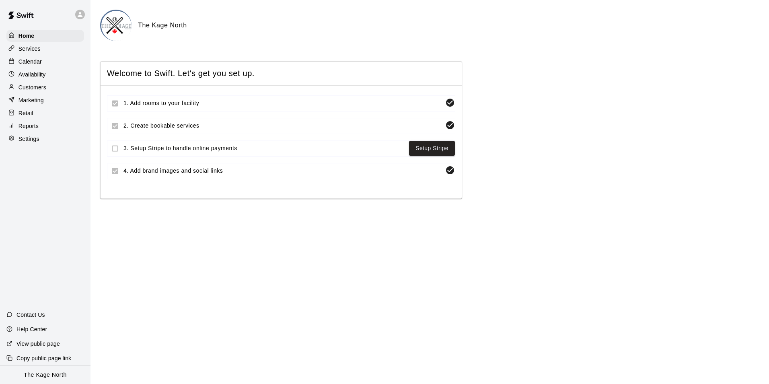
click at [28, 57] on div "Calendar" at bounding box center [45, 61] width 78 height 12
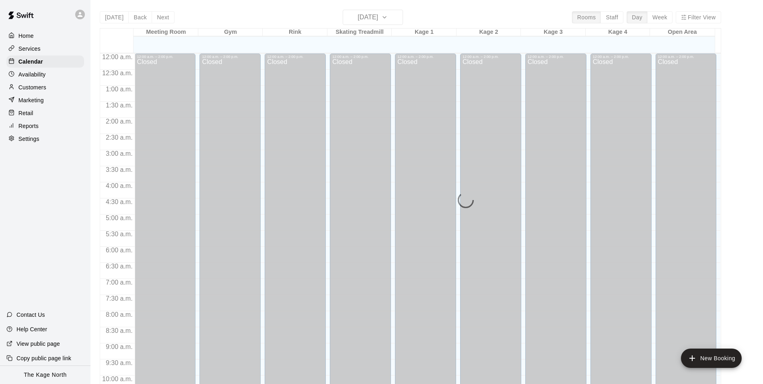
scroll to position [408, 0]
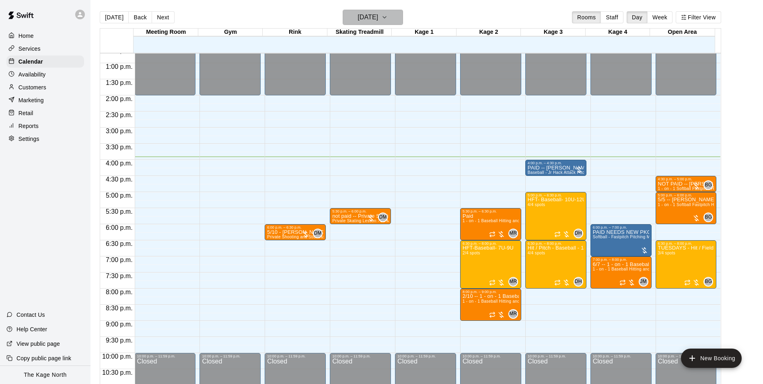
click at [378, 18] on h6 "[DATE]" at bounding box center [367, 17] width 21 height 11
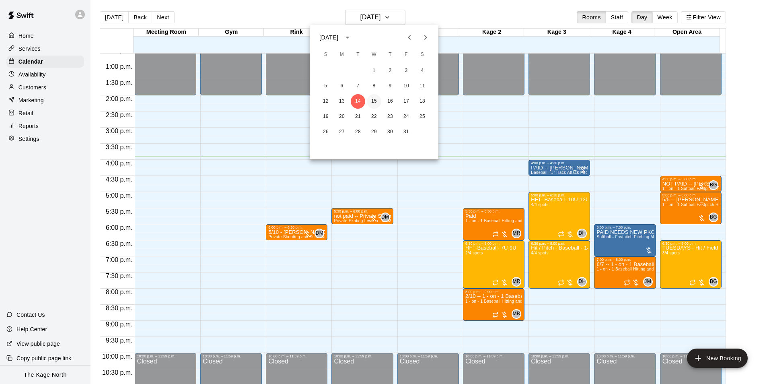
click at [373, 101] on button "15" at bounding box center [374, 101] width 14 height 14
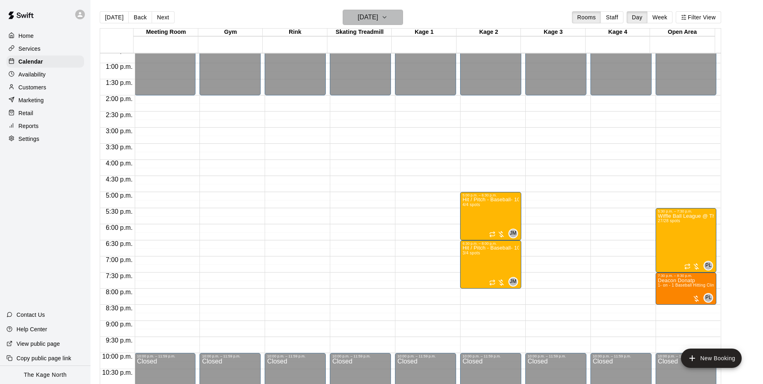
click at [397, 20] on button "[DATE]" at bounding box center [373, 17] width 60 height 15
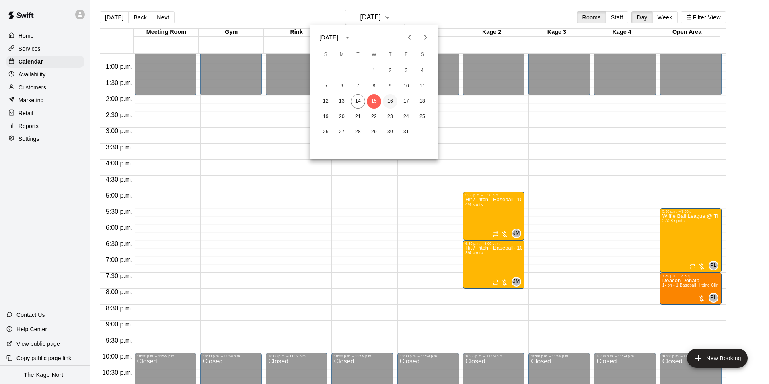
click at [389, 98] on button "16" at bounding box center [390, 101] width 14 height 14
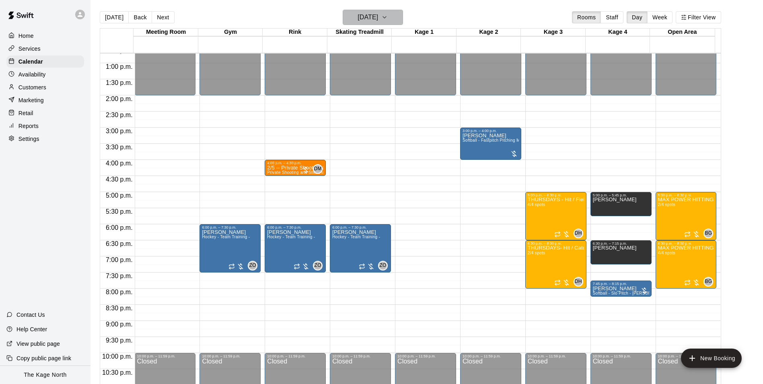
click at [386, 10] on button "[DATE]" at bounding box center [373, 17] width 60 height 15
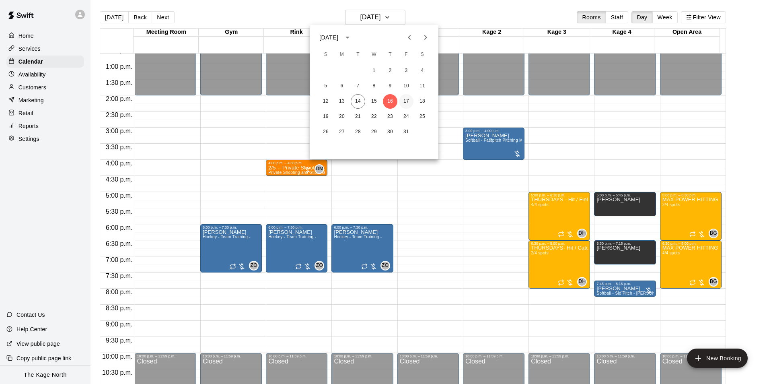
click at [408, 101] on button "17" at bounding box center [406, 101] width 14 height 14
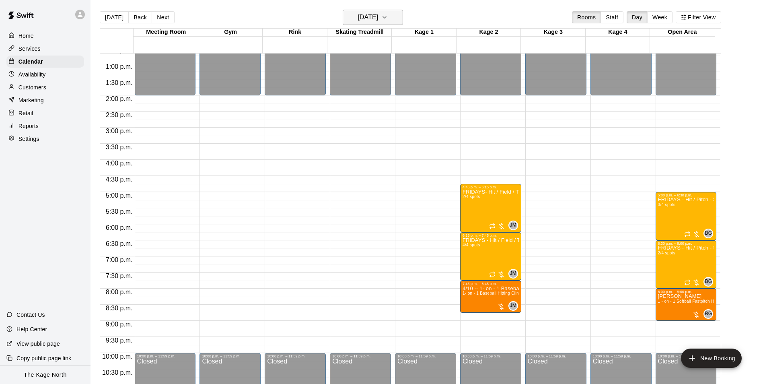
click at [377, 11] on button "[DATE]" at bounding box center [373, 17] width 60 height 15
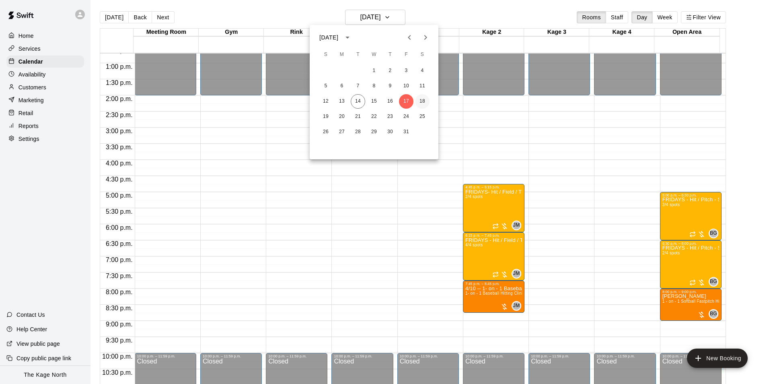
click at [420, 101] on button "18" at bounding box center [422, 101] width 14 height 14
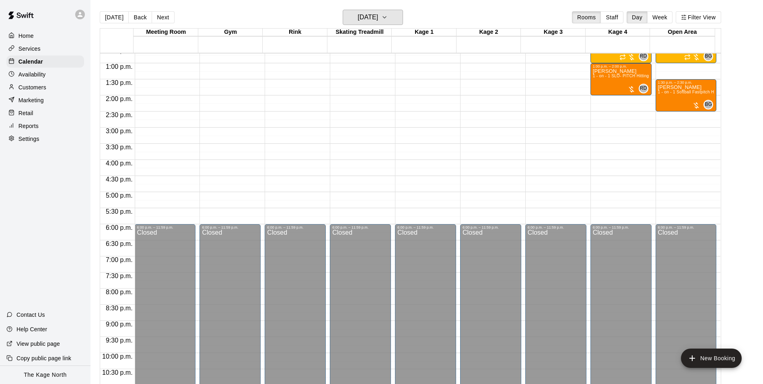
scroll to position [288, 0]
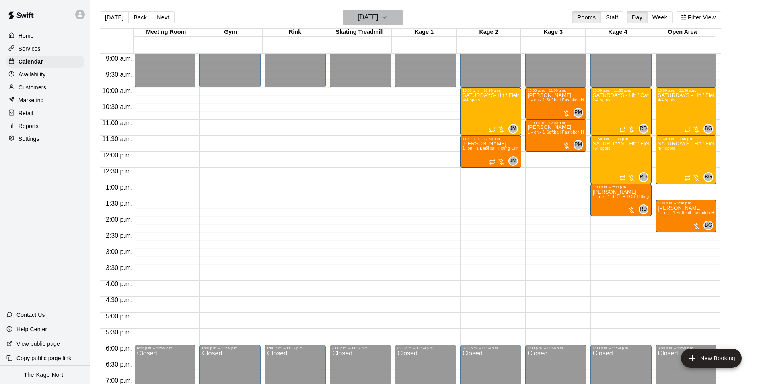
click at [378, 17] on h6 "[DATE]" at bounding box center [367, 17] width 21 height 11
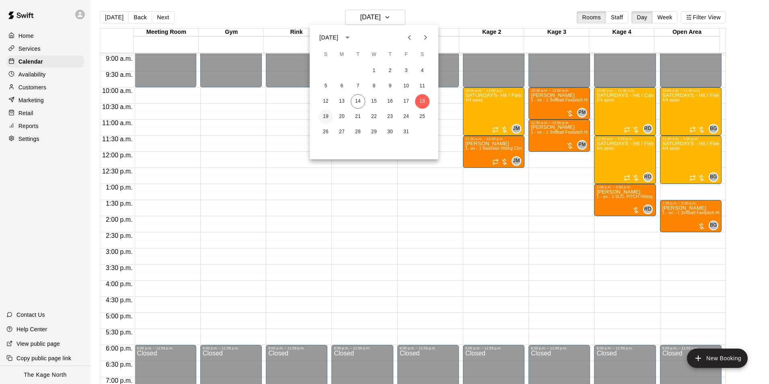
click at [324, 113] on button "19" at bounding box center [325, 116] width 14 height 14
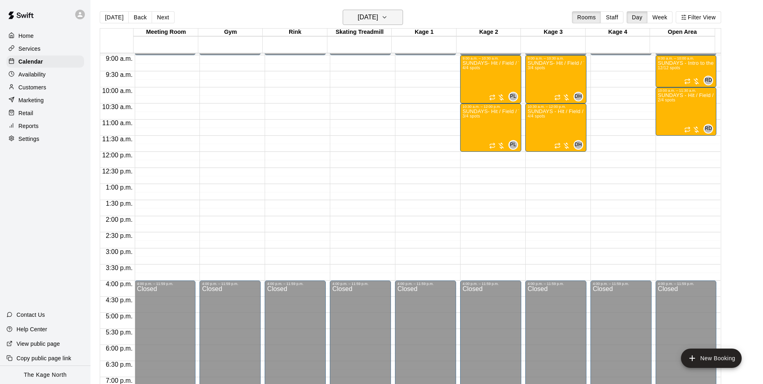
click at [378, 21] on h6 "[DATE]" at bounding box center [367, 17] width 21 height 11
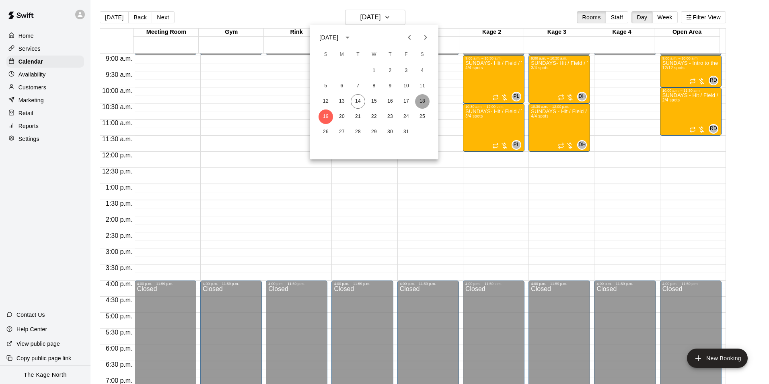
drag, startPoint x: 422, startPoint y: 100, endPoint x: 641, endPoint y: 243, distance: 261.5
click at [422, 100] on button "18" at bounding box center [422, 101] width 14 height 14
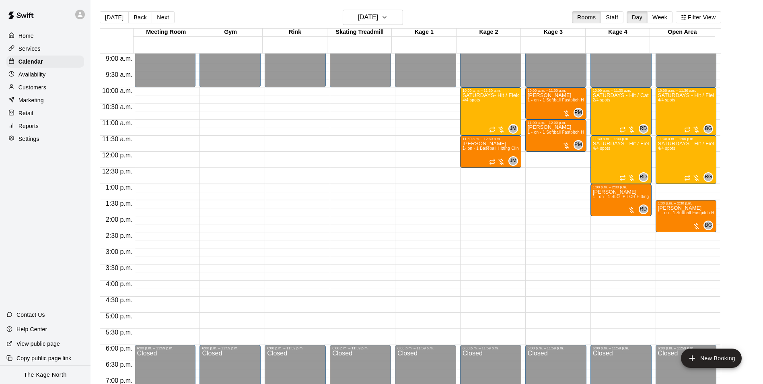
click at [25, 37] on p "Home" at bounding box center [25, 36] width 15 height 8
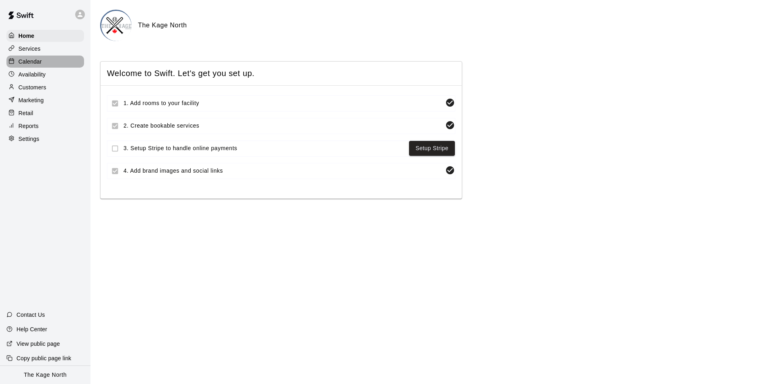
click at [35, 61] on p "Calendar" at bounding box center [29, 61] width 23 height 8
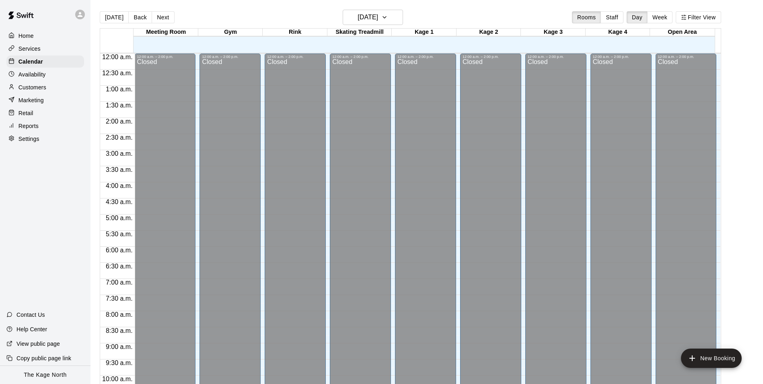
scroll to position [408, 0]
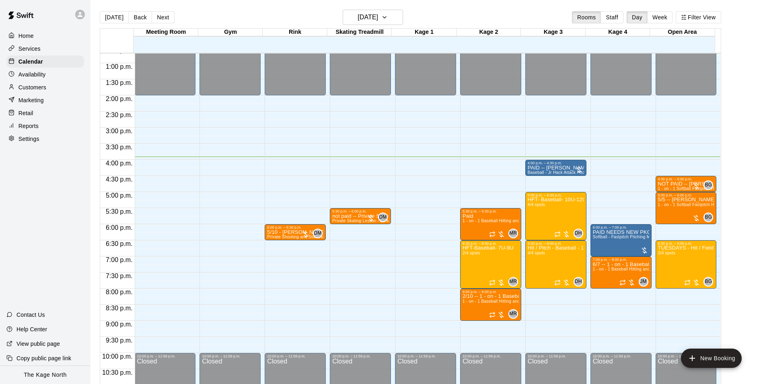
click at [41, 91] on p "Customers" at bounding box center [32, 87] width 28 height 8
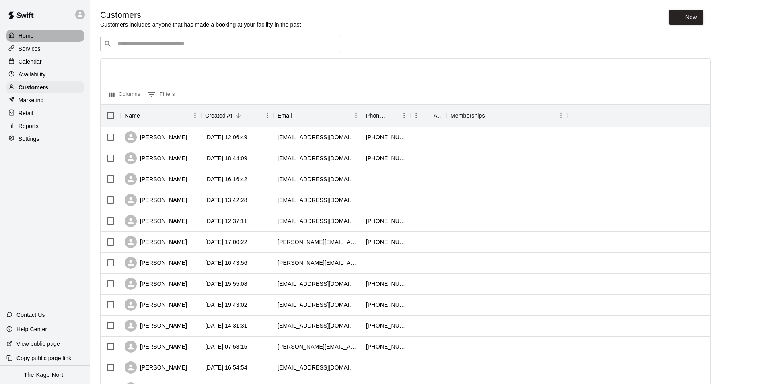
click at [23, 36] on p "Home" at bounding box center [25, 36] width 15 height 8
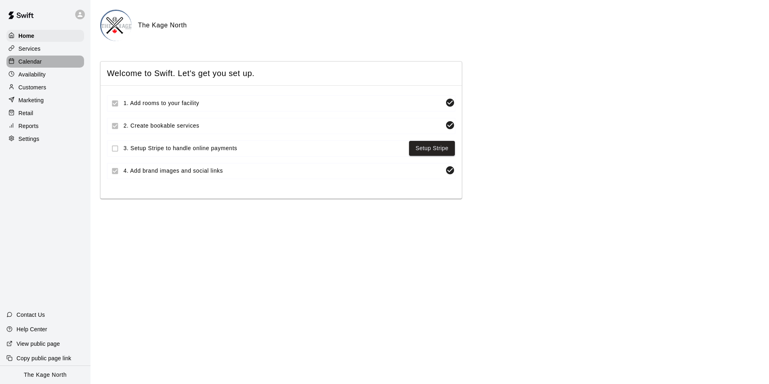
click at [36, 59] on p "Calendar" at bounding box center [29, 61] width 23 height 8
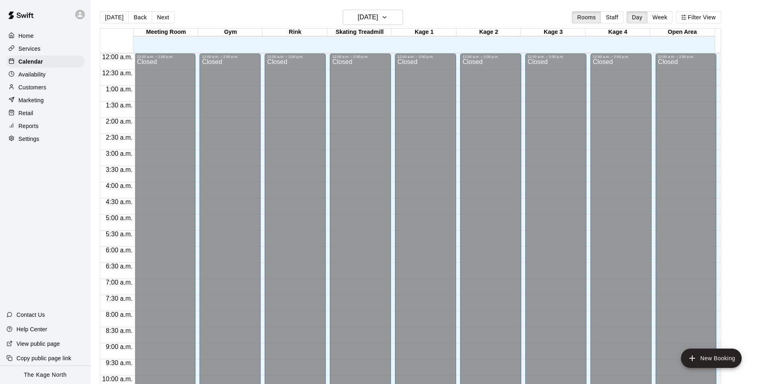
scroll to position [408, 0]
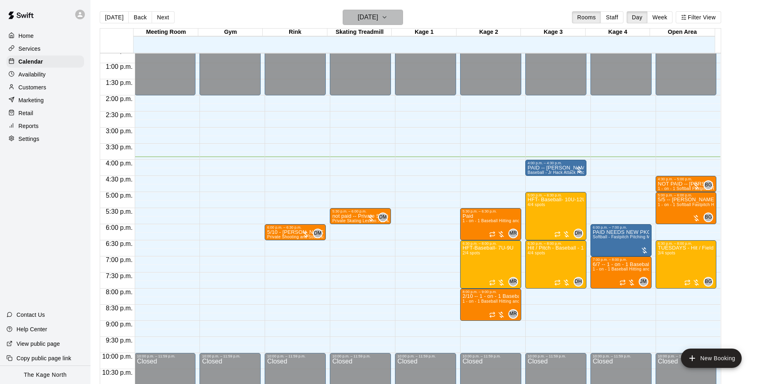
click at [367, 15] on h6 "[DATE]" at bounding box center [367, 17] width 21 height 11
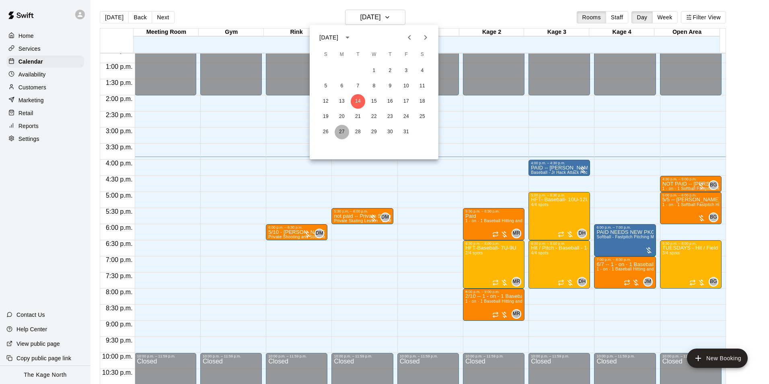
click at [344, 130] on button "27" at bounding box center [341, 132] width 14 height 14
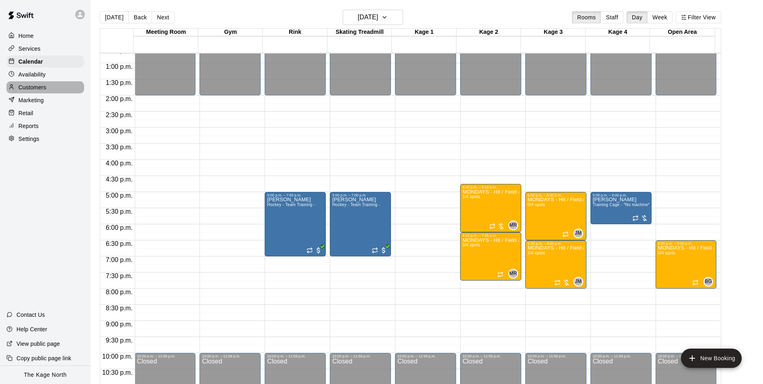
click at [39, 88] on p "Customers" at bounding box center [32, 87] width 28 height 8
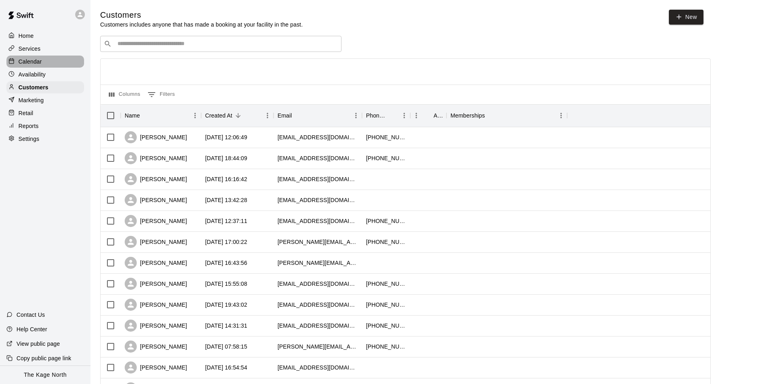
click at [33, 59] on p "Calendar" at bounding box center [29, 61] width 23 height 8
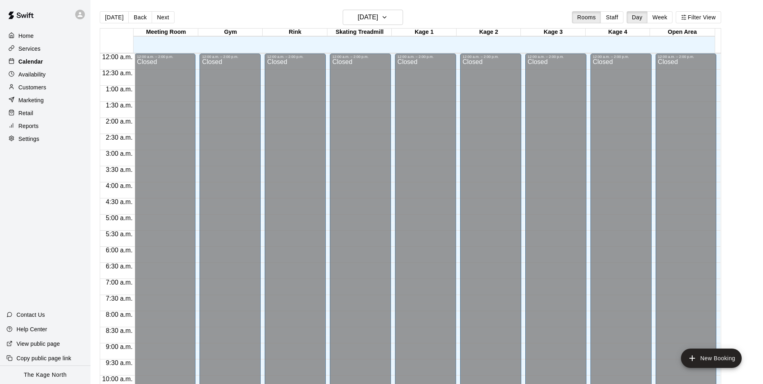
scroll to position [408, 0]
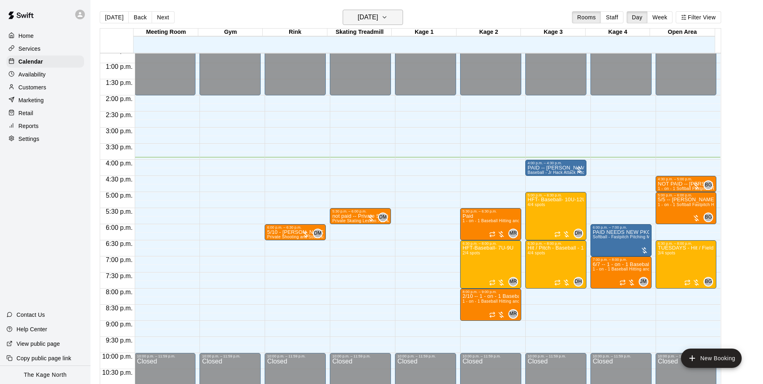
click at [388, 18] on icon "button" at bounding box center [384, 17] width 6 height 10
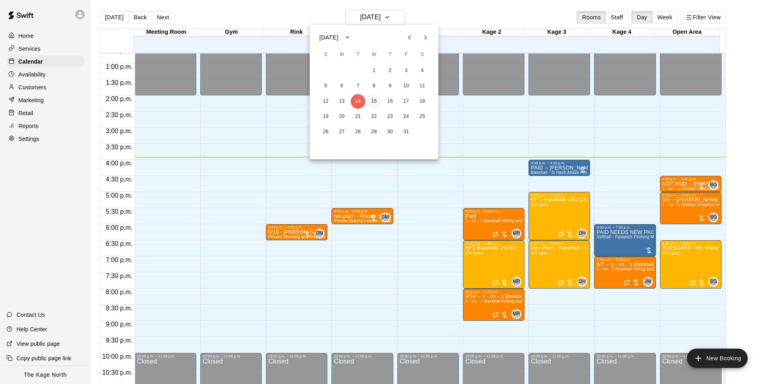
click at [375, 102] on button "15" at bounding box center [374, 101] width 14 height 14
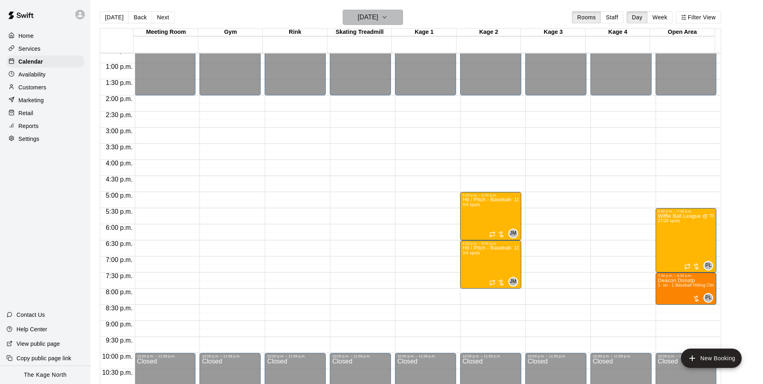
click at [403, 17] on button "[DATE]" at bounding box center [373, 17] width 60 height 15
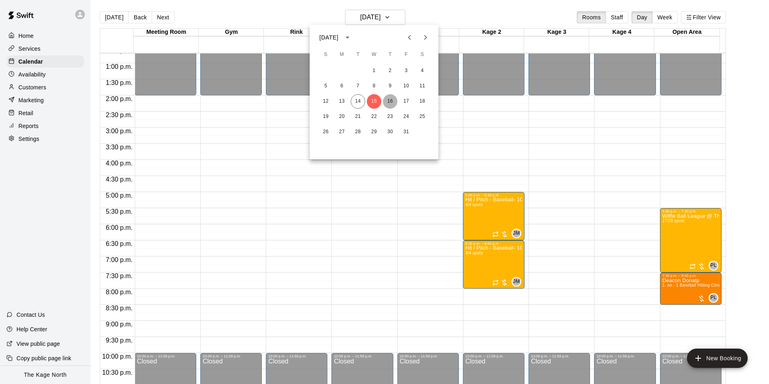
click at [391, 100] on button "16" at bounding box center [390, 101] width 14 height 14
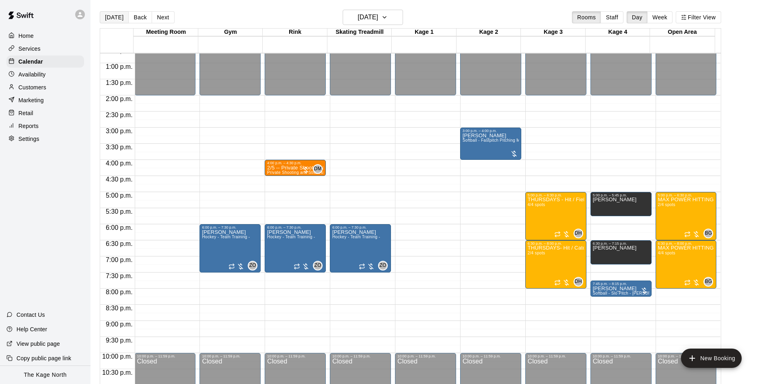
click at [112, 18] on button "[DATE]" at bounding box center [114, 17] width 29 height 12
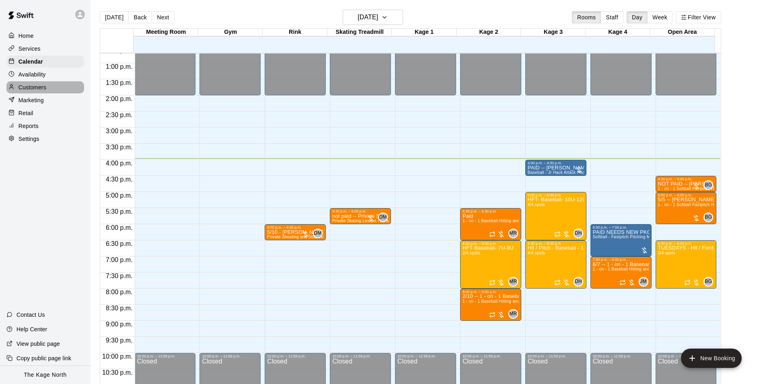
click at [26, 88] on p "Customers" at bounding box center [32, 87] width 28 height 8
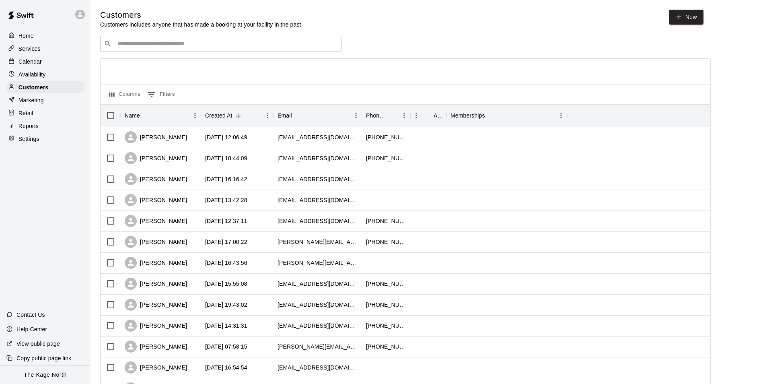
click at [29, 60] on p "Calendar" at bounding box center [29, 61] width 23 height 8
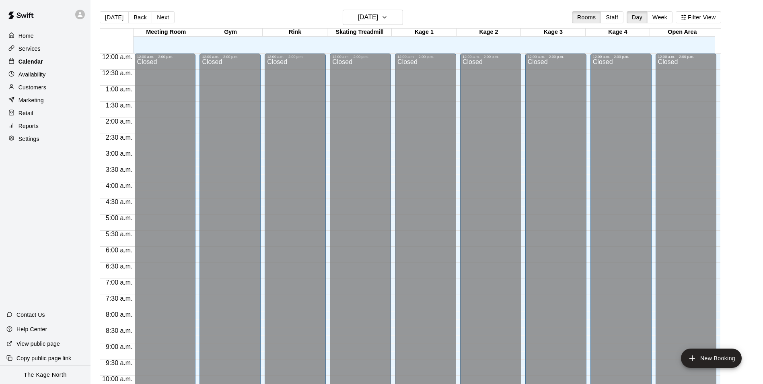
scroll to position [408, 0]
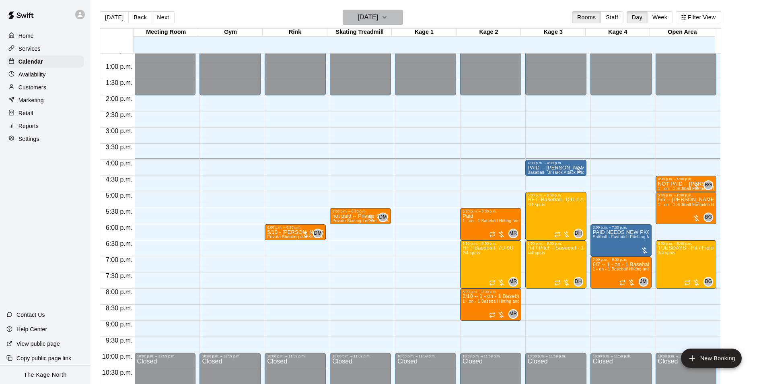
click at [388, 18] on icon "button" at bounding box center [384, 17] width 6 height 10
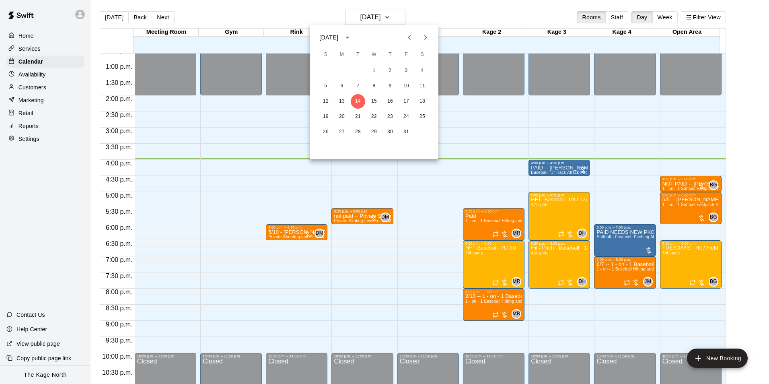
click at [446, 19] on div at bounding box center [384, 192] width 769 height 384
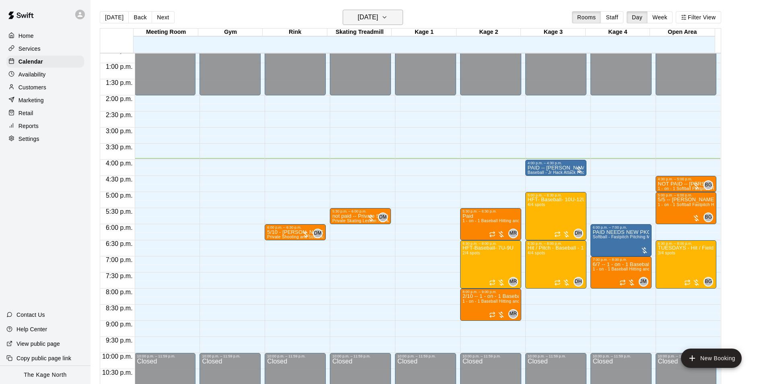
click at [378, 19] on h6 "[DATE]" at bounding box center [367, 17] width 21 height 11
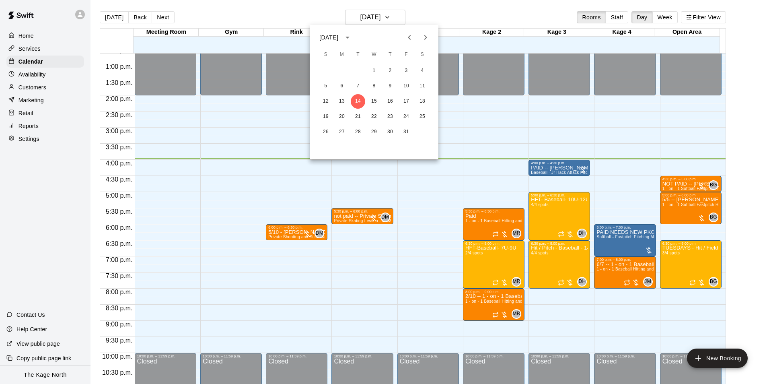
click at [446, 22] on div at bounding box center [384, 192] width 769 height 384
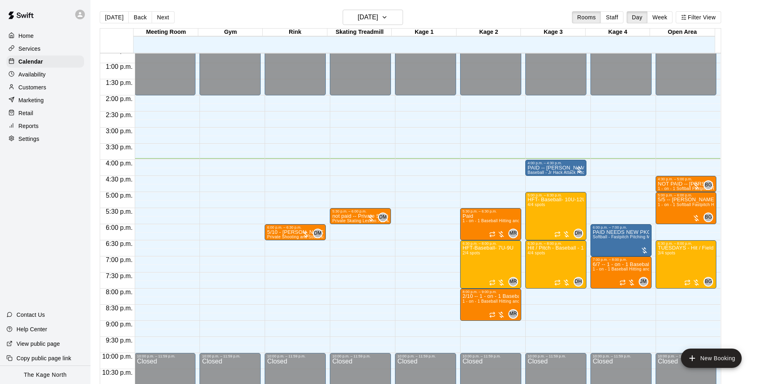
click at [45, 88] on p "Customers" at bounding box center [32, 87] width 28 height 8
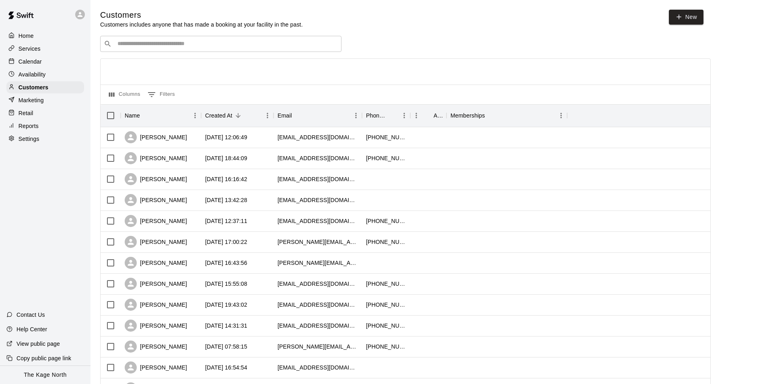
click at [32, 63] on p "Calendar" at bounding box center [29, 61] width 23 height 8
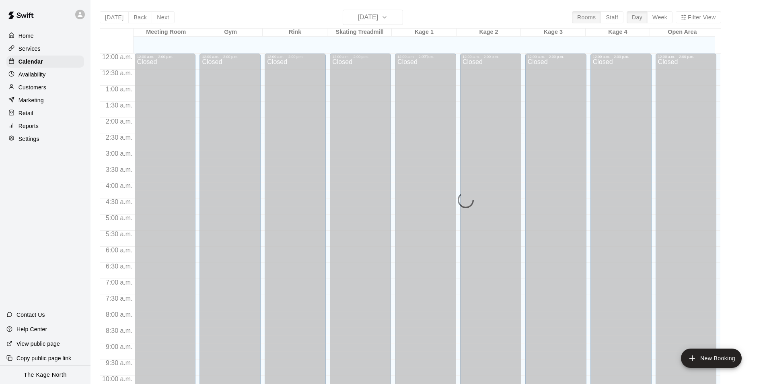
scroll to position [408, 0]
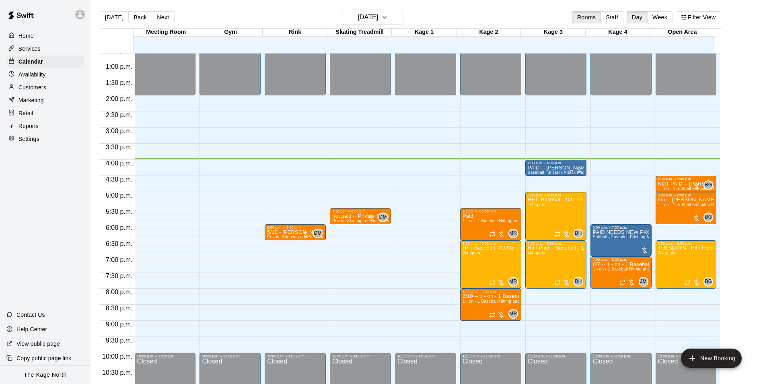
click at [418, 16] on div "[DATE] Back [DATE][DATE] Rooms Staff Day Week Filter View" at bounding box center [410, 19] width 621 height 18
click at [34, 37] on div "Home" at bounding box center [45, 36] width 78 height 12
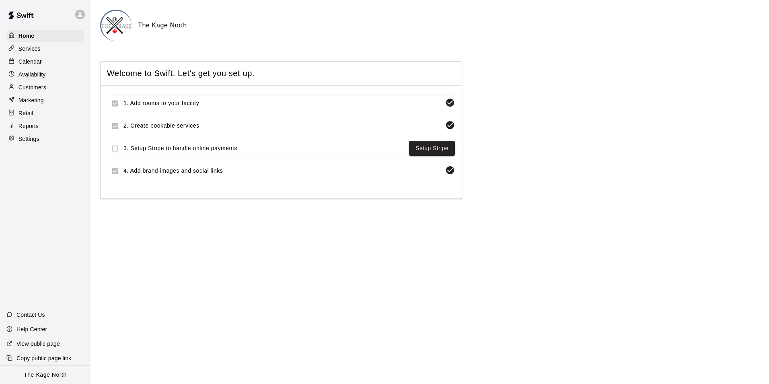
click at [35, 65] on p "Calendar" at bounding box center [29, 61] width 23 height 8
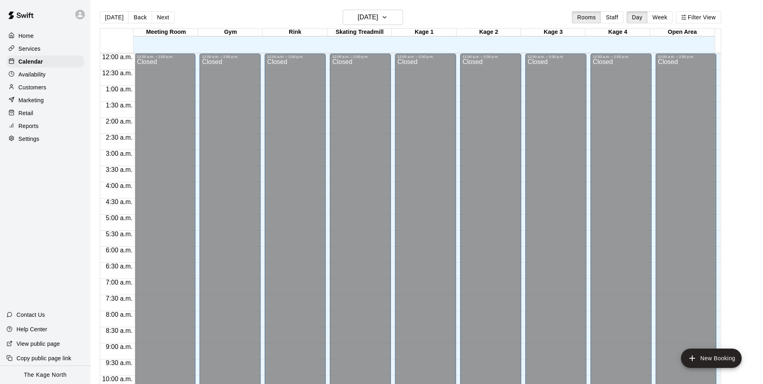
scroll to position [408, 0]
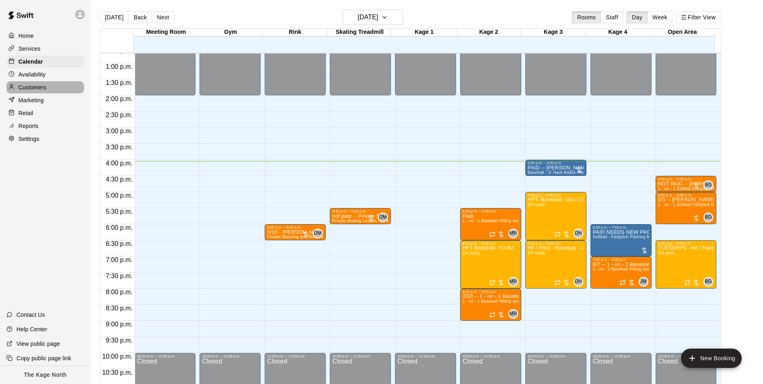
click at [37, 91] on p "Customers" at bounding box center [32, 87] width 28 height 8
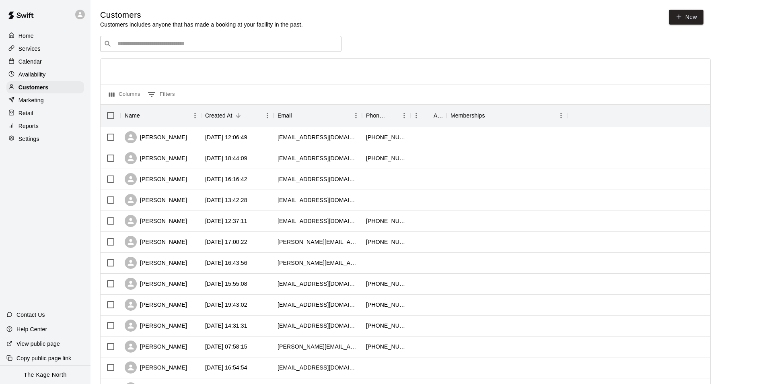
click at [28, 61] on p "Calendar" at bounding box center [29, 61] width 23 height 8
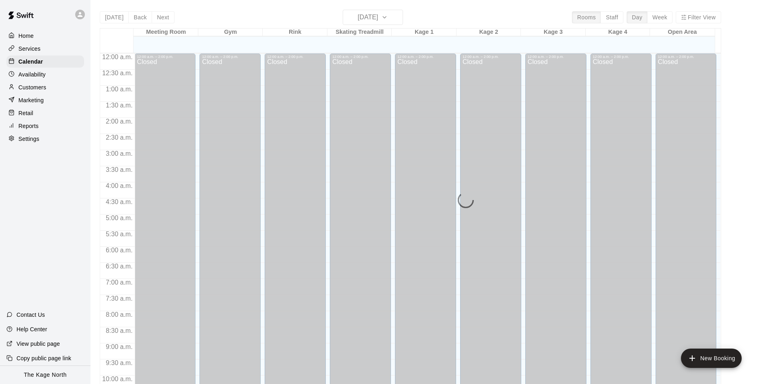
scroll to position [408, 0]
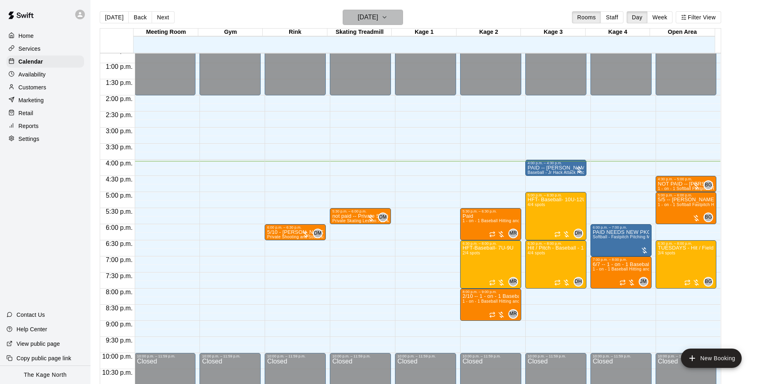
click at [392, 17] on button "[DATE]" at bounding box center [373, 17] width 60 height 15
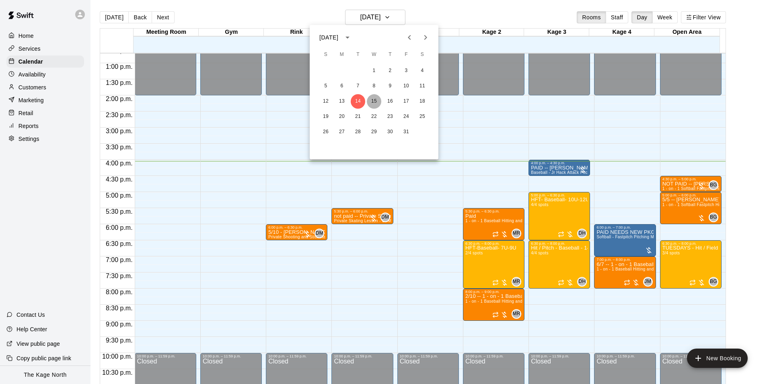
click at [374, 102] on button "15" at bounding box center [374, 101] width 14 height 14
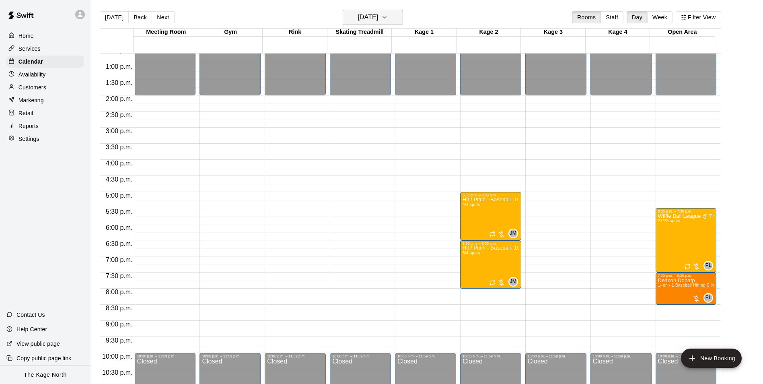
click at [377, 16] on h6 "[DATE]" at bounding box center [367, 17] width 21 height 11
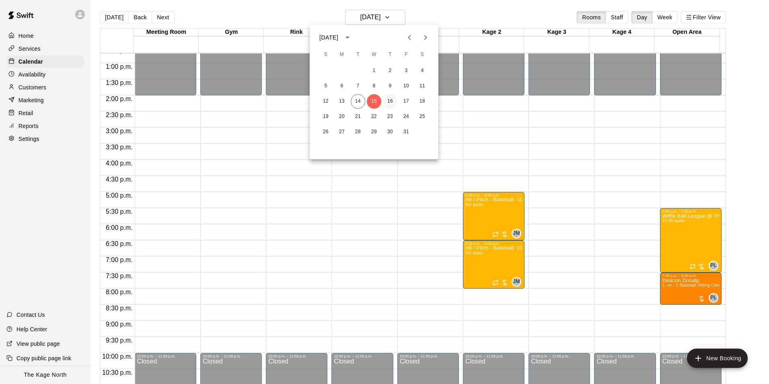
click at [389, 101] on button "16" at bounding box center [390, 101] width 14 height 14
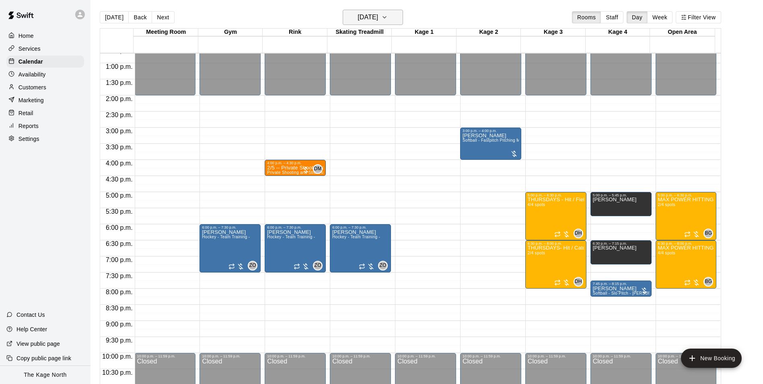
click at [378, 23] on h6 "[DATE]" at bounding box center [367, 17] width 21 height 11
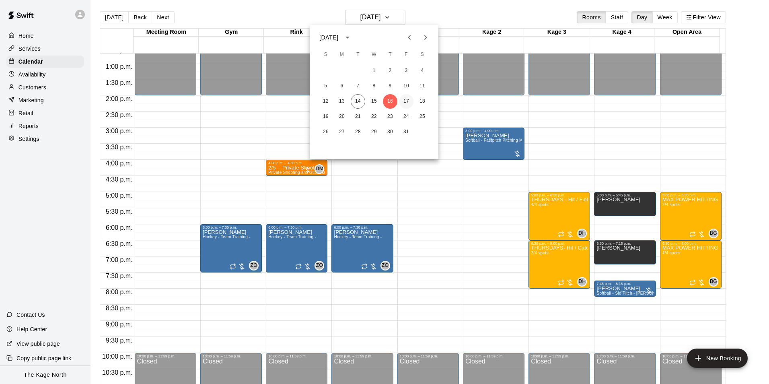
click at [406, 100] on button "17" at bounding box center [406, 101] width 14 height 14
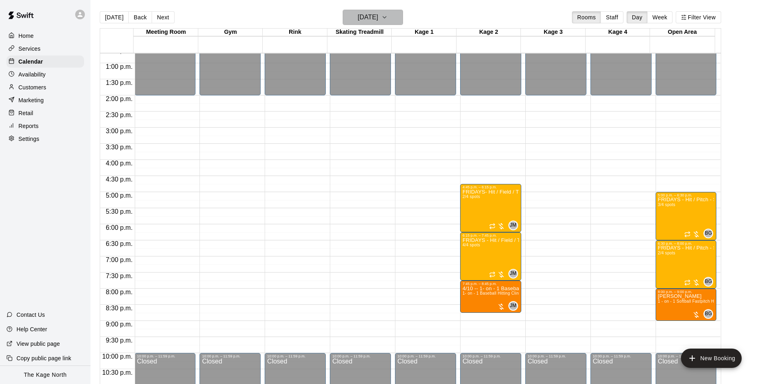
click at [377, 13] on h6 "[DATE]" at bounding box center [367, 17] width 21 height 11
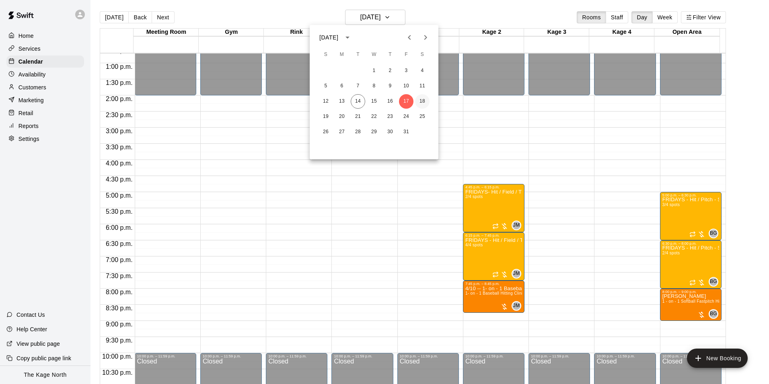
click at [426, 97] on button "18" at bounding box center [422, 101] width 14 height 14
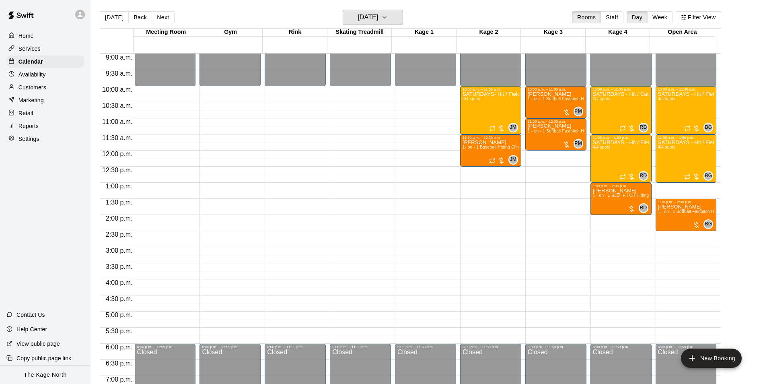
scroll to position [288, 0]
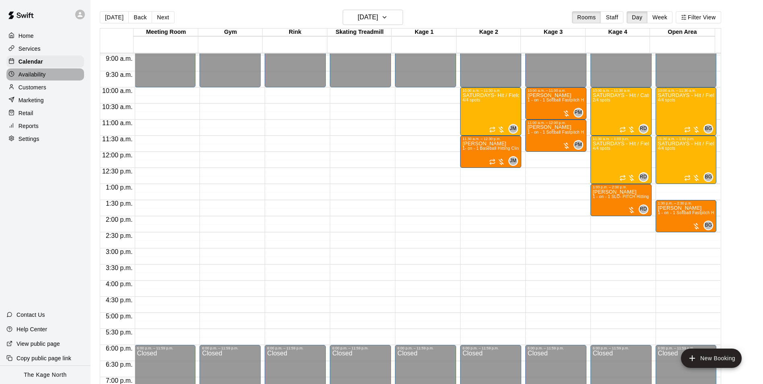
click at [29, 78] on p "Availability" at bounding box center [31, 74] width 27 height 8
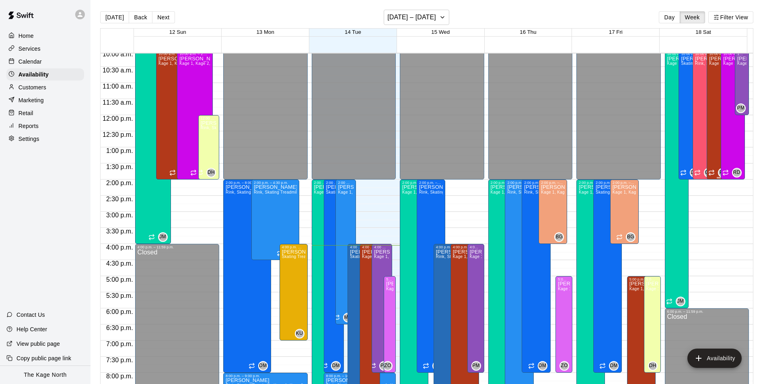
scroll to position [312, 0]
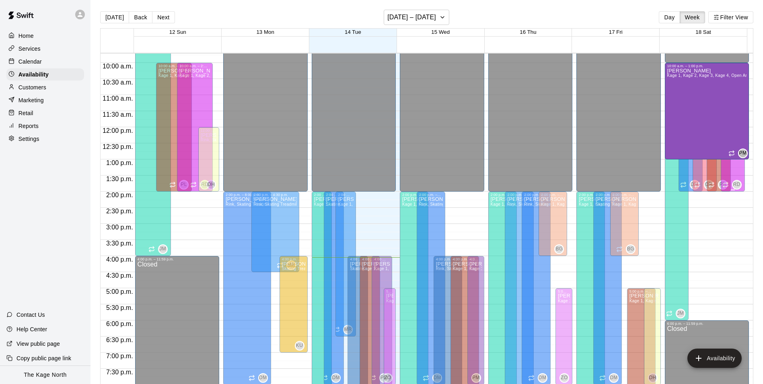
drag, startPoint x: 737, startPoint y: 125, endPoint x: 737, endPoint y: 163, distance: 38.2
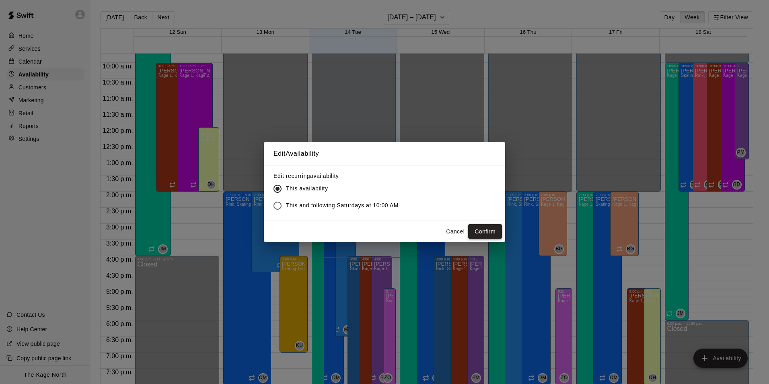
click at [488, 232] on button "Confirm" at bounding box center [485, 231] width 34 height 15
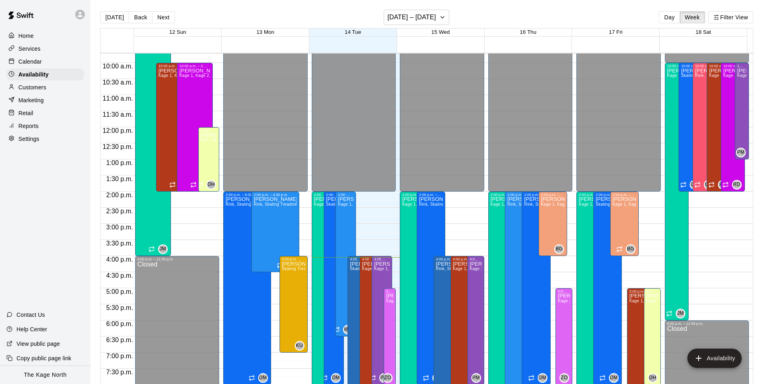
click at [26, 62] on p "Calendar" at bounding box center [29, 61] width 23 height 8
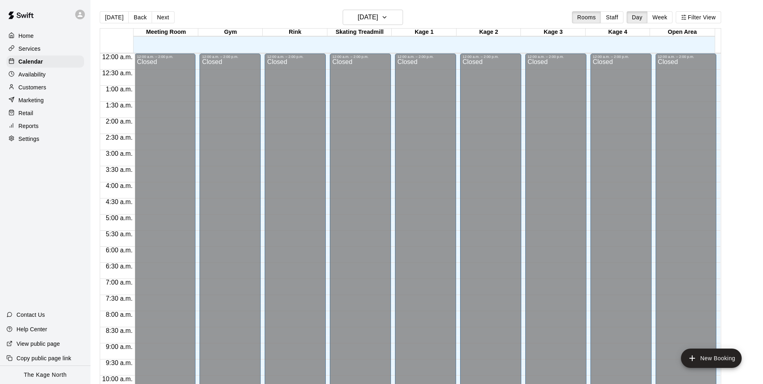
scroll to position [408, 0]
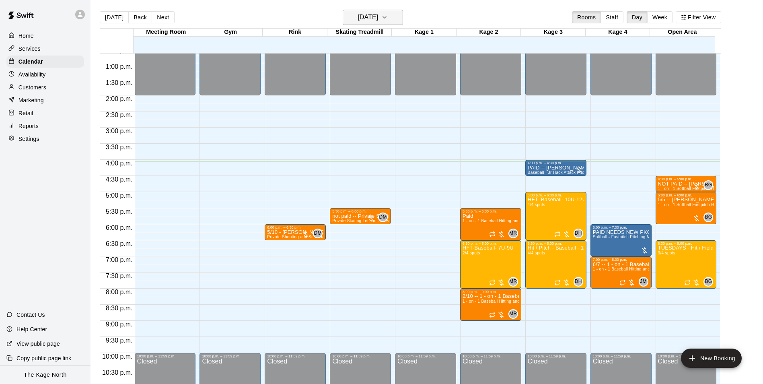
click at [392, 20] on button "[DATE]" at bounding box center [373, 17] width 60 height 15
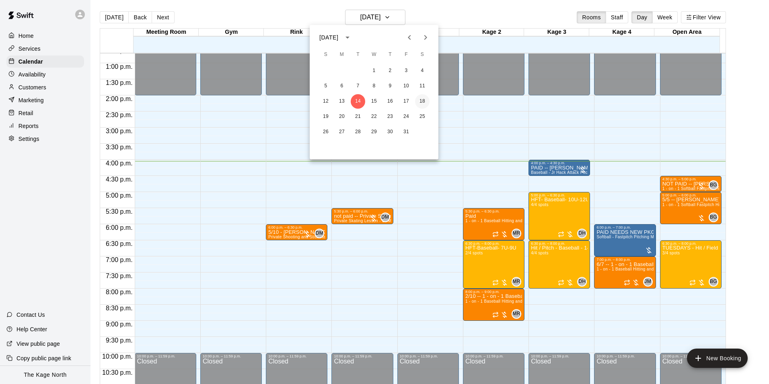
click at [420, 101] on button "18" at bounding box center [422, 101] width 14 height 14
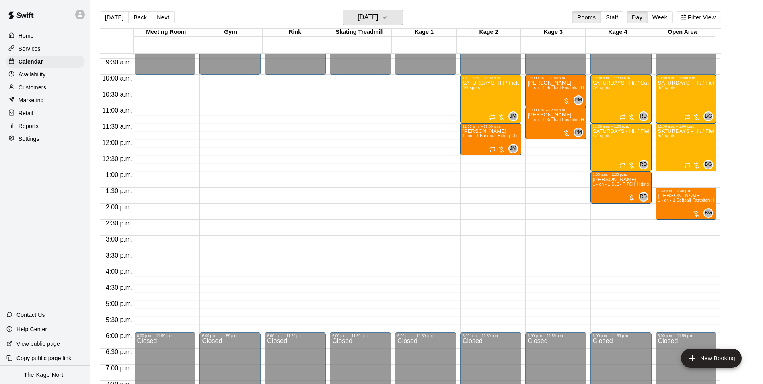
scroll to position [288, 0]
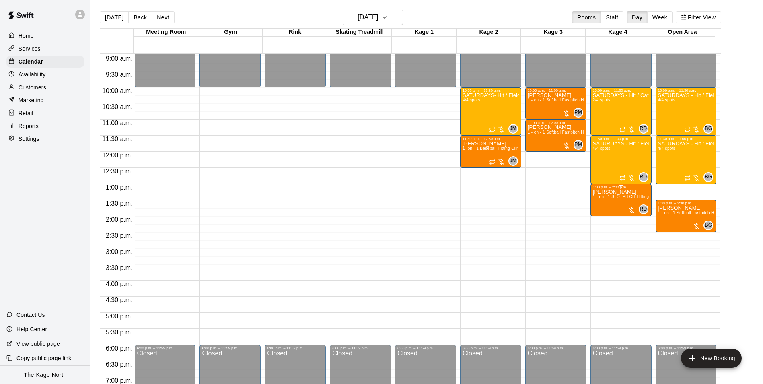
click at [621, 192] on p "[PERSON_NAME]" at bounding box center [621, 192] width 56 height 0
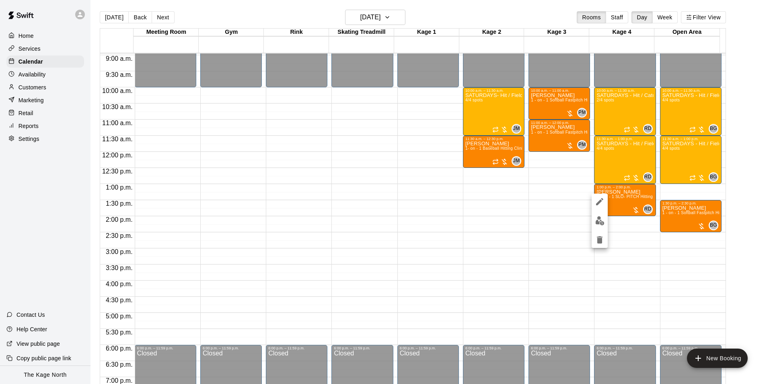
click at [600, 223] on img "edit" at bounding box center [599, 220] width 9 height 9
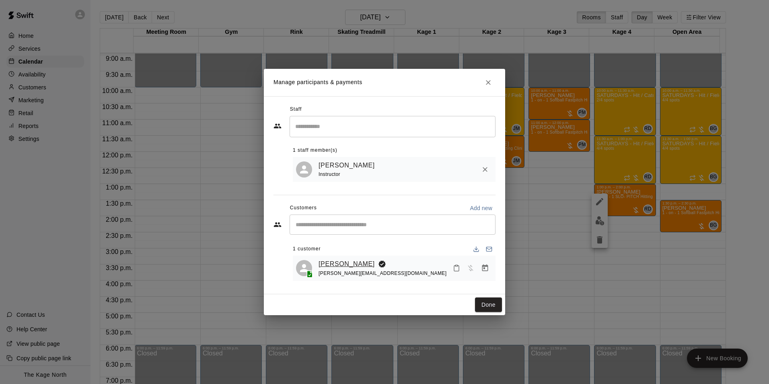
click at [345, 263] on link "[PERSON_NAME]" at bounding box center [346, 263] width 56 height 10
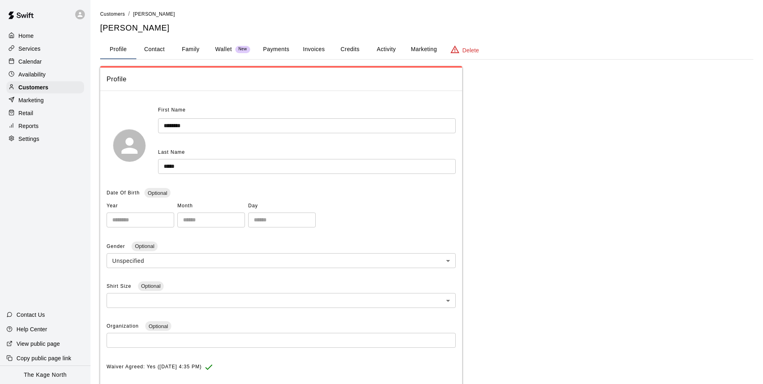
click at [389, 53] on button "Activity" at bounding box center [386, 49] width 36 height 19
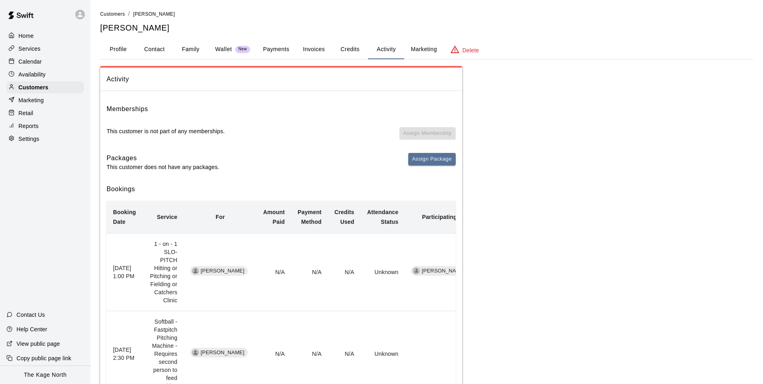
click at [32, 64] on p "Calendar" at bounding box center [29, 61] width 23 height 8
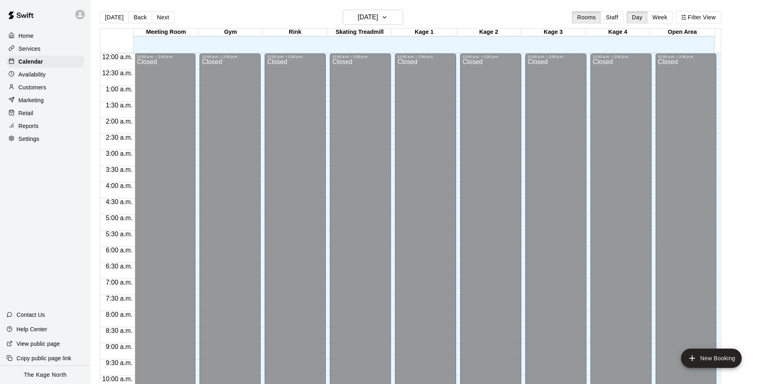
scroll to position [408, 0]
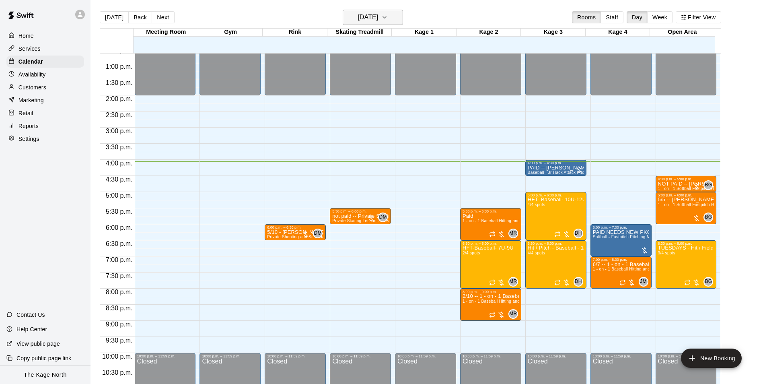
click at [378, 21] on h6 "[DATE]" at bounding box center [367, 17] width 21 height 11
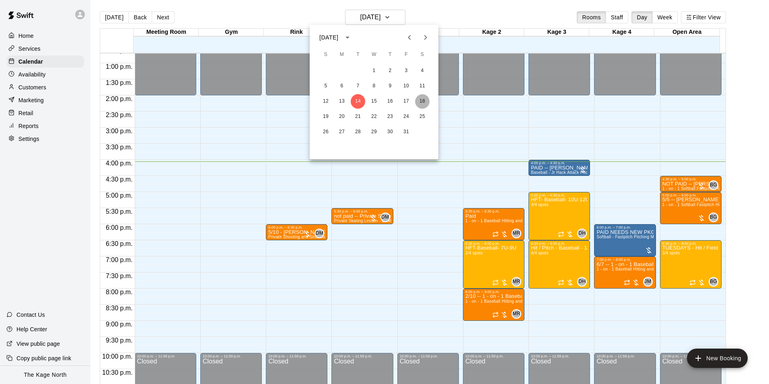
click at [422, 99] on button "18" at bounding box center [422, 101] width 14 height 14
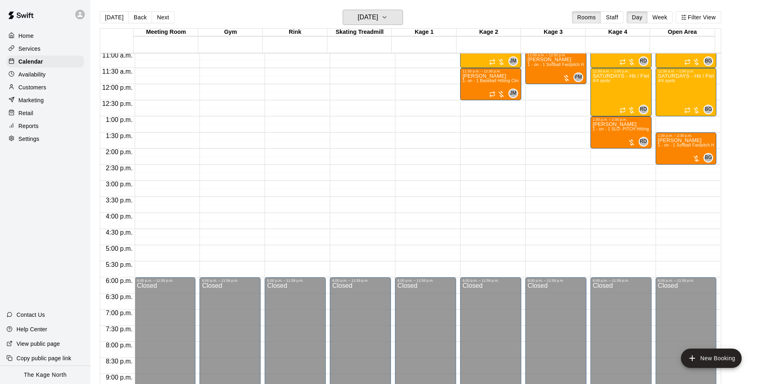
scroll to position [288, 0]
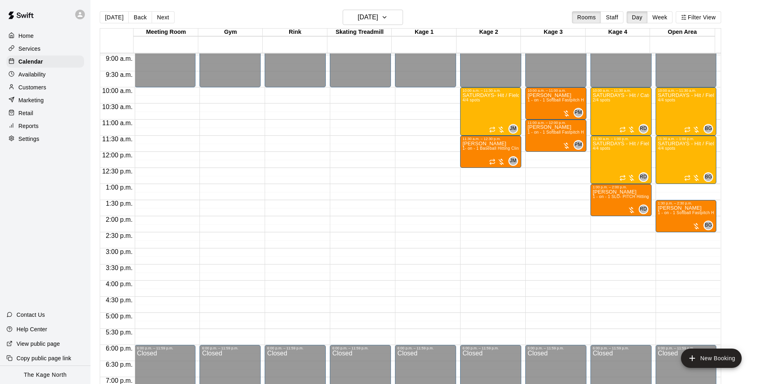
click at [23, 86] on p "Customers" at bounding box center [32, 87] width 28 height 8
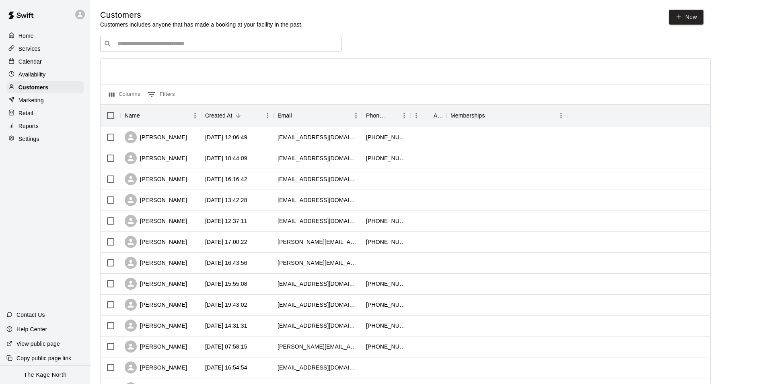
click at [33, 64] on p "Calendar" at bounding box center [29, 61] width 23 height 8
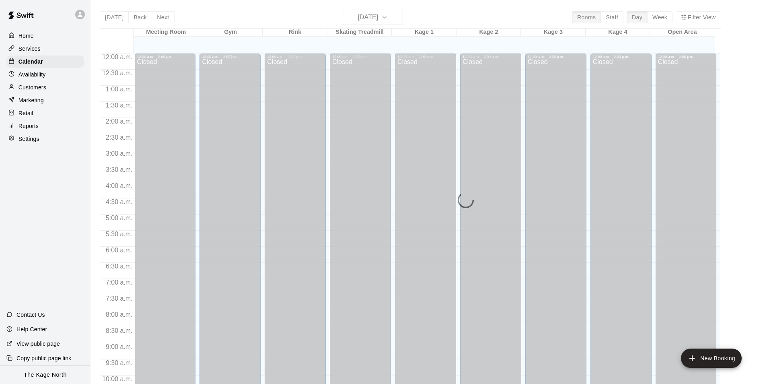
scroll to position [408, 0]
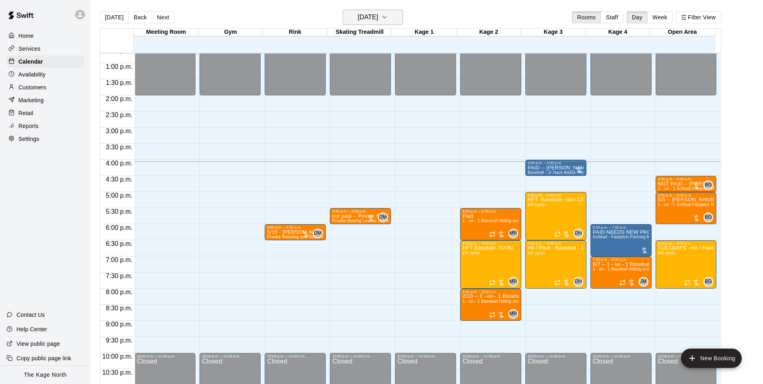
click at [388, 14] on icon "button" at bounding box center [384, 17] width 6 height 10
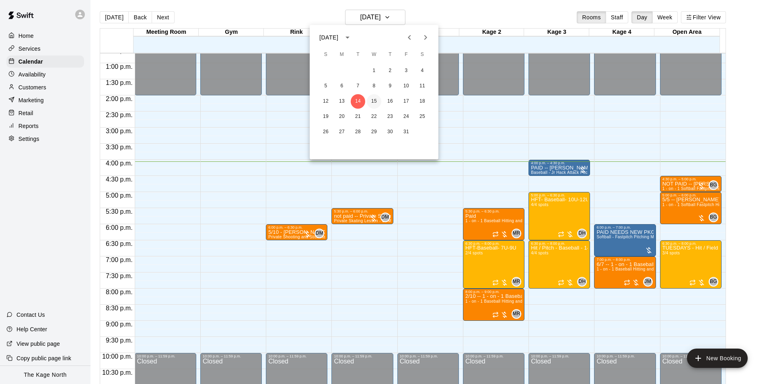
click at [374, 99] on button "15" at bounding box center [374, 101] width 14 height 14
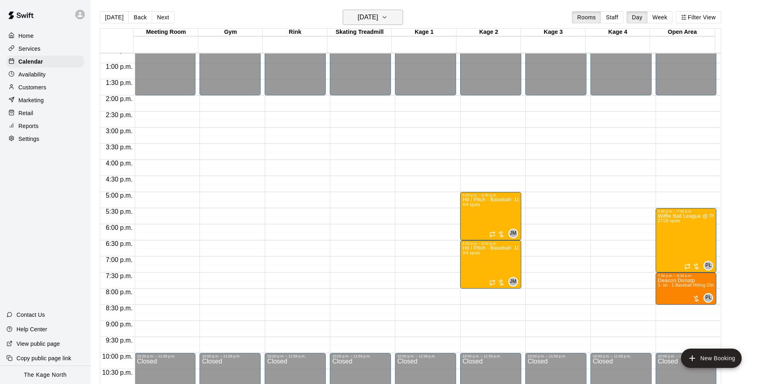
click at [378, 12] on h6 "[DATE]" at bounding box center [367, 17] width 21 height 11
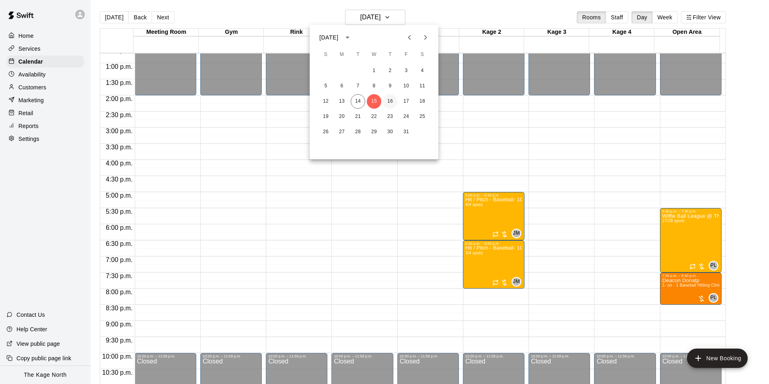
click at [388, 101] on button "16" at bounding box center [390, 101] width 14 height 14
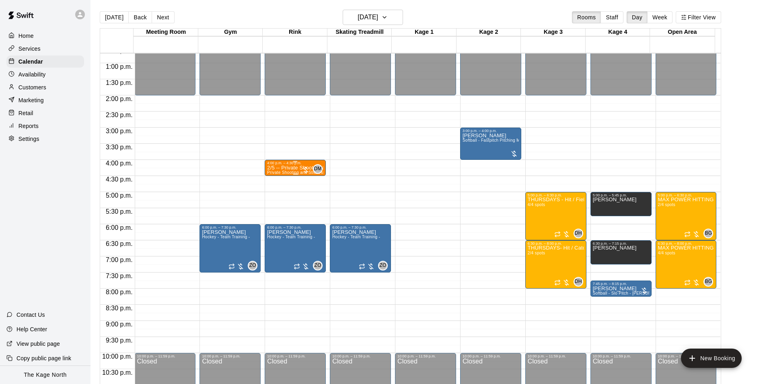
click at [302, 169] on div at bounding box center [306, 170] width 8 height 8
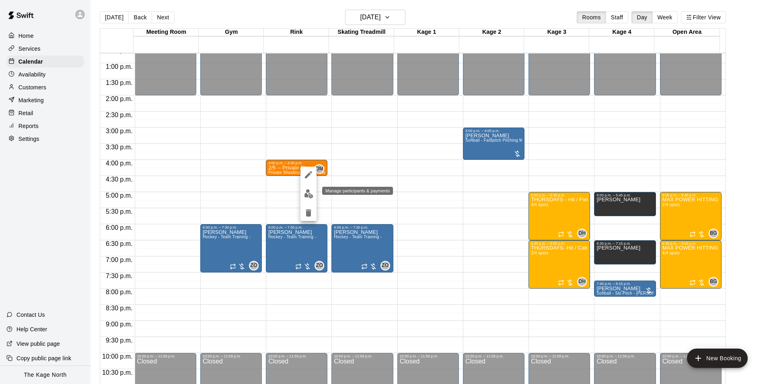
click at [305, 196] on img "edit" at bounding box center [308, 193] width 9 height 9
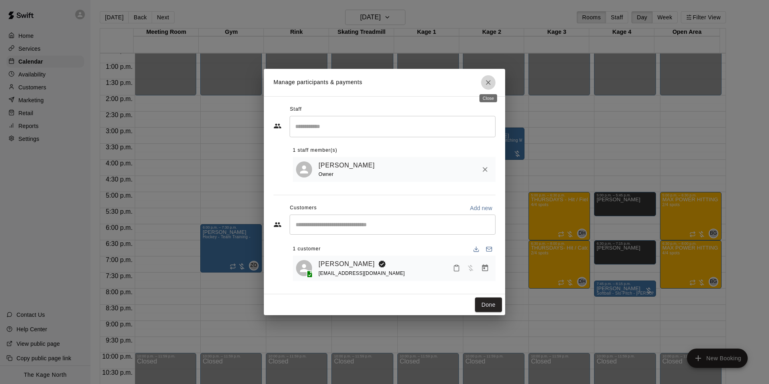
click at [486, 83] on icon "Close" at bounding box center [488, 82] width 5 height 5
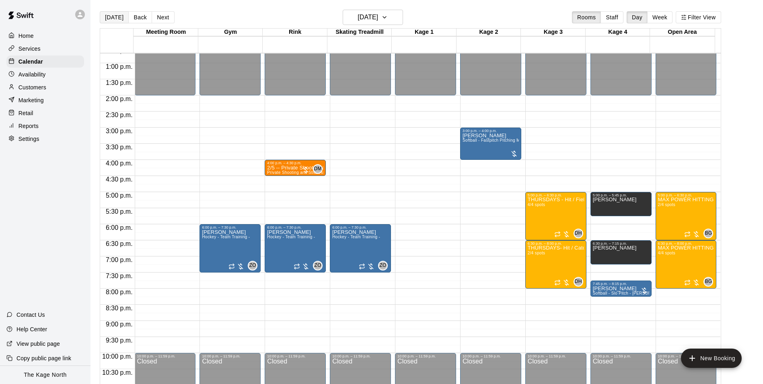
click at [112, 16] on button "[DATE]" at bounding box center [114, 17] width 29 height 12
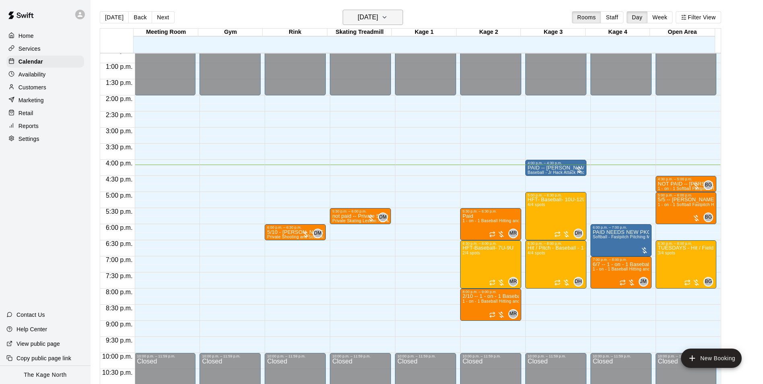
click at [378, 19] on h6 "[DATE]" at bounding box center [367, 17] width 21 height 11
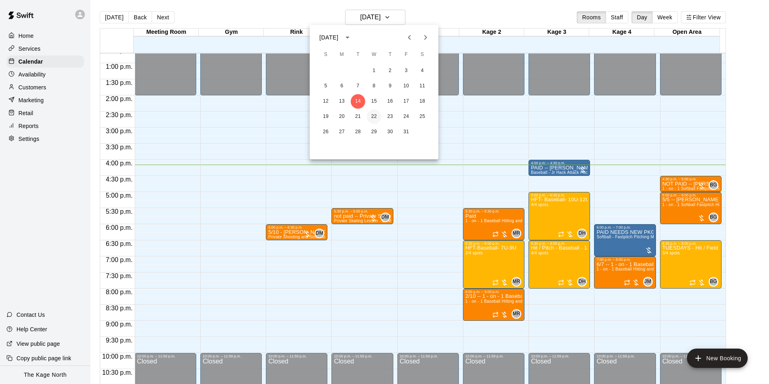
click at [373, 115] on button "22" at bounding box center [374, 116] width 14 height 14
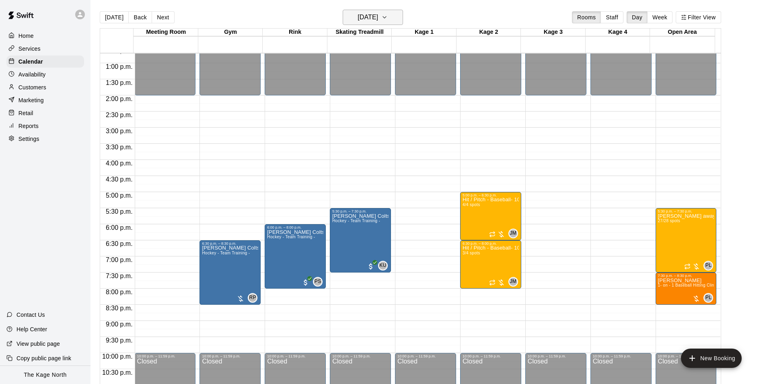
click at [378, 16] on h6 "[DATE]" at bounding box center [367, 17] width 21 height 11
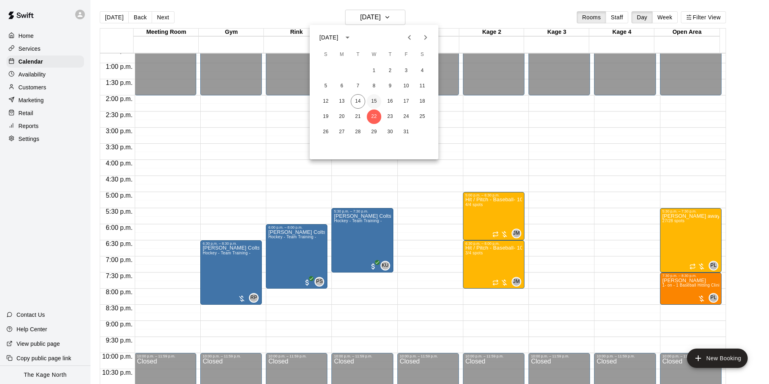
click at [375, 106] on button "15" at bounding box center [374, 101] width 14 height 14
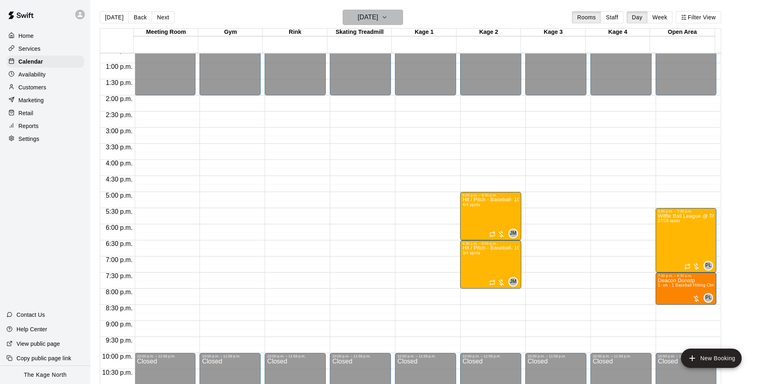
click at [378, 20] on h6 "[DATE]" at bounding box center [367, 17] width 21 height 11
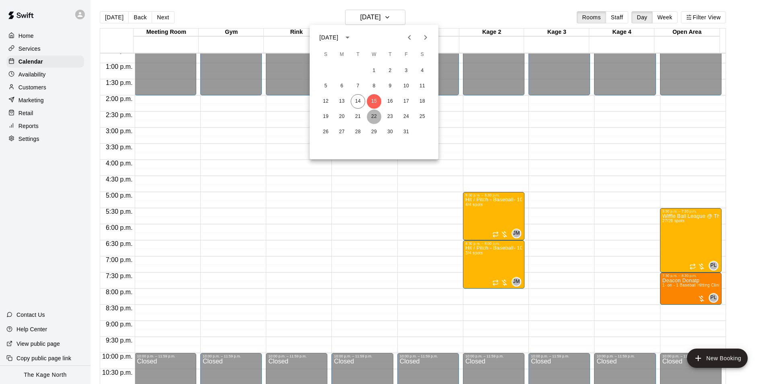
click at [371, 115] on button "22" at bounding box center [374, 116] width 14 height 14
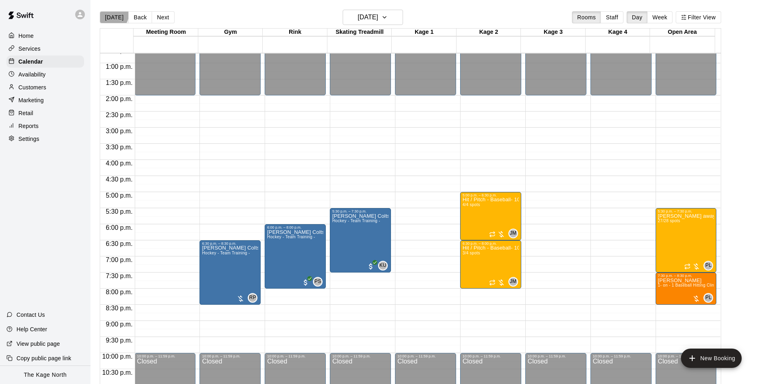
click at [108, 12] on button "[DATE]" at bounding box center [114, 17] width 29 height 12
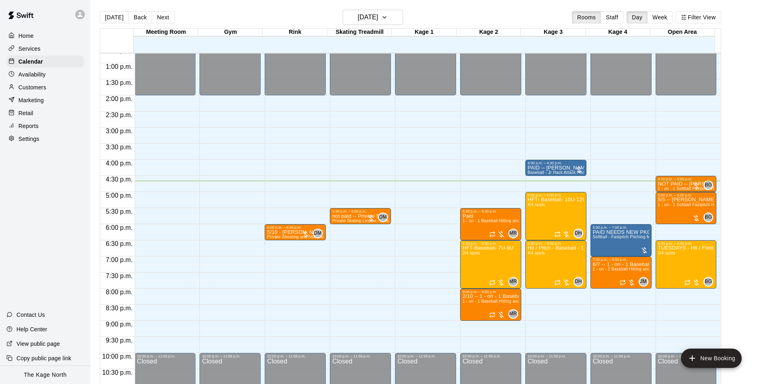
click at [250, 17] on div "[DATE] Back [DATE][DATE] Rooms Staff Day Week Filter View" at bounding box center [410, 19] width 621 height 18
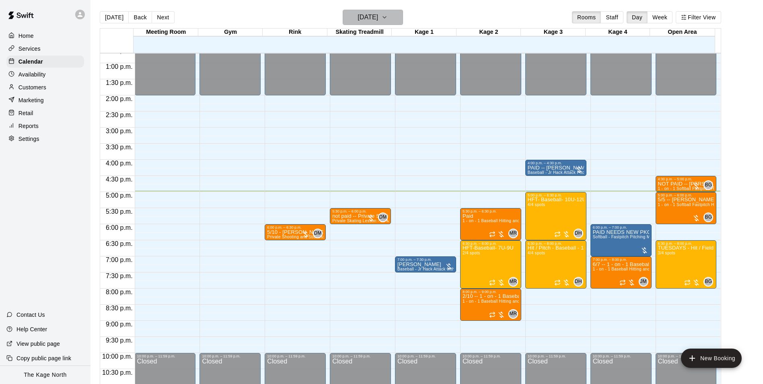
click at [368, 16] on h6 "[DATE]" at bounding box center [367, 17] width 21 height 11
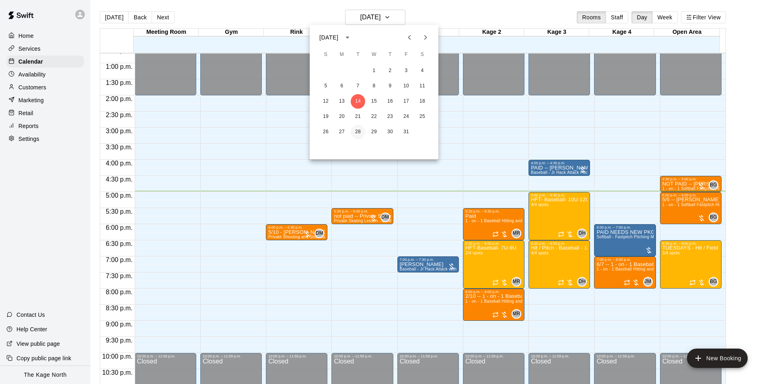
click at [361, 131] on button "28" at bounding box center [358, 132] width 14 height 14
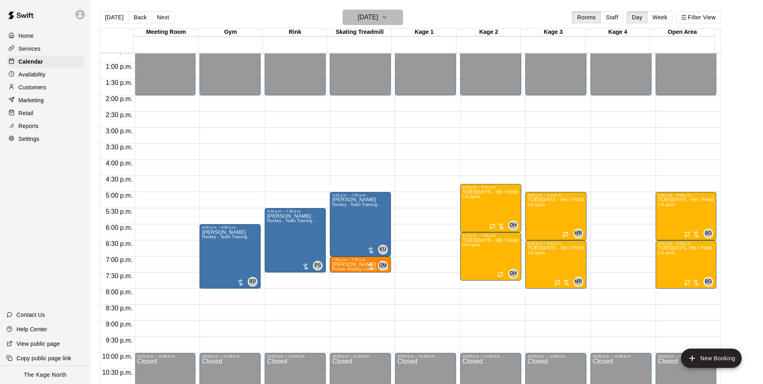
click at [367, 18] on h6 "[DATE]" at bounding box center [367, 17] width 21 height 11
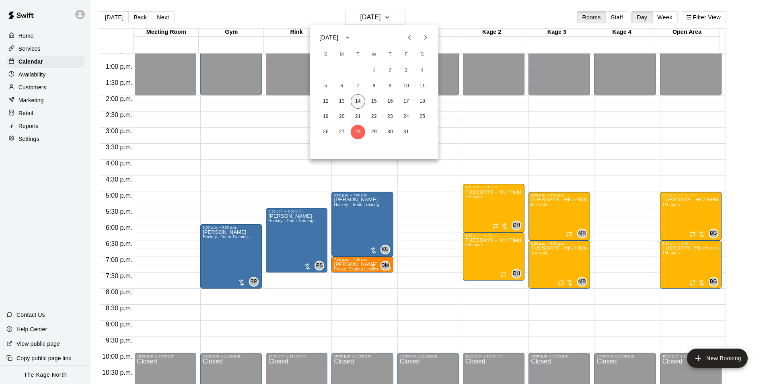
drag, startPoint x: 357, startPoint y: 102, endPoint x: 567, endPoint y: 158, distance: 217.4
click at [357, 102] on button "14" at bounding box center [358, 101] width 14 height 14
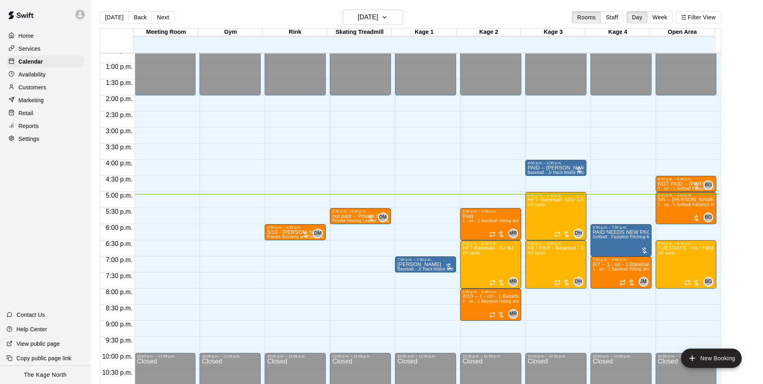
click at [42, 87] on p "Customers" at bounding box center [32, 87] width 28 height 8
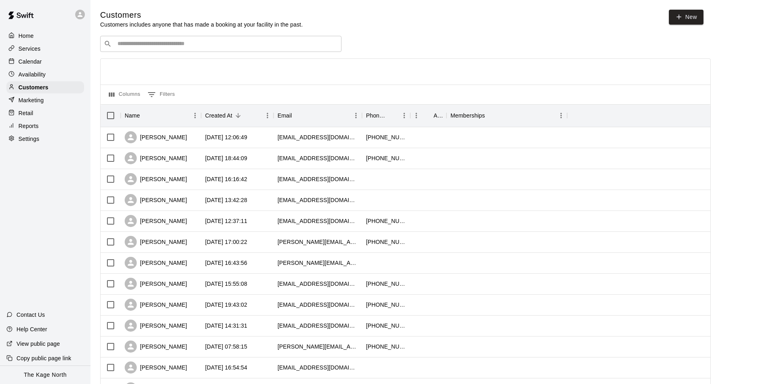
click at [23, 58] on p "Calendar" at bounding box center [29, 61] width 23 height 8
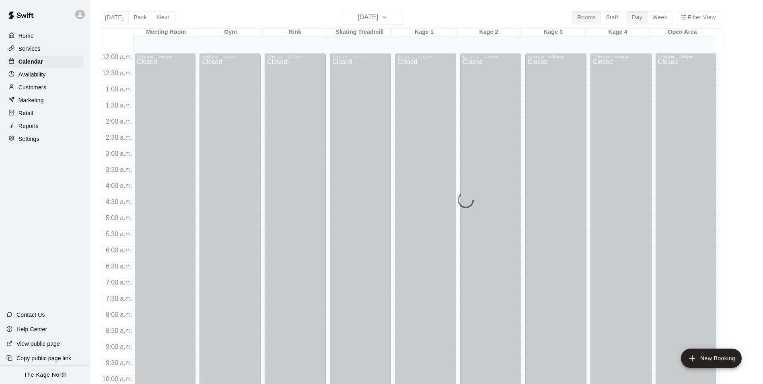
scroll to position [408, 0]
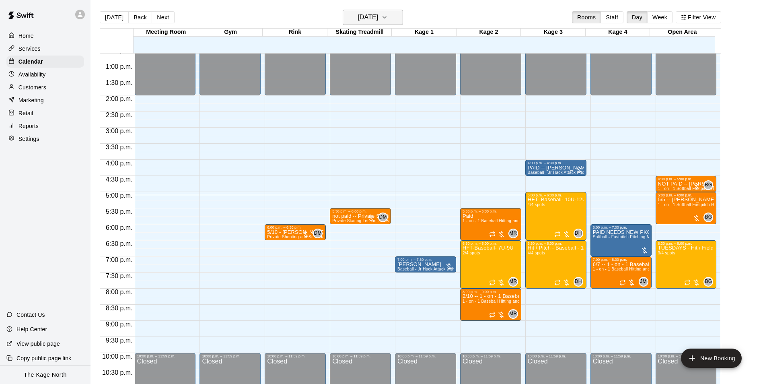
click at [377, 18] on h6 "[DATE]" at bounding box center [367, 17] width 21 height 11
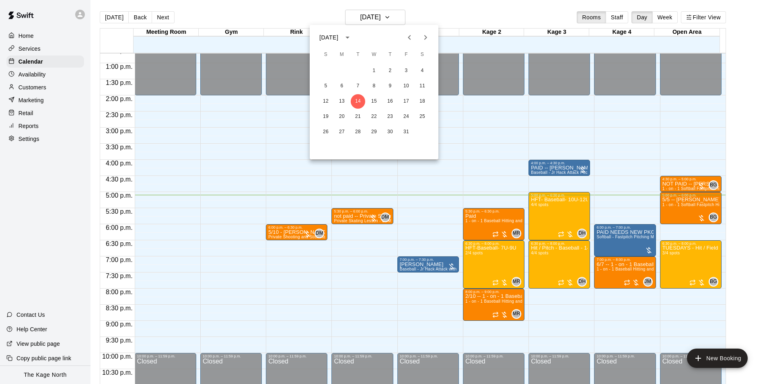
drag, startPoint x: 282, startPoint y: 12, endPoint x: 271, endPoint y: 9, distance: 11.8
click at [282, 12] on div at bounding box center [384, 192] width 769 height 384
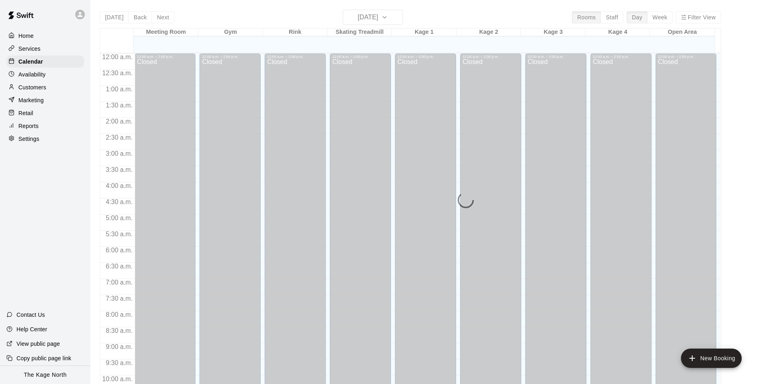
scroll to position [408, 0]
